Goal: Task Accomplishment & Management: Complete application form

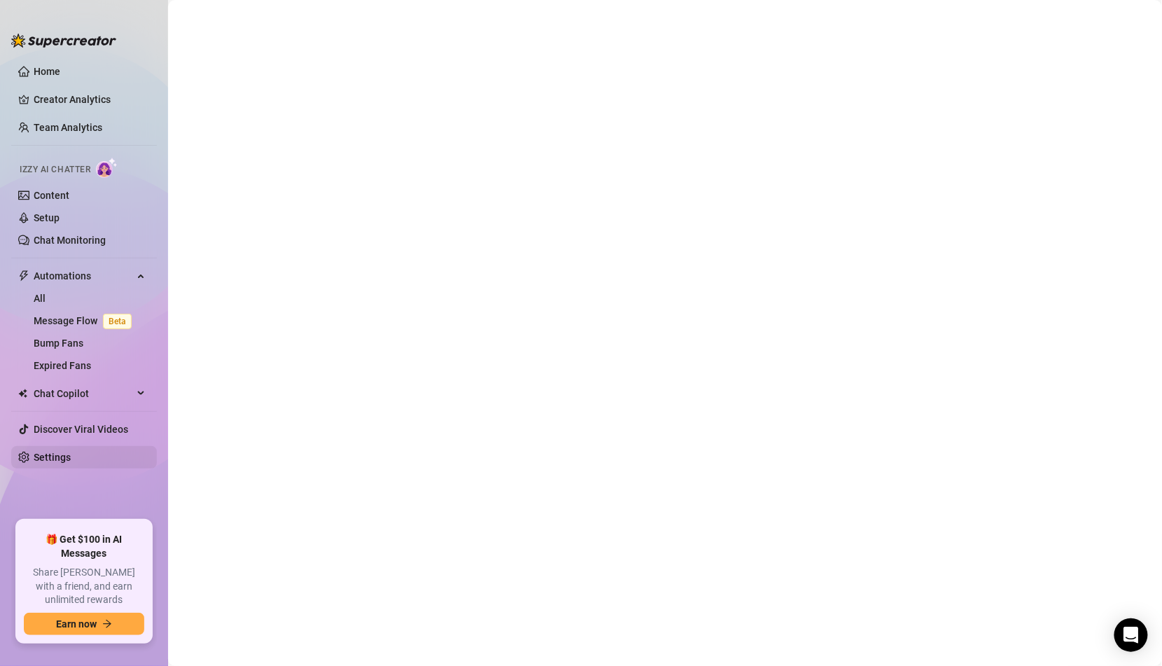
click at [67, 453] on link "Settings" at bounding box center [52, 457] width 37 height 11
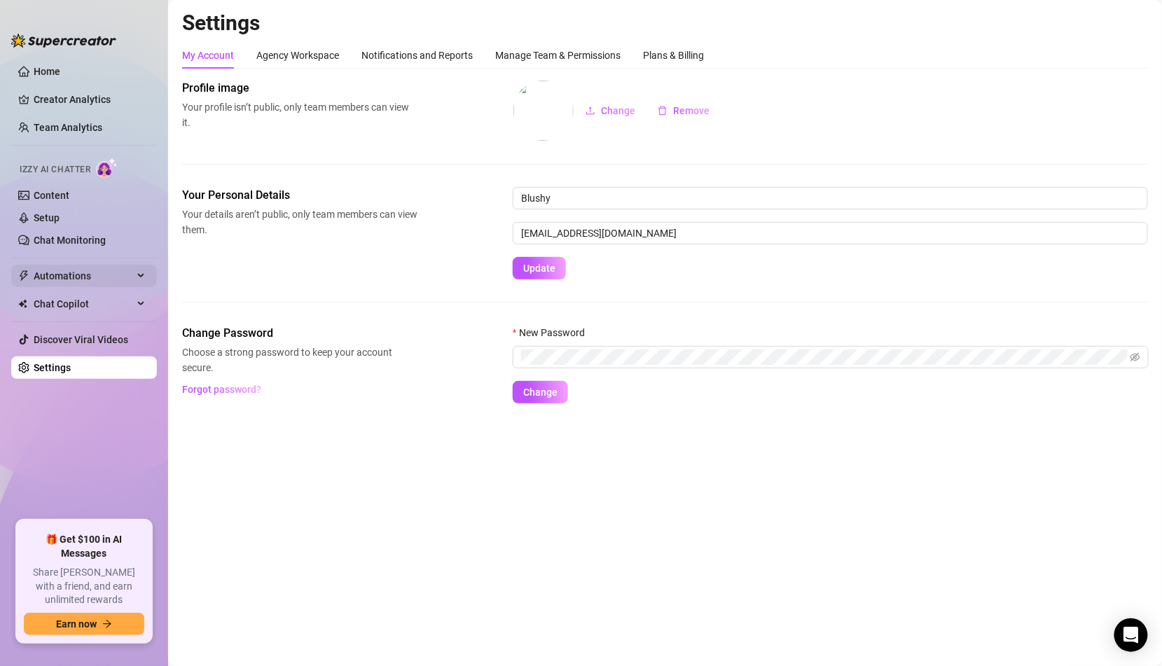
click at [91, 275] on span "Automations" at bounding box center [83, 276] width 99 height 22
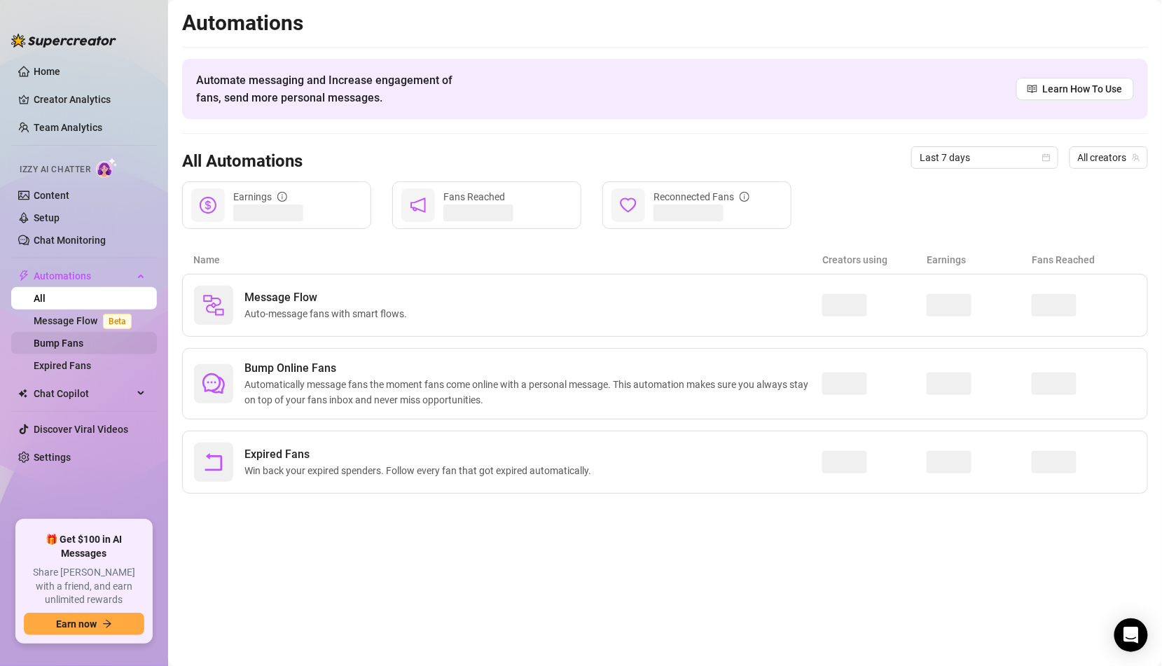
click at [83, 346] on link "Bump Fans" at bounding box center [59, 343] width 50 height 11
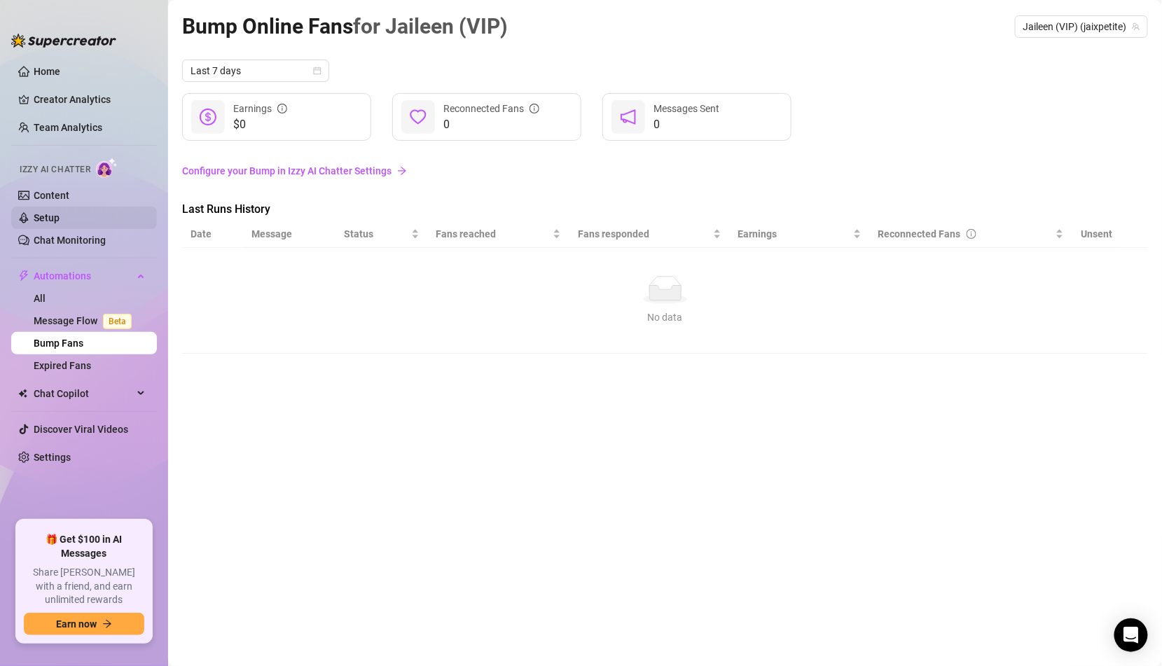
click at [60, 214] on link "Setup" at bounding box center [47, 217] width 26 height 11
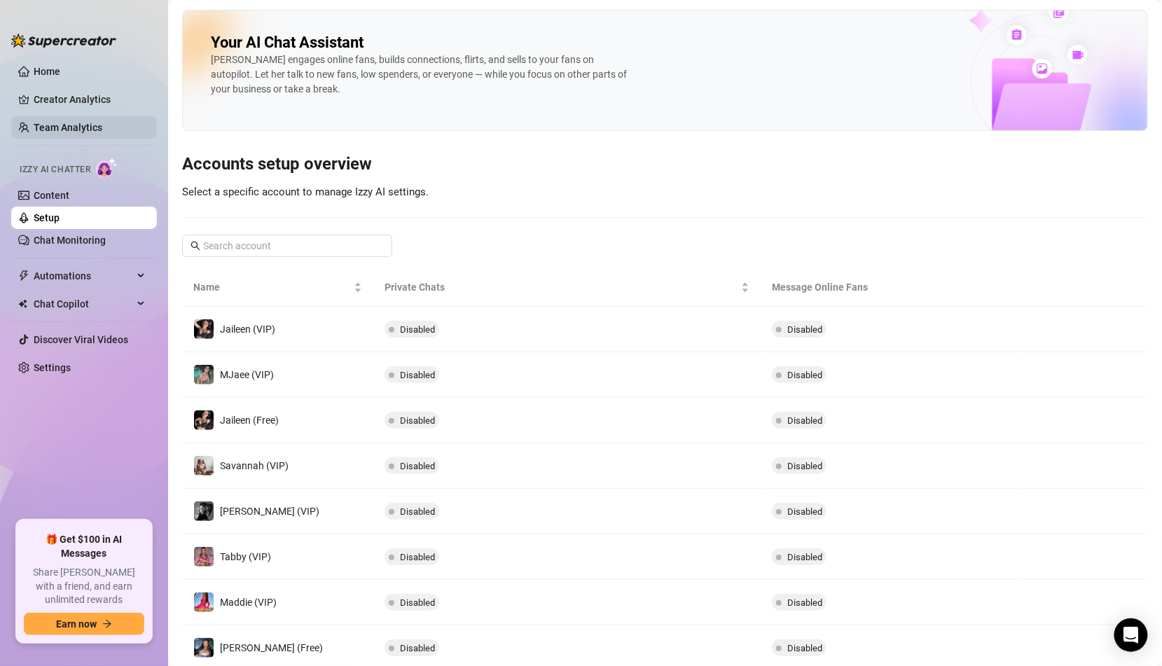
click at [81, 128] on link "Team Analytics" at bounding box center [68, 127] width 69 height 11
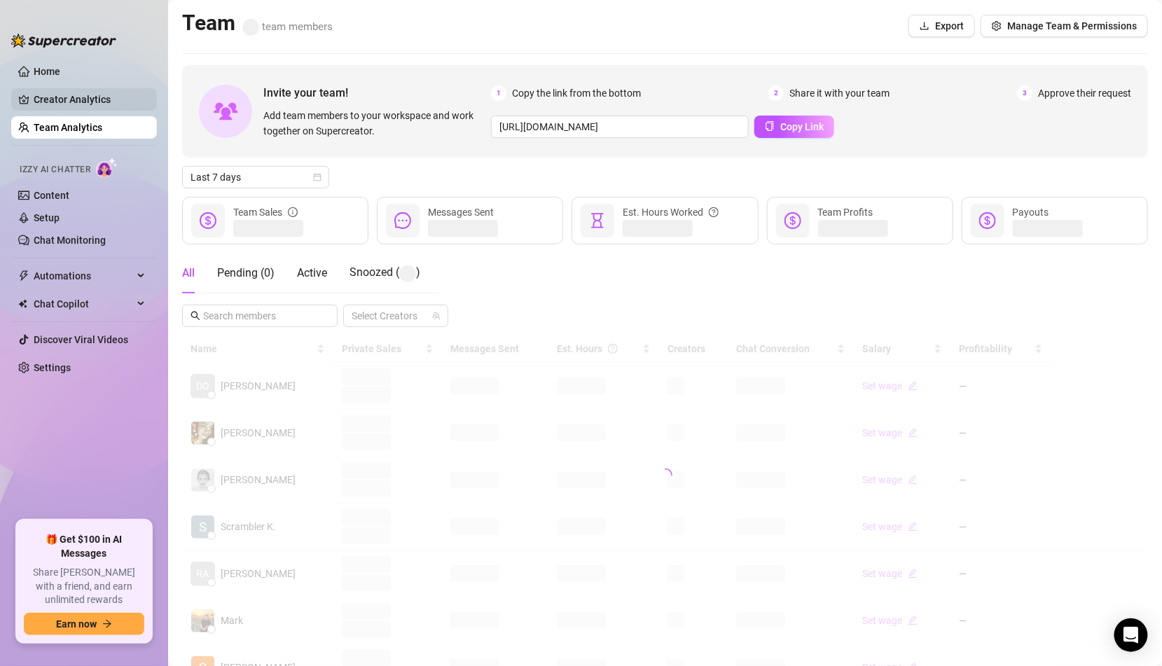
click at [97, 101] on link "Creator Analytics" at bounding box center [90, 99] width 112 height 22
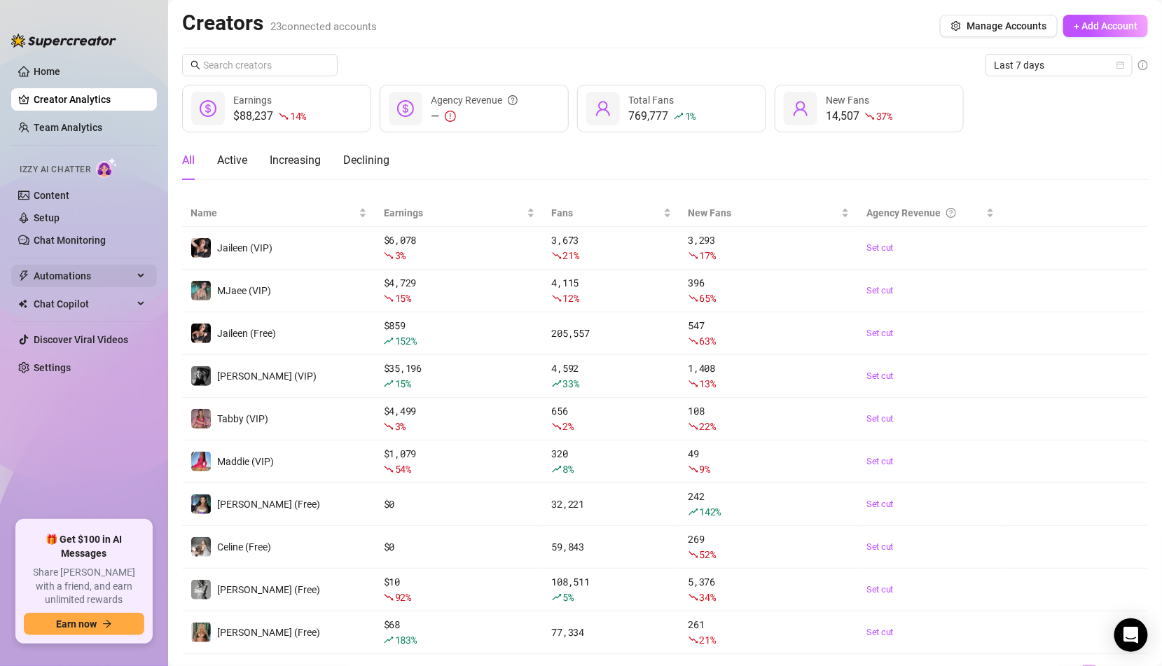
click at [87, 276] on span "Automations" at bounding box center [83, 276] width 99 height 22
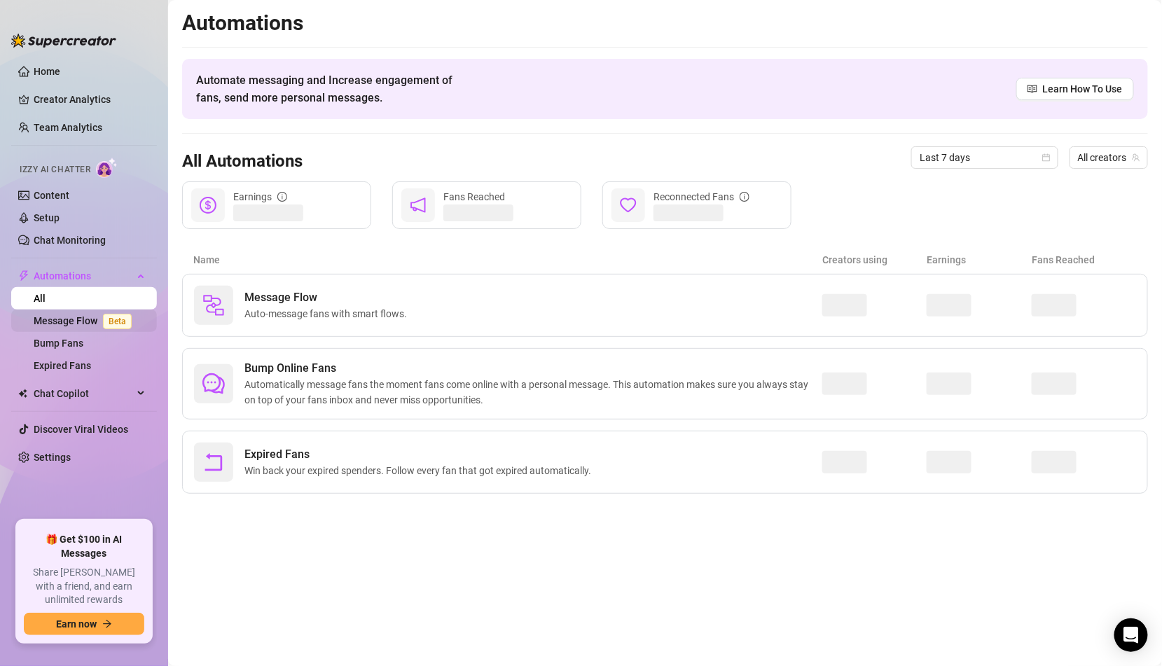
click at [88, 322] on link "Message Flow Beta" at bounding box center [86, 320] width 104 height 11
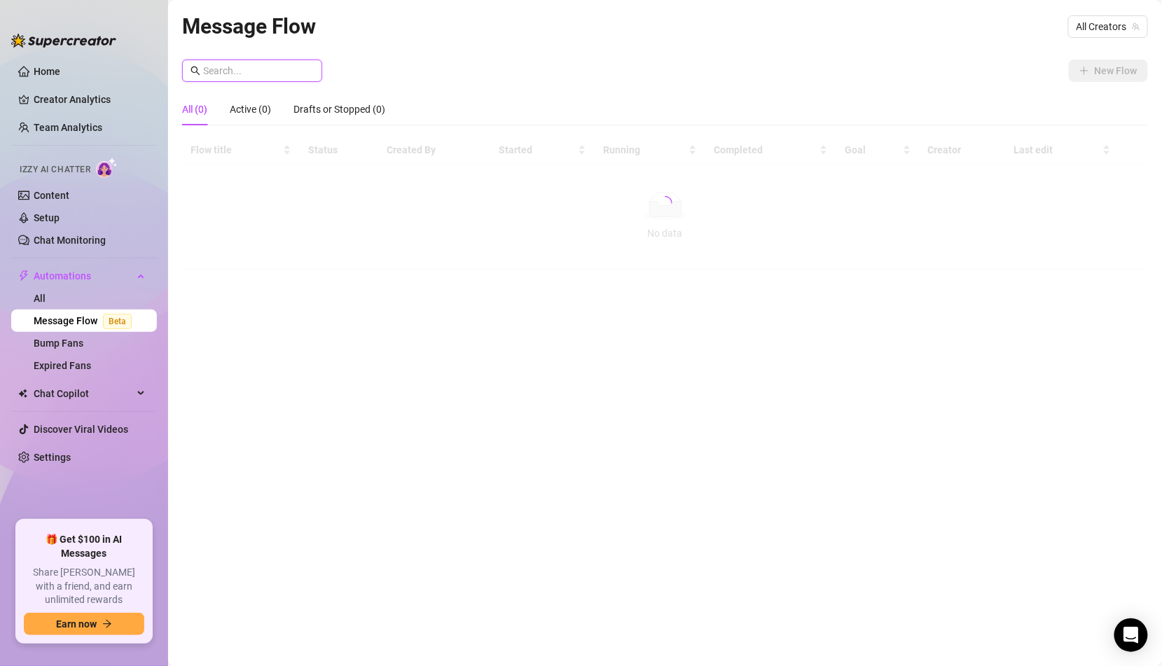
click at [275, 71] on input "text" at bounding box center [258, 70] width 111 height 15
type input "mocha"
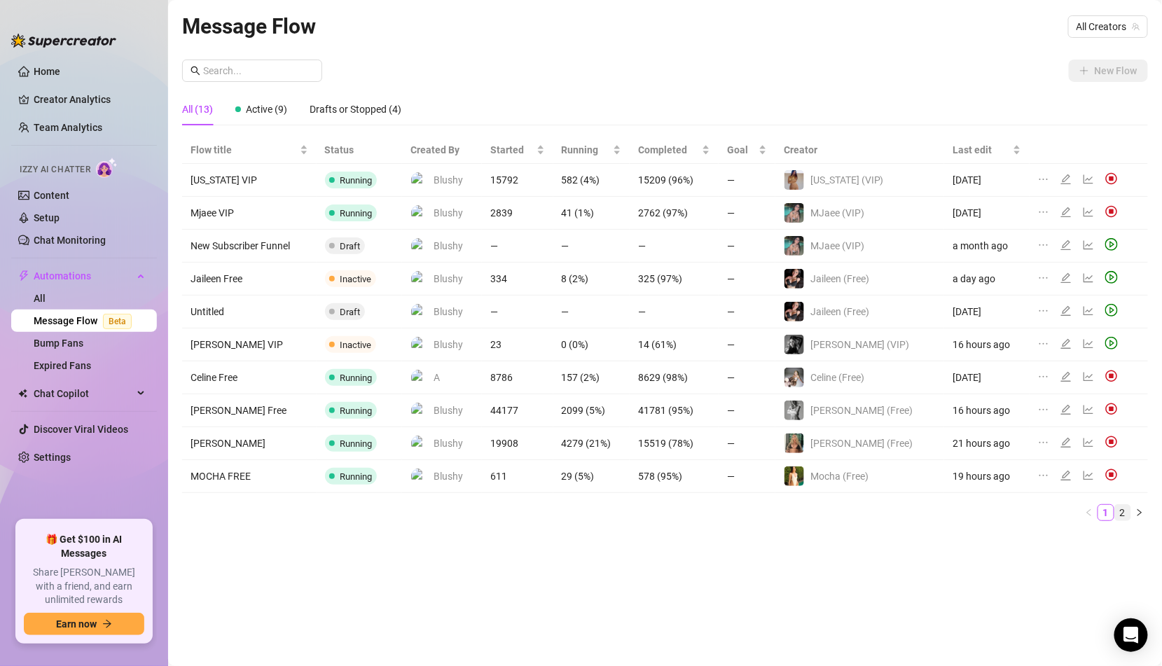
click at [1122, 511] on link "2" at bounding box center [1122, 512] width 15 height 15
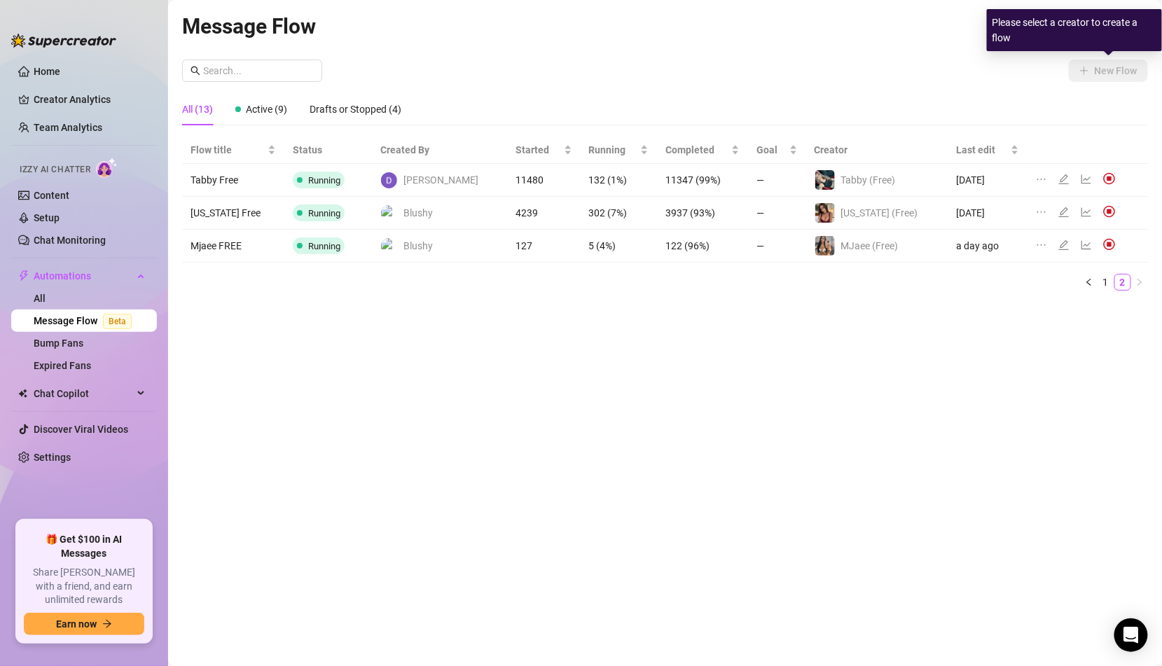
click at [1110, 41] on div "Please select a creator to create a flow" at bounding box center [1074, 30] width 175 height 42
click at [1099, 18] on div "Please select a creator to create a flow" at bounding box center [1074, 30] width 175 height 42
click at [1096, 26] on span "All Creators" at bounding box center [1108, 26] width 63 height 21
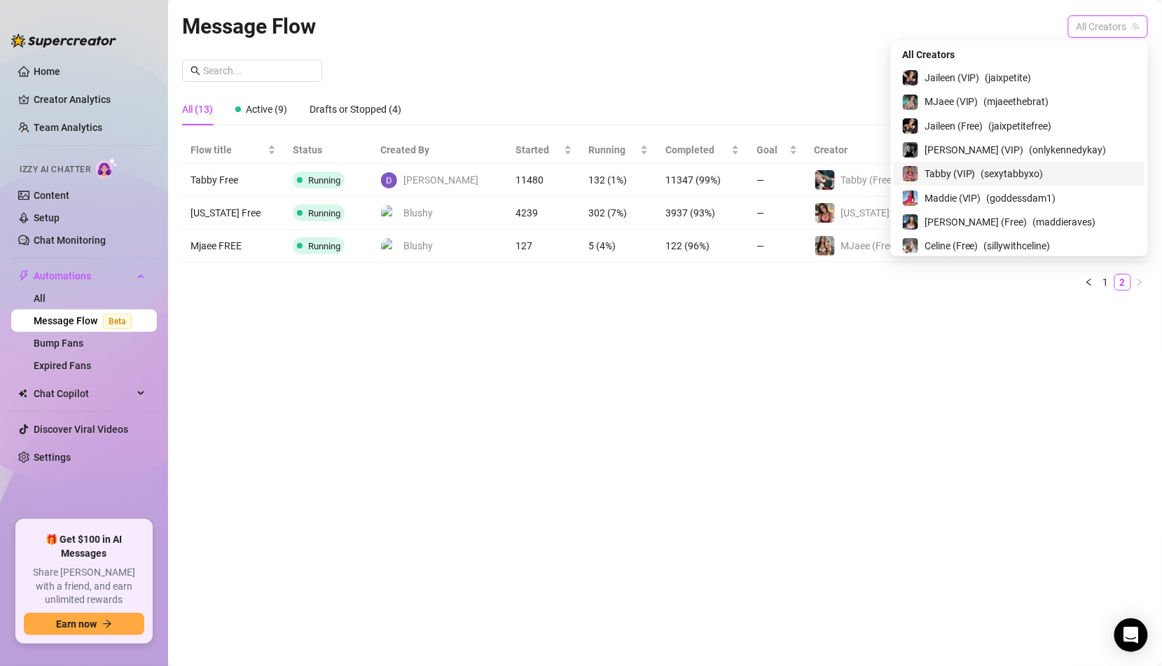
scroll to position [74, 0]
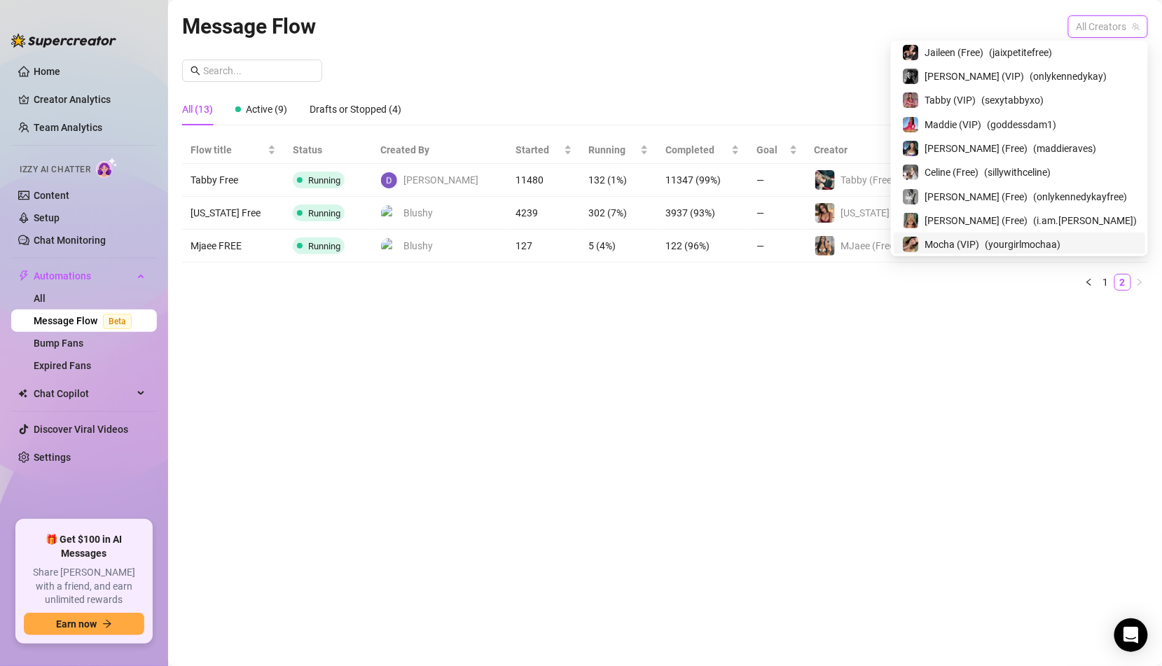
click at [1047, 240] on span "( yourgirlmochaa )" at bounding box center [1023, 244] width 76 height 15
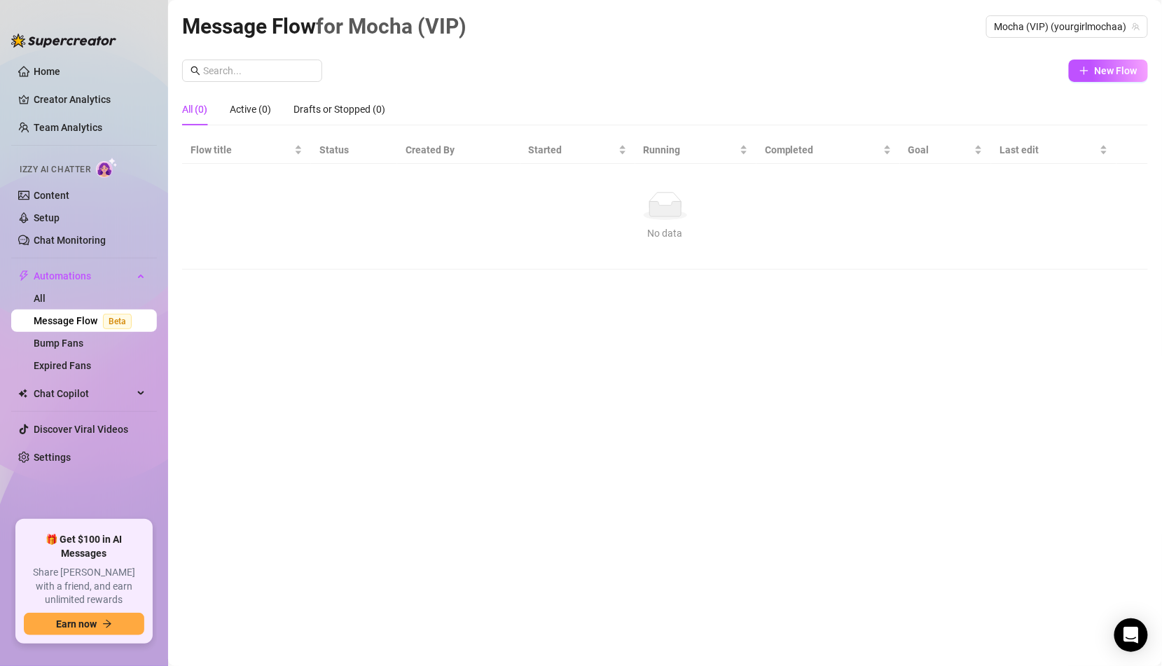
click at [912, 101] on div "All (0) Active (0) Drafts or Stopped (0)" at bounding box center [665, 109] width 966 height 32
click at [1097, 80] on button "New Flow" at bounding box center [1108, 71] width 79 height 22
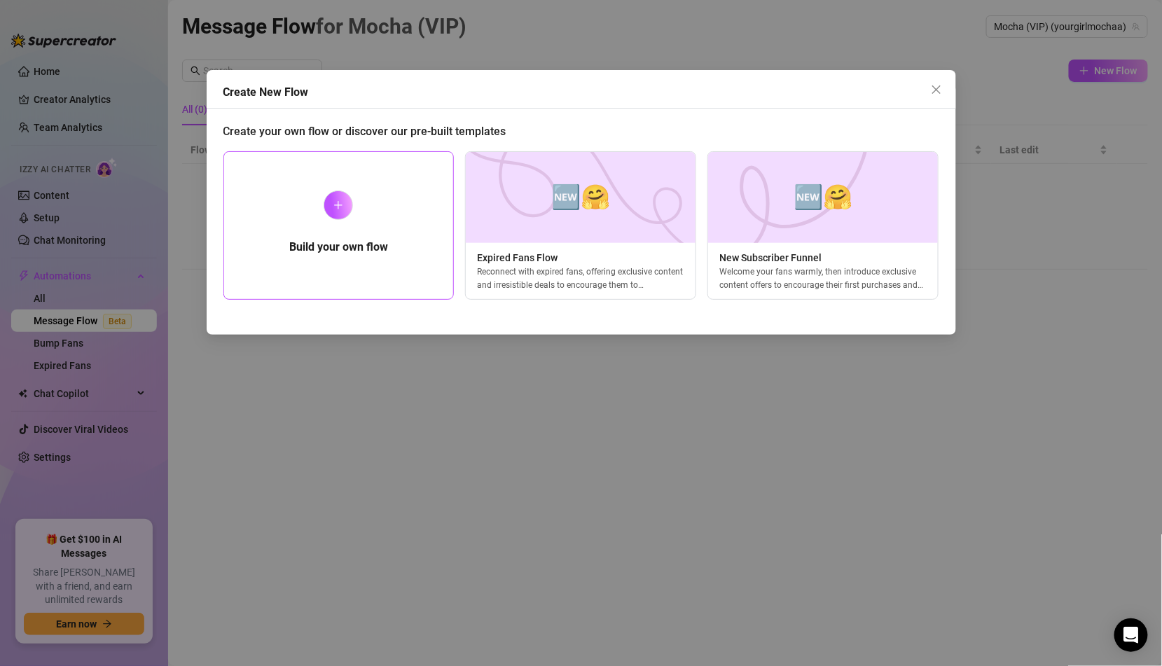
click at [320, 214] on div "Build your own flow" at bounding box center [339, 225] width 231 height 149
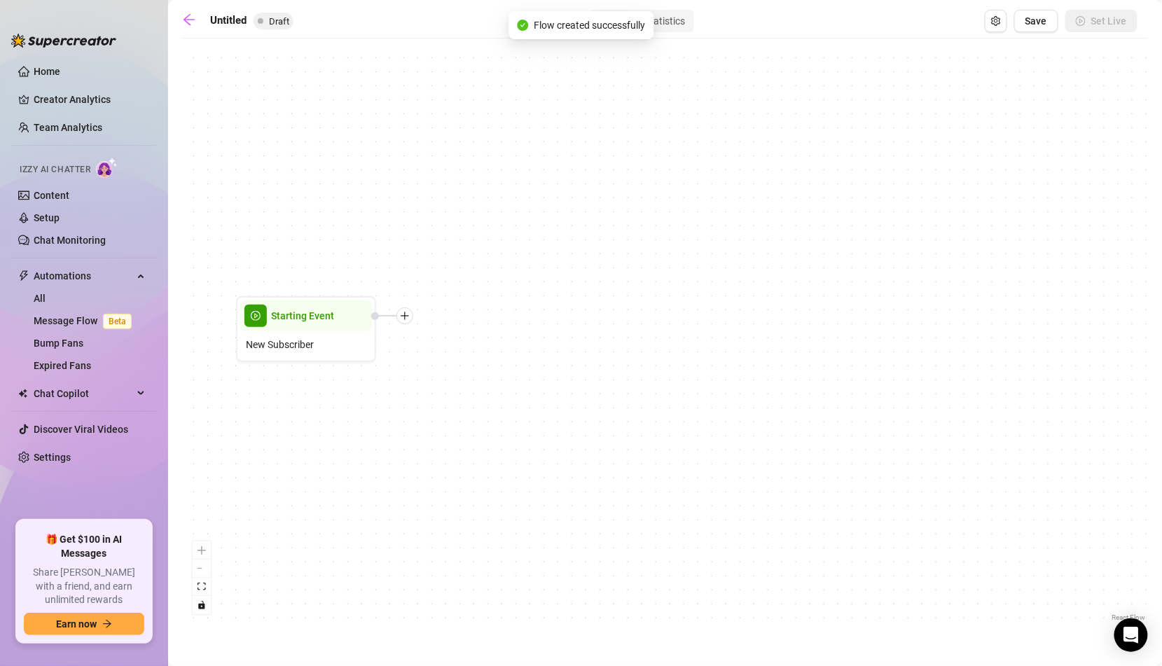
drag, startPoint x: 768, startPoint y: 406, endPoint x: 408, endPoint y: 399, distance: 359.5
click at [408, 399] on div "Starting Event New Subscriber" at bounding box center [665, 335] width 966 height 579
click at [408, 311] on icon "plus" at bounding box center [405, 316] width 10 height 10
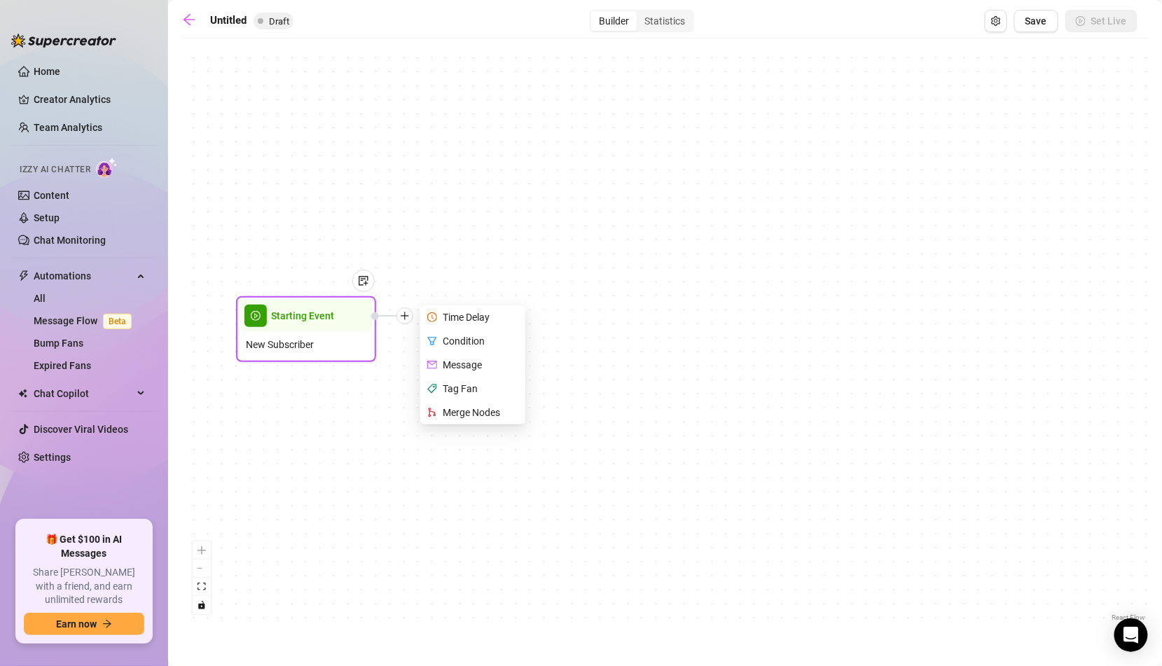
click at [452, 367] on div "Message" at bounding box center [474, 365] width 102 height 24
click at [461, 364] on div "Message" at bounding box center [474, 365] width 102 height 24
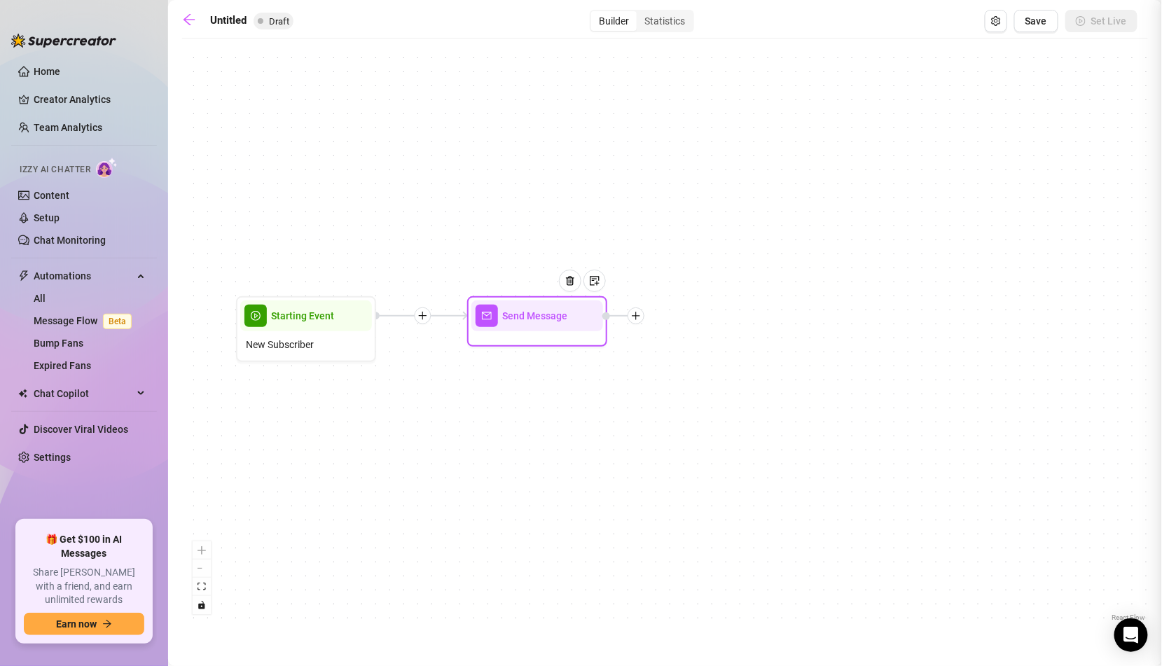
type textarea "Write your message here"
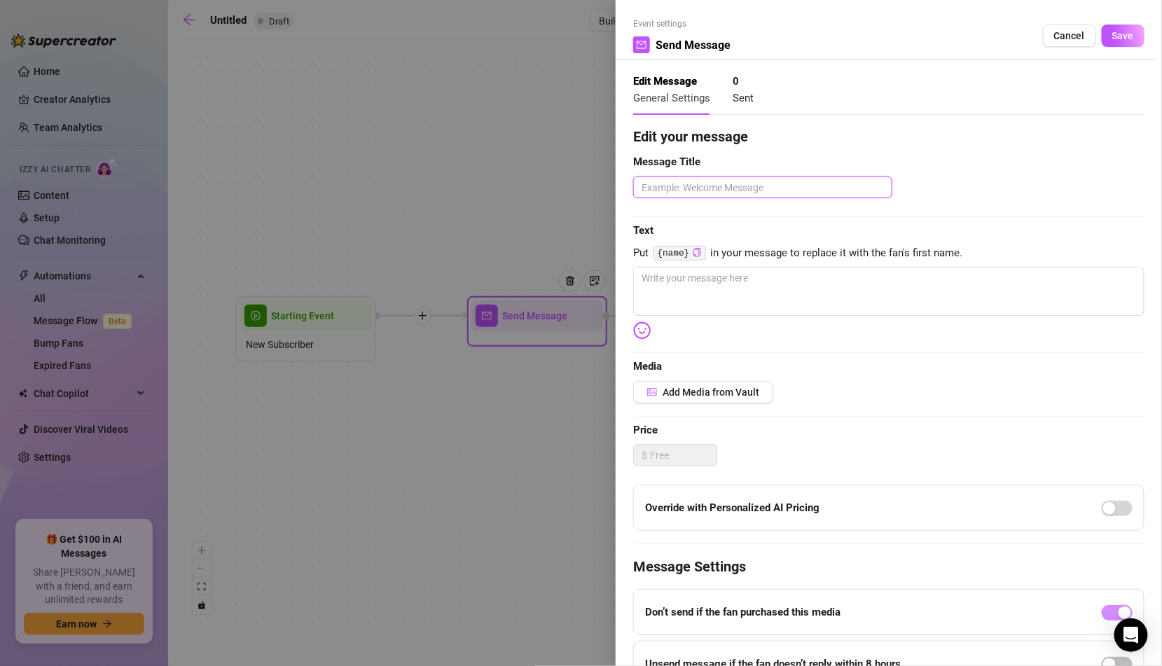
click at [744, 193] on textarea at bounding box center [762, 188] width 259 height 22
type textarea "W"
type textarea "W1"
click at [726, 259] on span "Put {name} in your message to replace it with the fan's first name." at bounding box center [888, 253] width 511 height 17
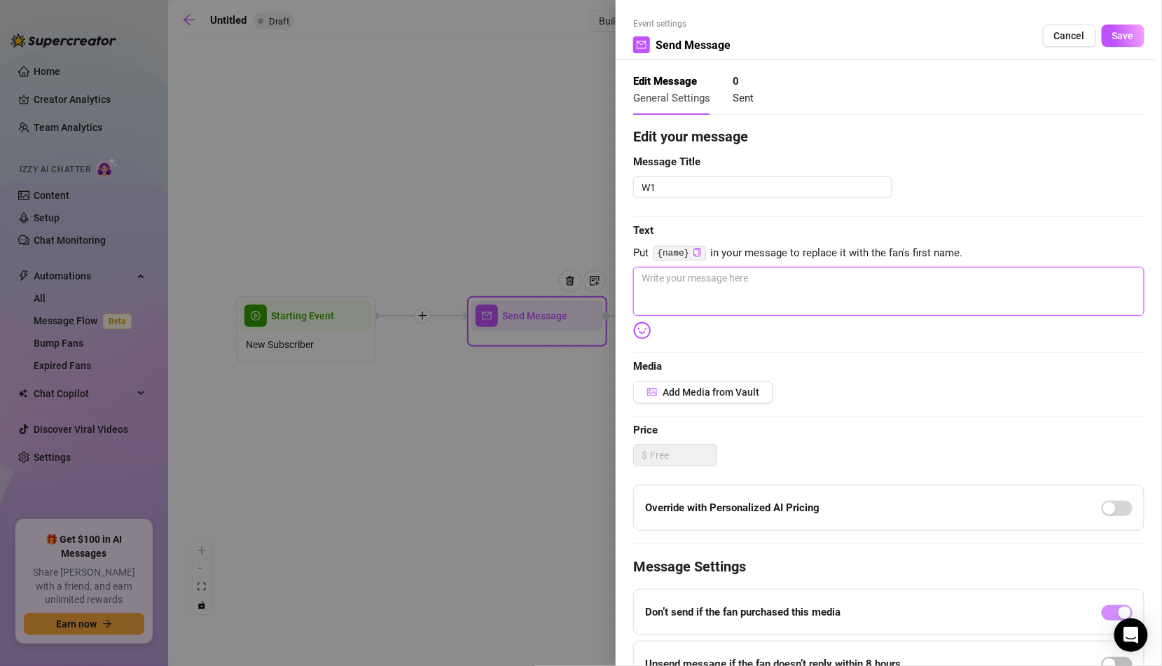
click at [708, 283] on textarea at bounding box center [888, 291] width 511 height 49
type textarea "I"
type textarea "I'"
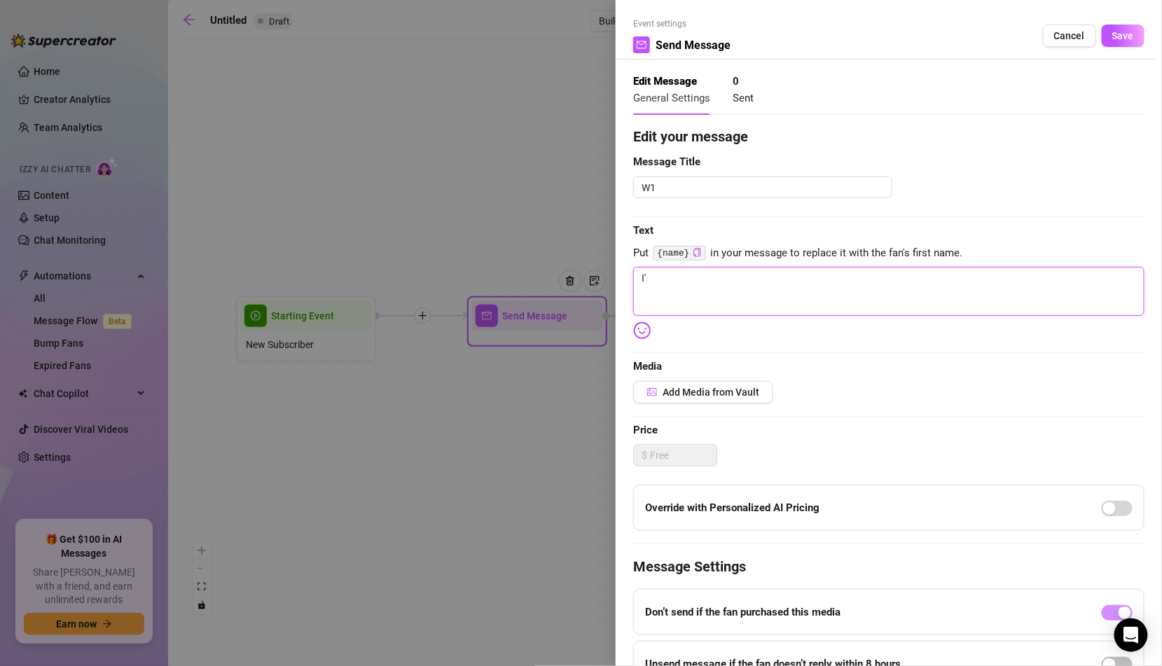
type textarea "I'm"
type textarea "I'm s"
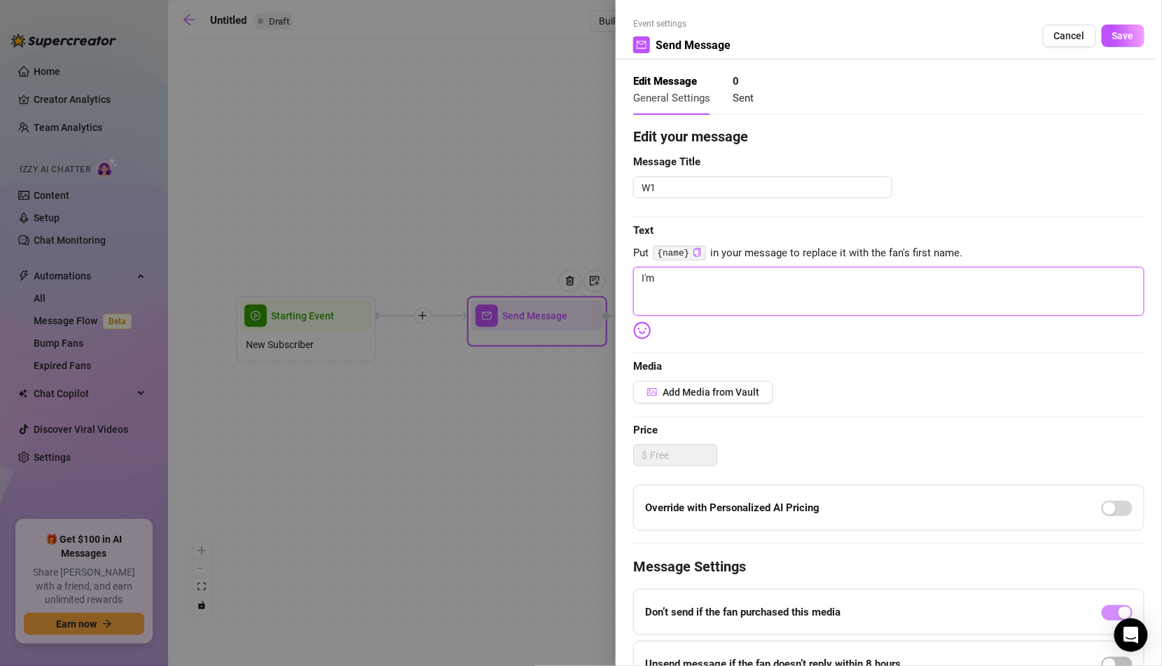
type textarea "I'm s"
type textarea "I'm so"
type textarea "I'm [PERSON_NAME]"
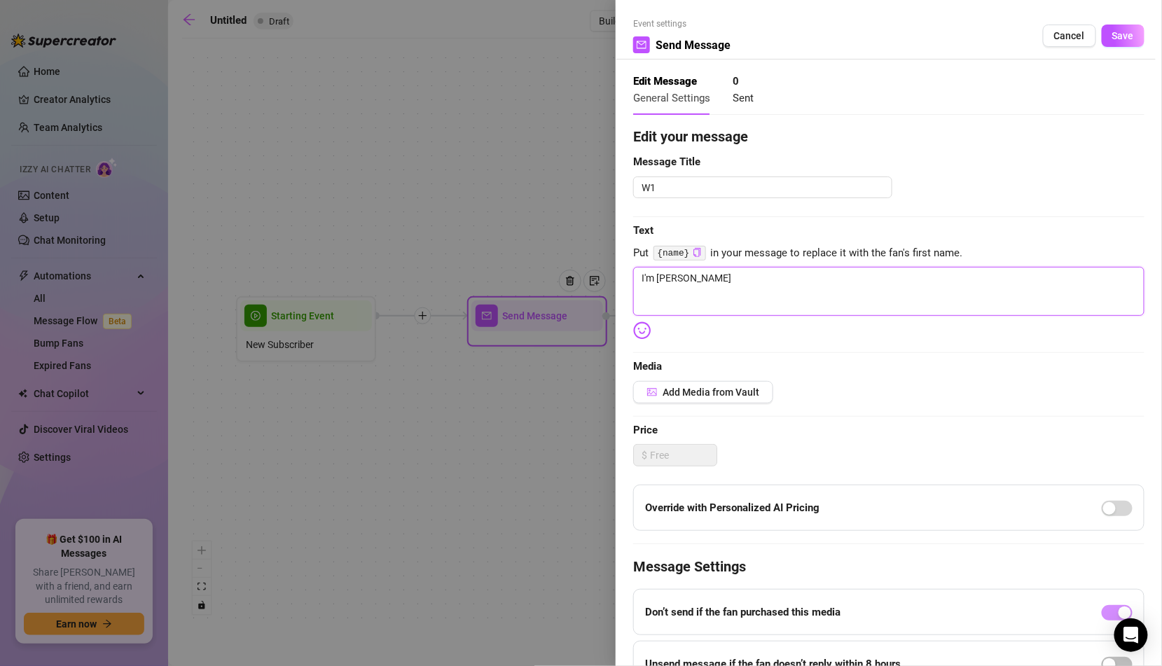
type textarea "I'm sooo"
type textarea "I'm soooo"
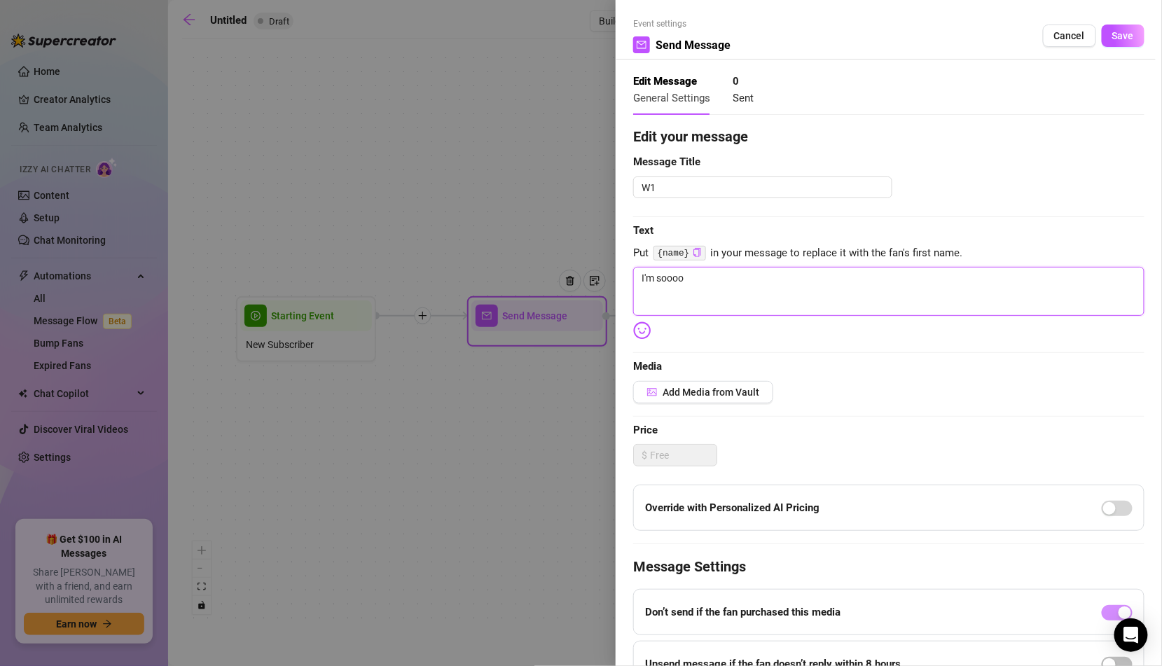
type textarea "I'm soooo"
type textarea "H"
type textarea "Hi"
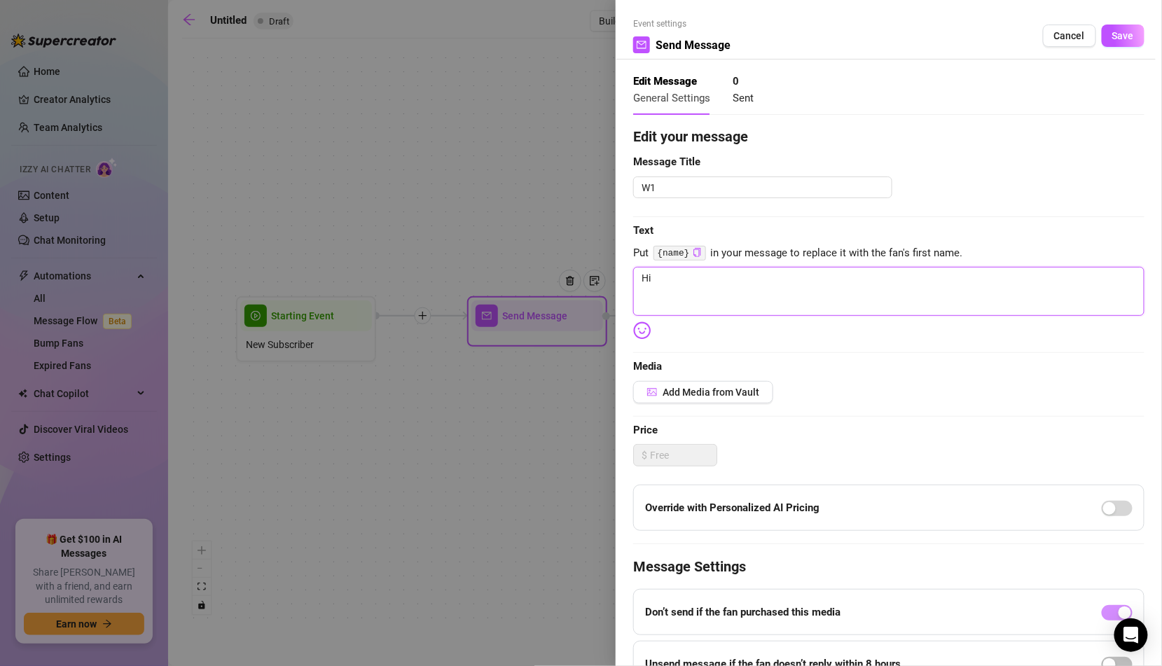
type textarea "Hii"
type textarea "Hii I"
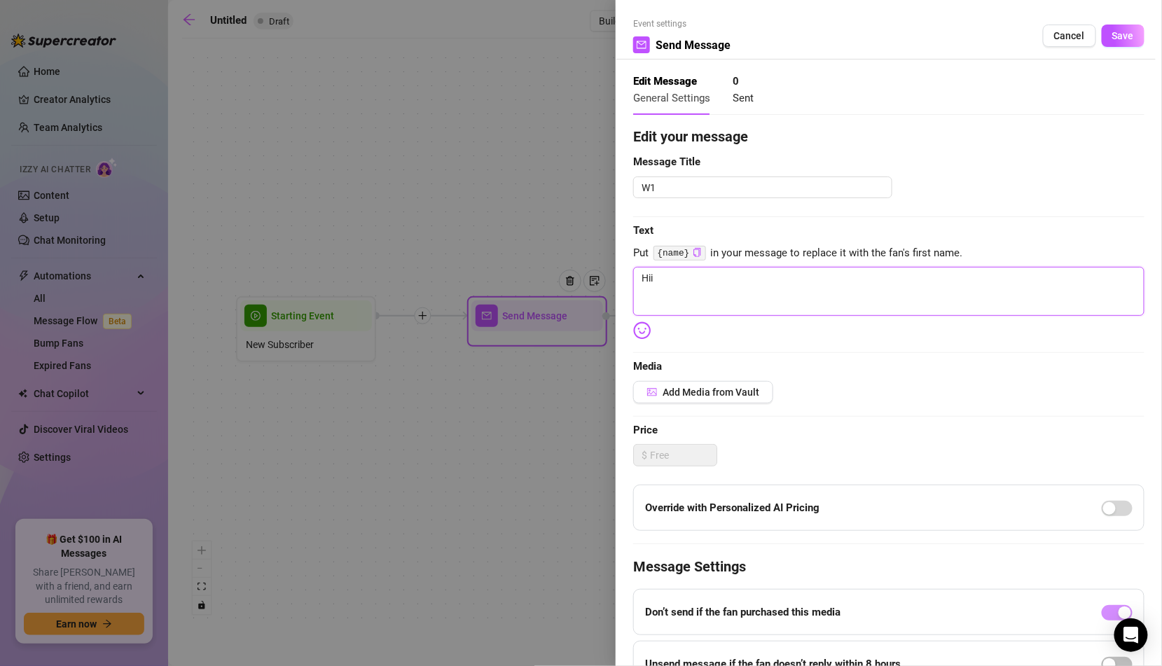
type textarea "Hii I"
type textarea "Hii I'"
type textarea "Hii I'm"
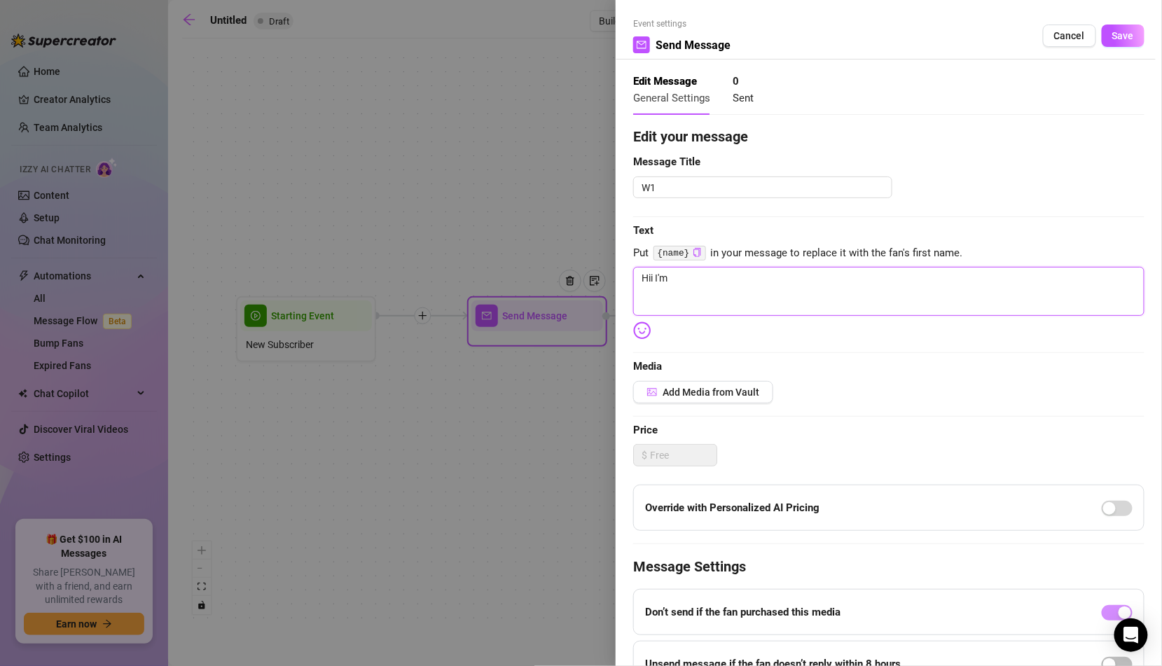
type textarea "Hii I'm"
type textarea "Hii I'm s"
type textarea "Hii I'm so"
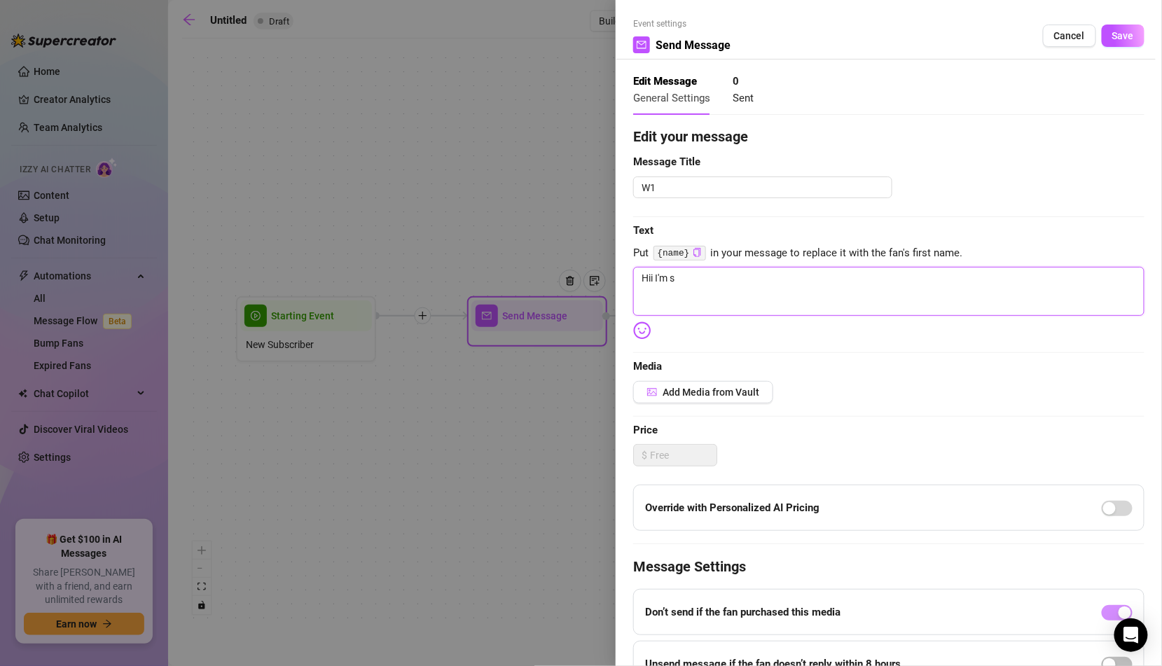
type textarea "Hii I'm so"
type textarea "Hii I'm so g"
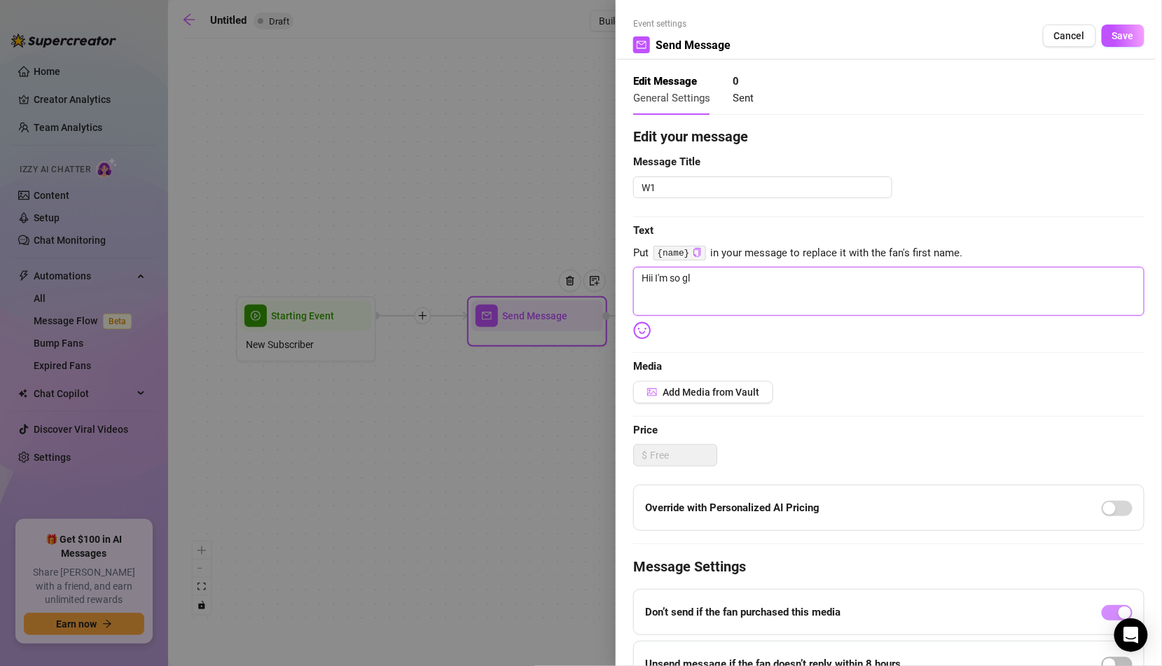
type textarea "Hii I'm so gla"
type textarea "Hii I'm so glad"
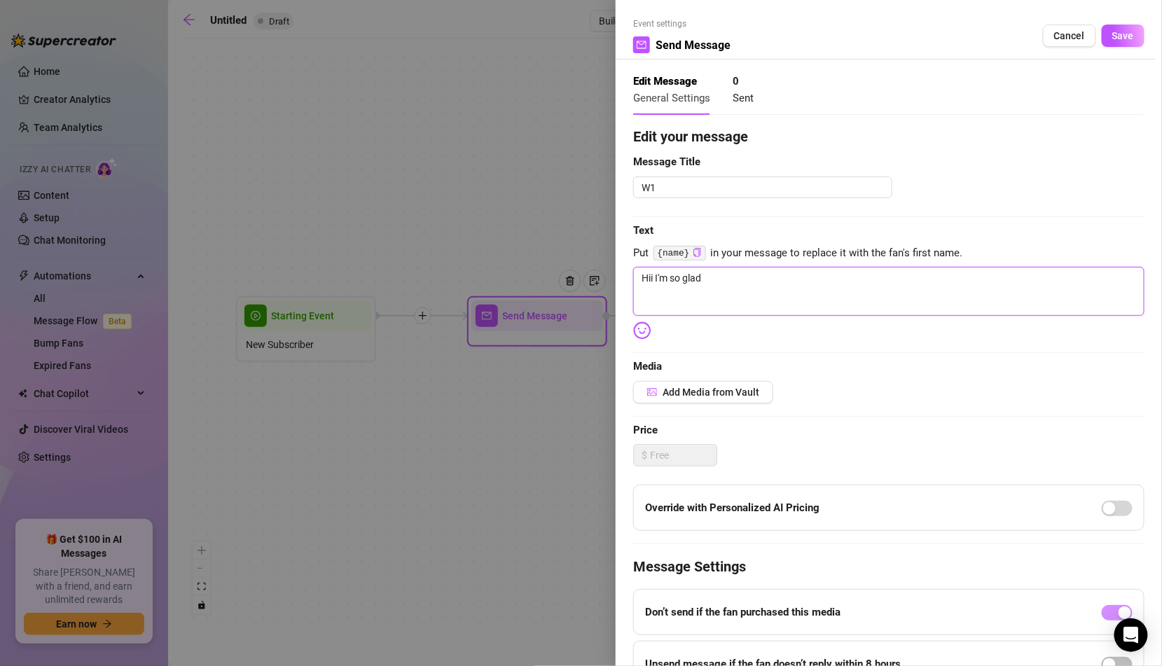
type textarea "Hii I'm so glad"
type textarea "Hii I'm so glad y"
type textarea "Hii I'm so glad yo"
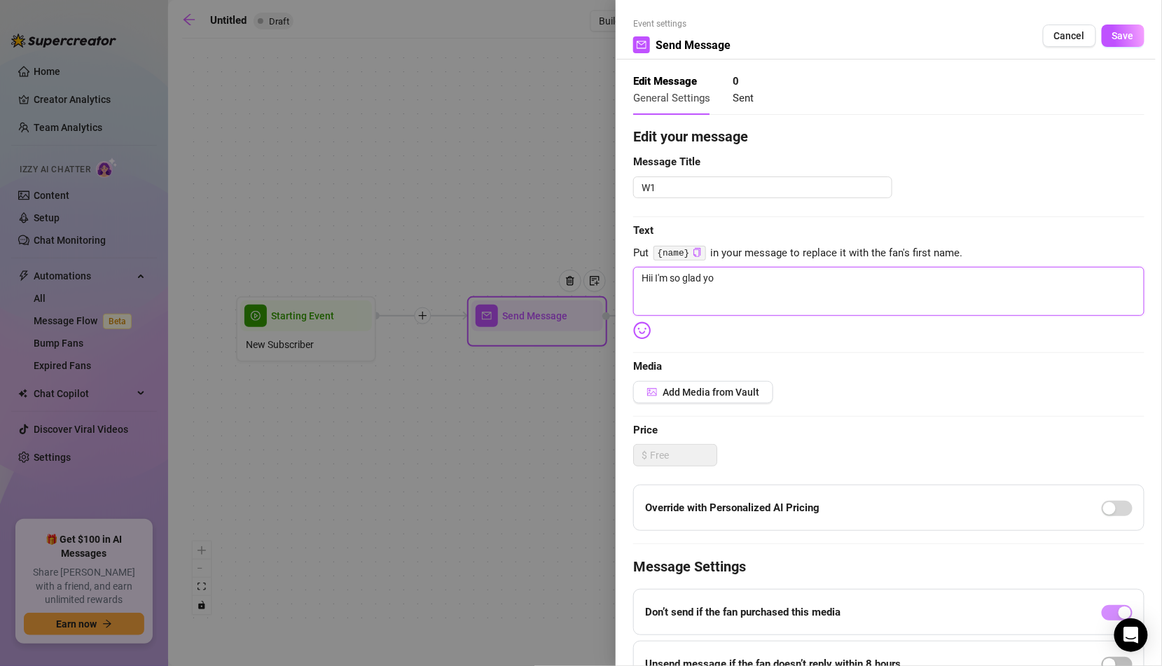
type textarea "Hii I'm so glad you"
type textarea "Hii I'm so glad you'"
type textarea "Hii I'm so glad you'r"
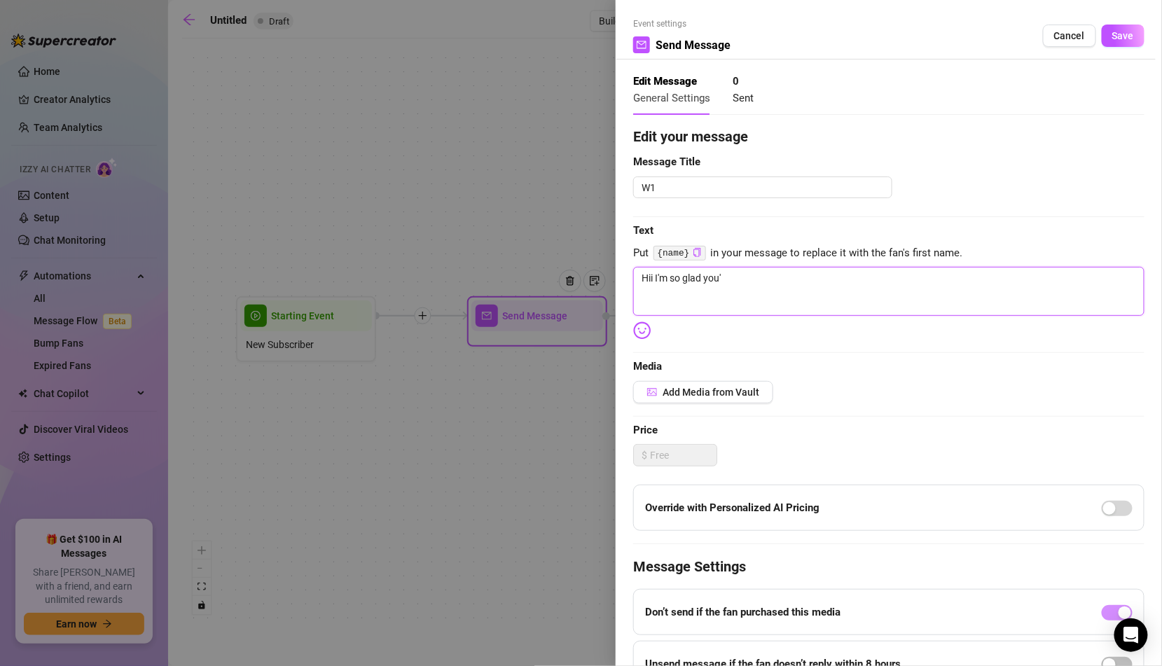
type textarea "Hii I'm so glad you'r"
type textarea "Hii I'm so glad you're"
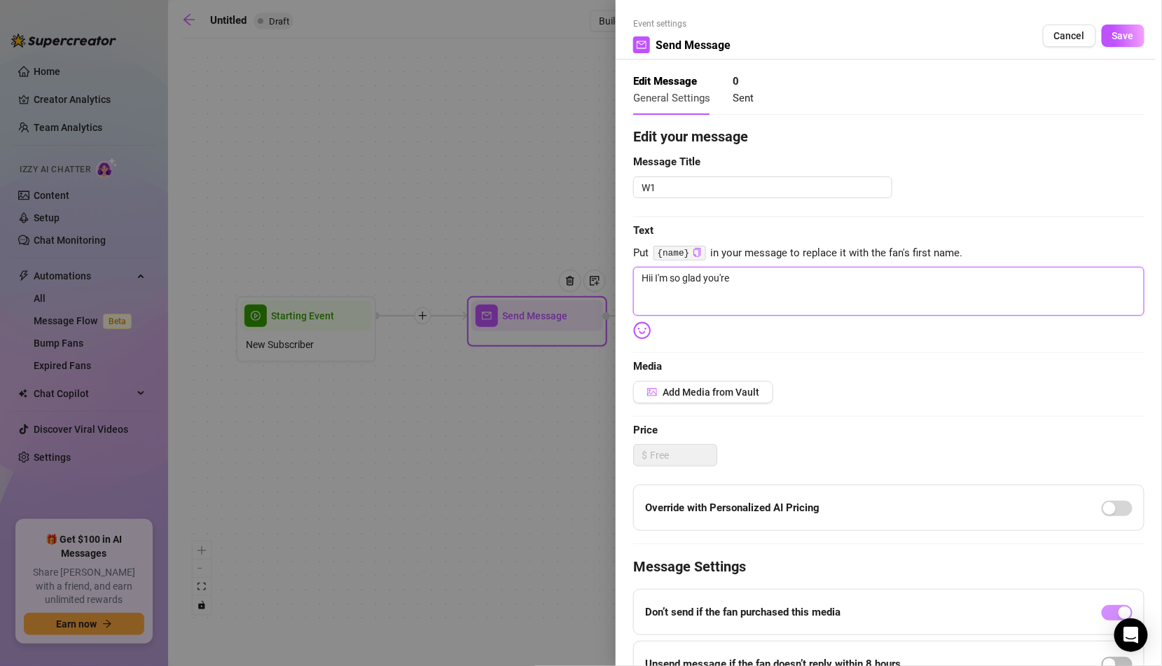
type textarea "Hii I'm so glad you're h"
type textarea "Hii I'm so glad you're he"
type textarea "Hii I'm so glad you're her"
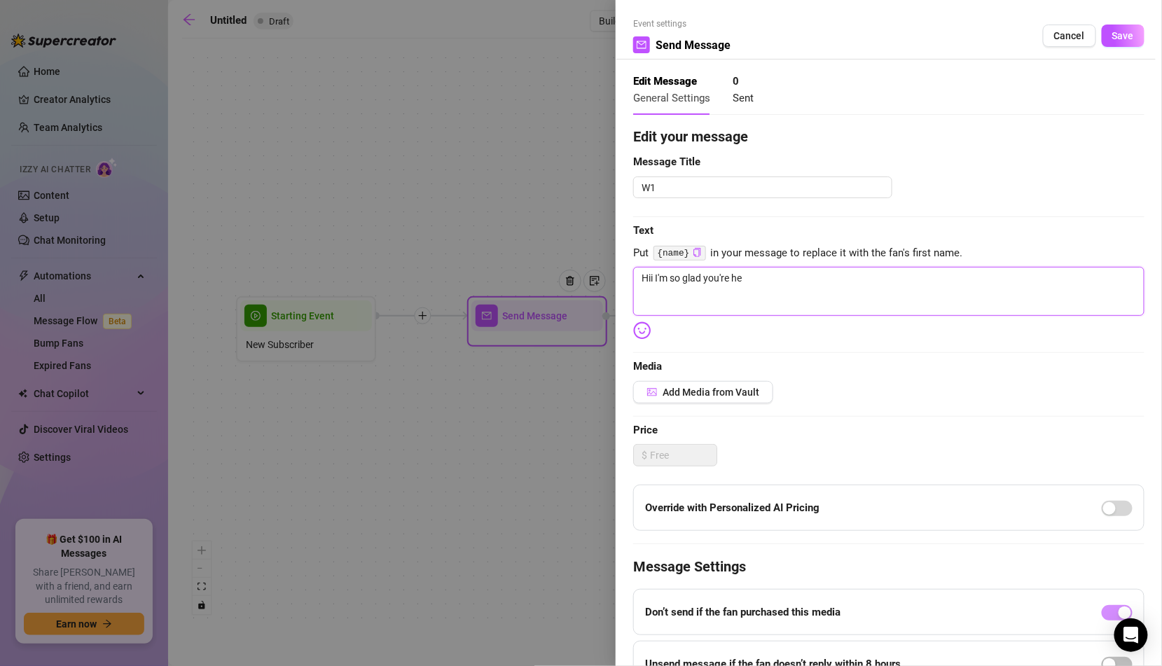
type textarea "Hii I'm so glad you're her"
type textarea "Hii I'm so glad you're here"
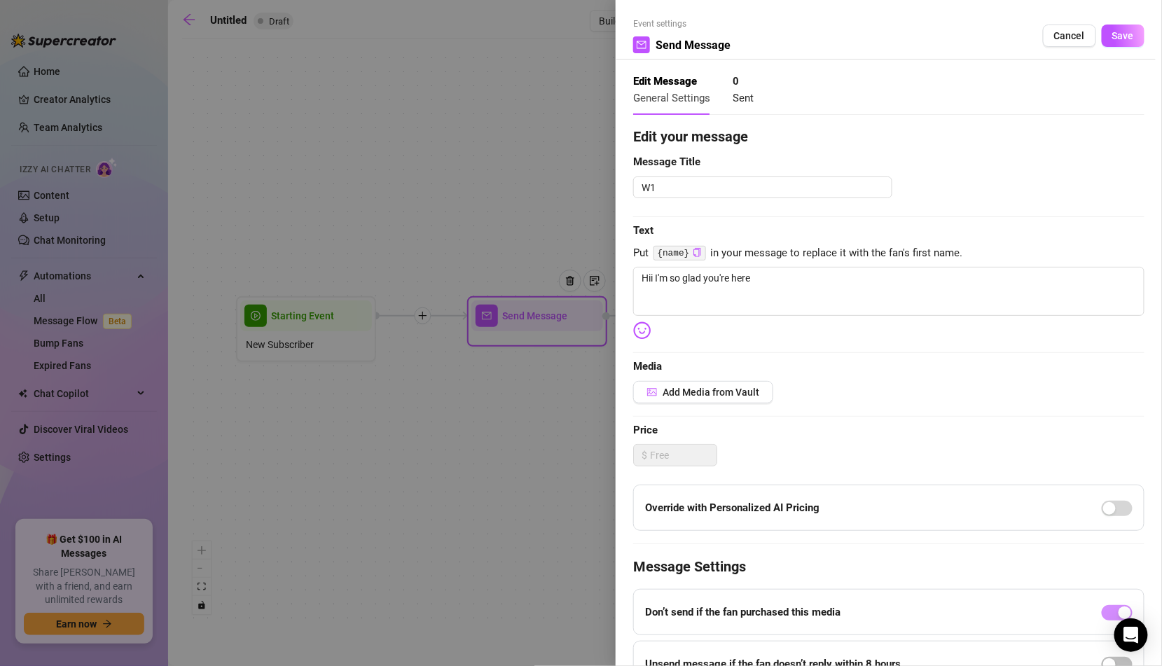
click at [642, 322] on img at bounding box center [642, 331] width 18 height 18
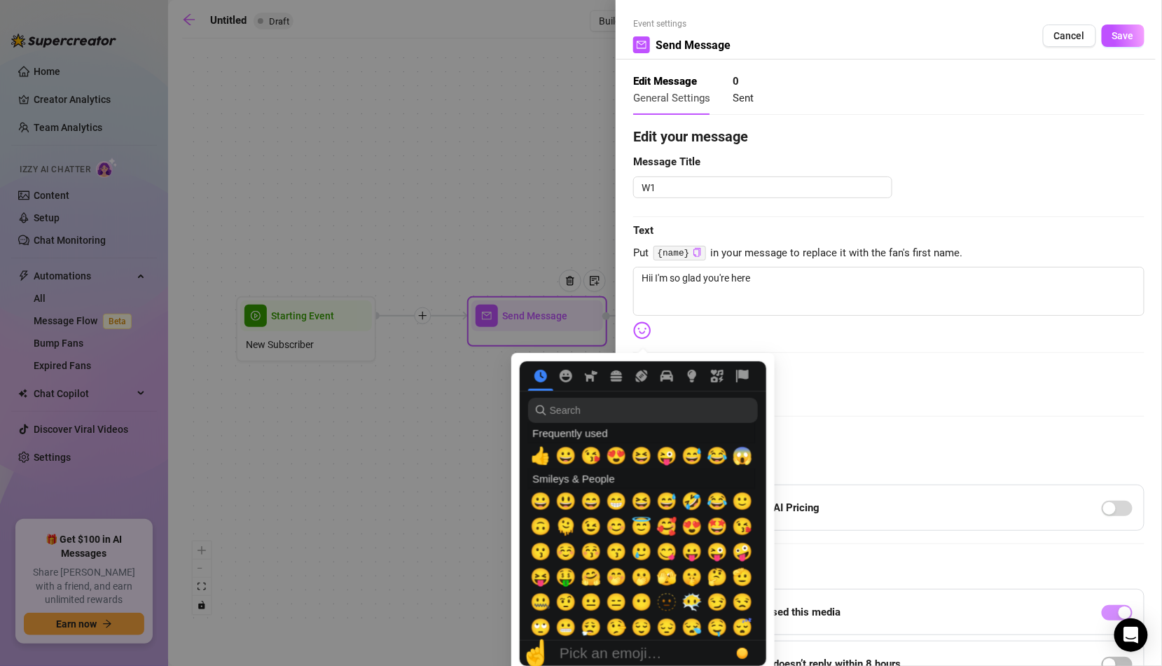
click at [642, 334] on img at bounding box center [642, 331] width 18 height 18
click at [739, 526] on span "😘" at bounding box center [742, 527] width 21 height 20
type textarea "Hii I'm so glad you're here 😘"
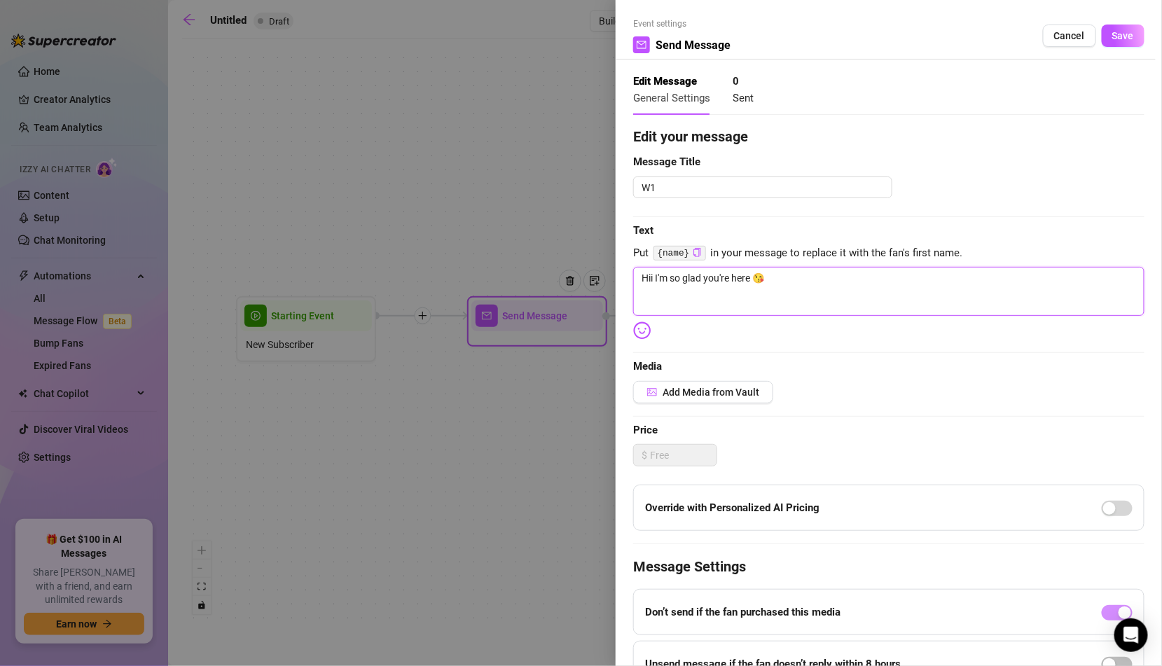
type textarea "Hii I'm so glad you're here 😘"
click at [862, 211] on div "Edit your message Message Title W1 Text Put {name} in your message to replace i…" at bounding box center [888, 432] width 511 height 613
click at [1113, 33] on span "Save" at bounding box center [1124, 35] width 22 height 11
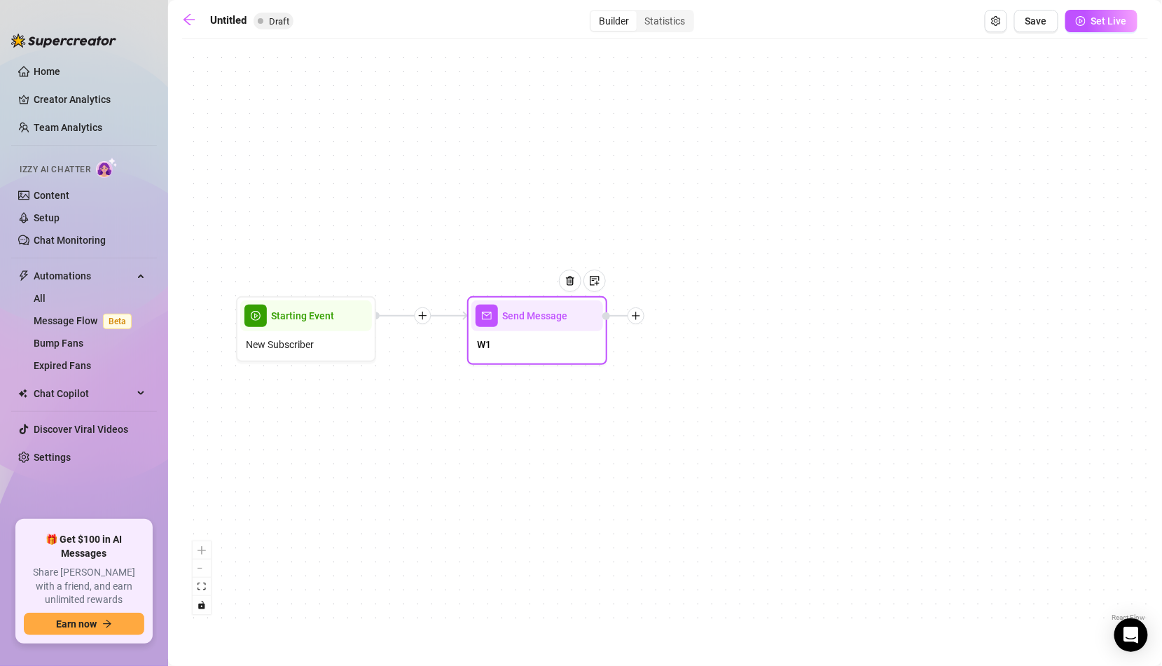
click at [625, 317] on div at bounding box center [624, 316] width 42 height 17
click at [635, 319] on icon "plus" at bounding box center [636, 316] width 10 height 10
click at [696, 364] on div "Message" at bounding box center [705, 365] width 102 height 24
type textarea "Write your message here"
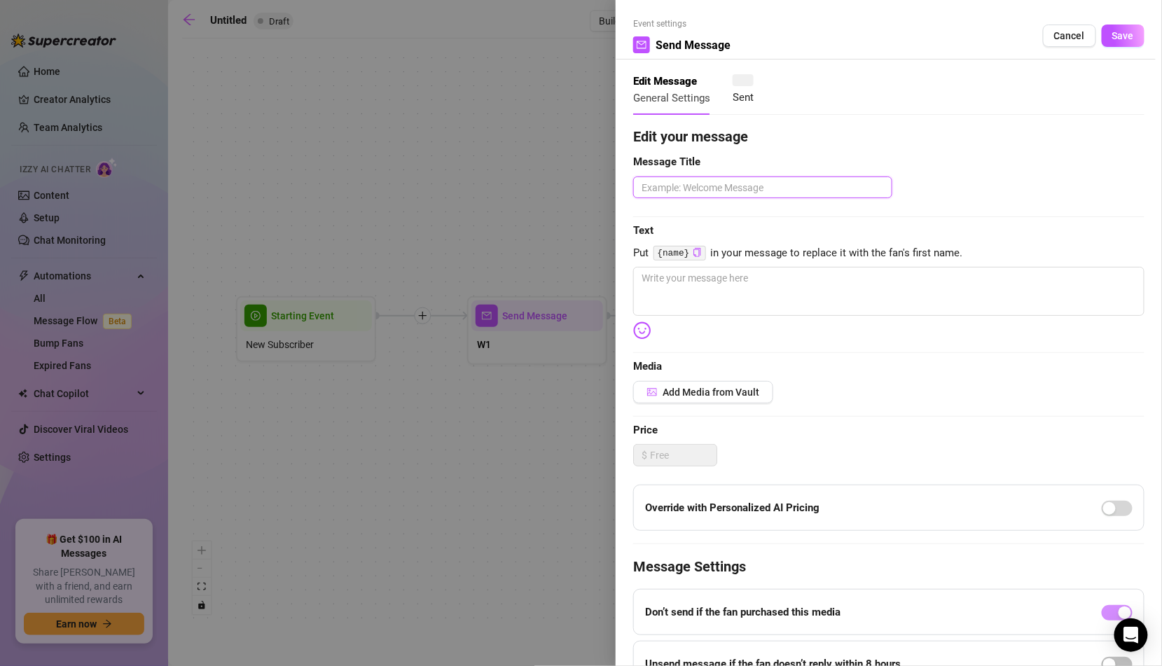
click at [733, 177] on textarea at bounding box center [762, 188] width 259 height 22
type textarea "W"
type textarea "W2"
click at [692, 303] on textarea at bounding box center [888, 291] width 511 height 49
paste textarea "Heyyy 😈 glad you made it here… my ass has been waiting for you."
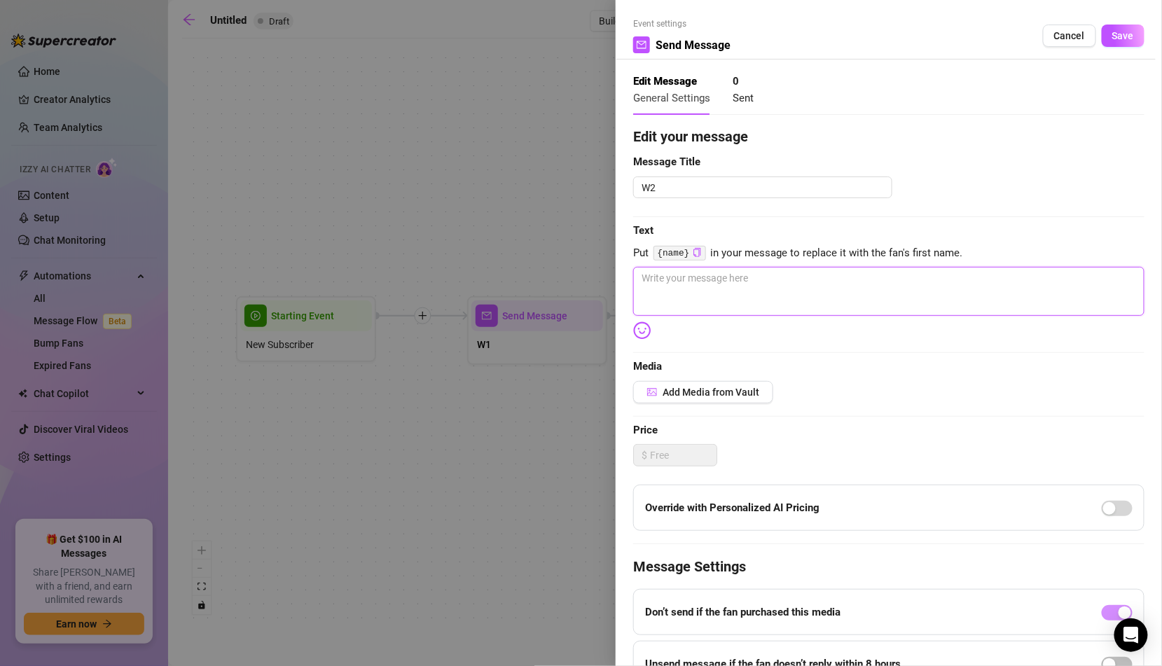
type textarea "Heyyy 😈 glad you made it here… my ass has been waiting for you."
click at [785, 266] on div "Edit your message Message Title W2 Text Put {name} in your message to replace i…" at bounding box center [888, 432] width 511 height 613
click at [785, 282] on textarea "Heyyy 😈 glad you made it here… my ass has been waiting for you." at bounding box center [888, 291] width 511 height 49
paste textarea "I know you came for these cheeks 🍑 How’d you find me?"
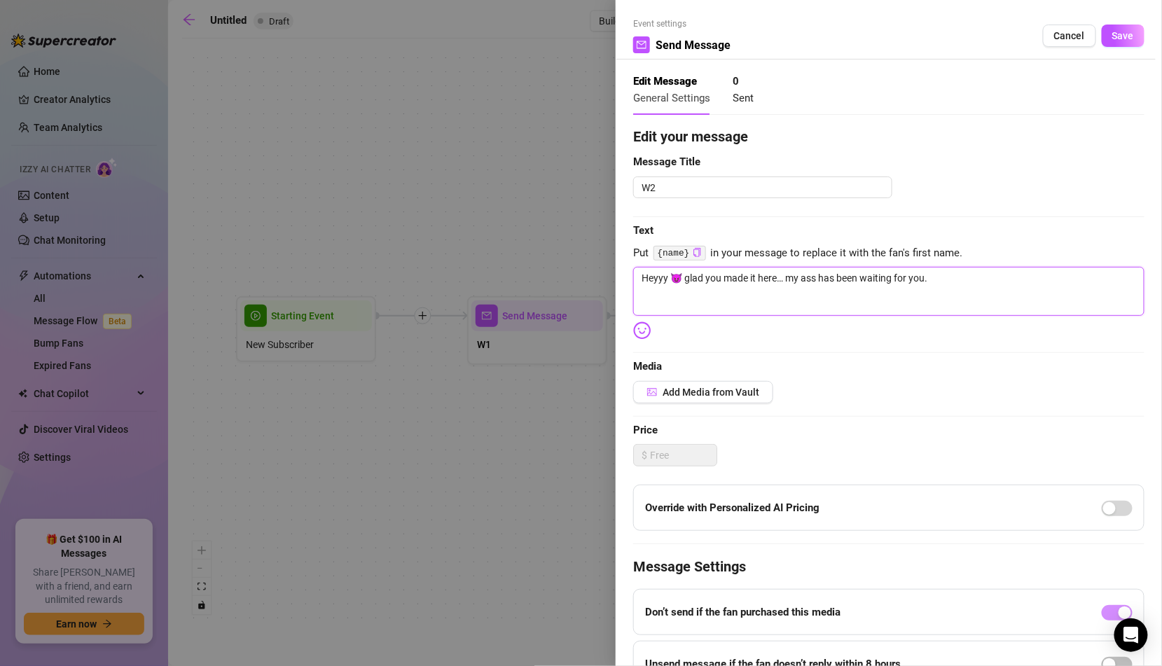
type textarea "I know you came for these cheeks 🍑 How’d you find me?"
click at [1122, 41] on span "Save" at bounding box center [1124, 35] width 22 height 11
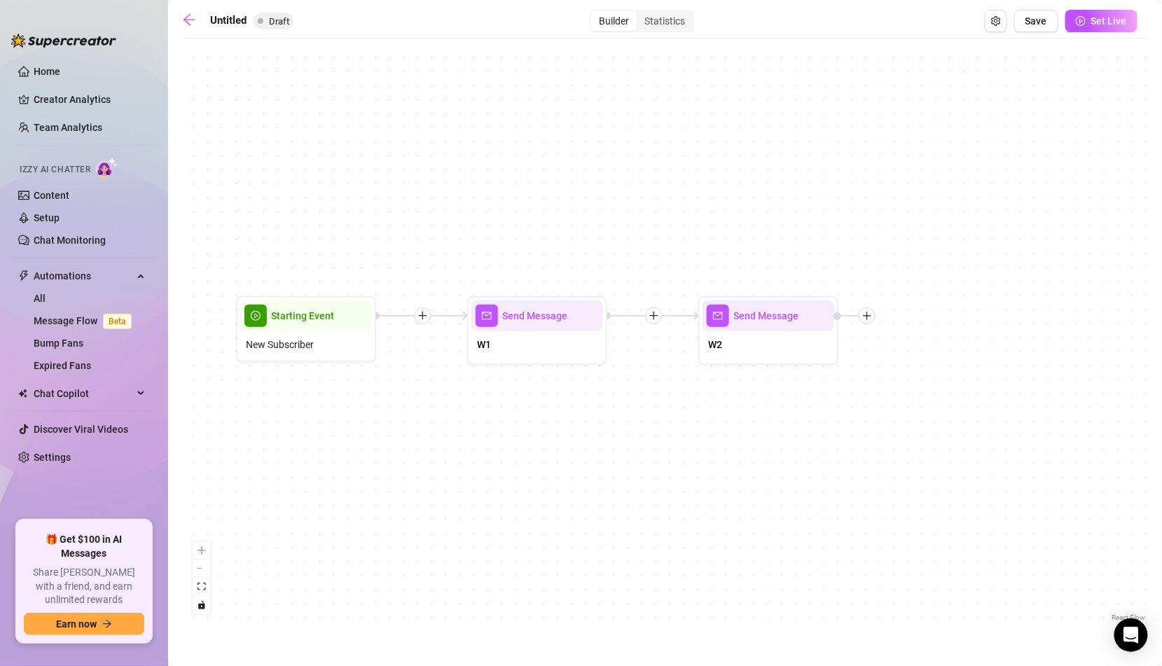
click at [506, 376] on div "Send Message W2 Send Message W1 Starting Event New Subscriber" at bounding box center [665, 335] width 966 height 579
click at [514, 338] on div "W1" at bounding box center [538, 345] width 132 height 29
type textarea "Hii I'm so glad you're here 😘"
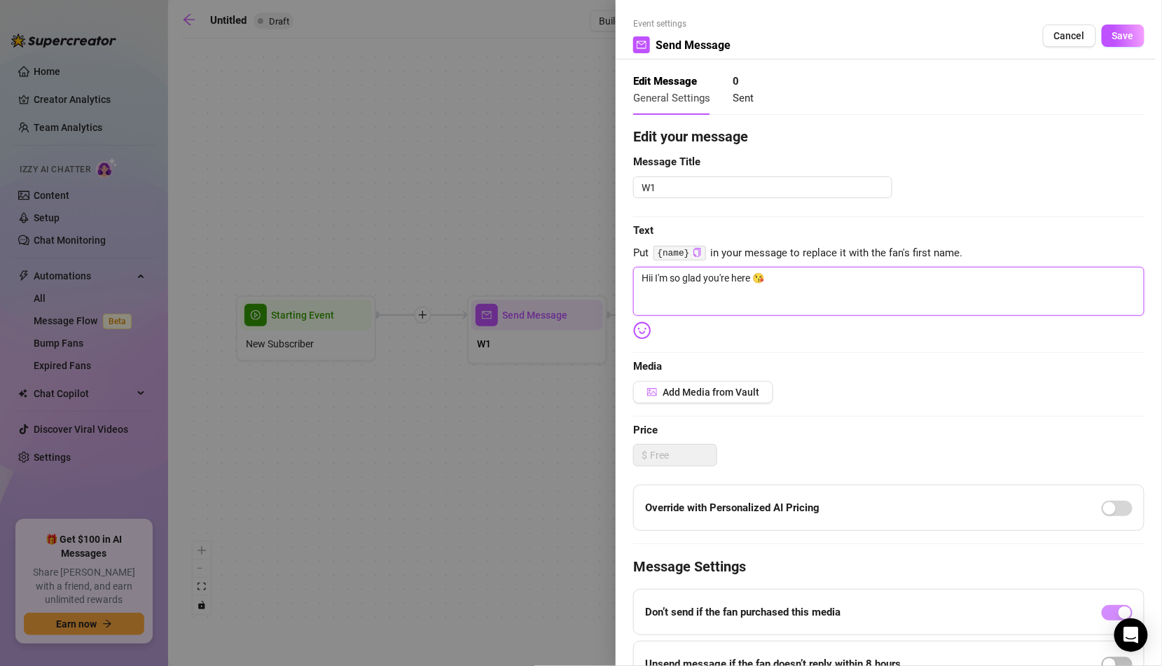
click at [795, 293] on textarea "Hii I'm so glad you're here 😘" at bounding box center [888, 291] width 511 height 49
paste textarea "my ass has been waiting for you"
type textarea "Hii I'm so glad you're here 😘my ass has been waiting for you"
type textarea "Hii I'm so glad you're here 😘"
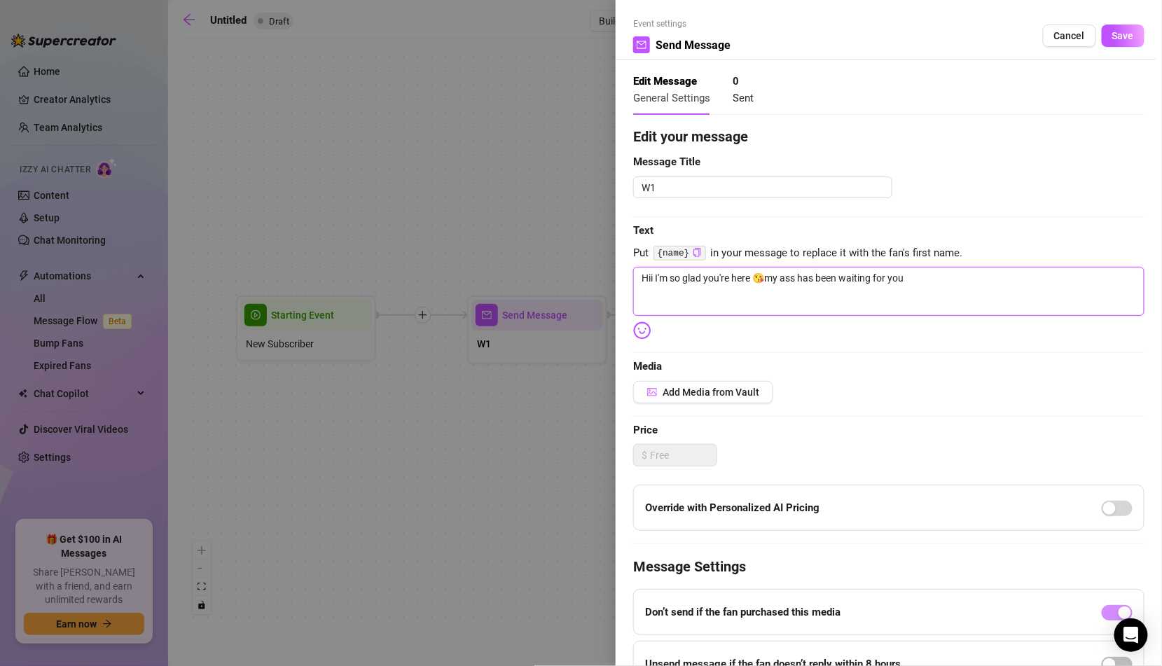
type textarea "Hii I'm so glad you're here 😘"
paste textarea "my ass has been waiting for you"
type textarea "Hii I'm so glad you're here 😘 my ass has been waiting for you"
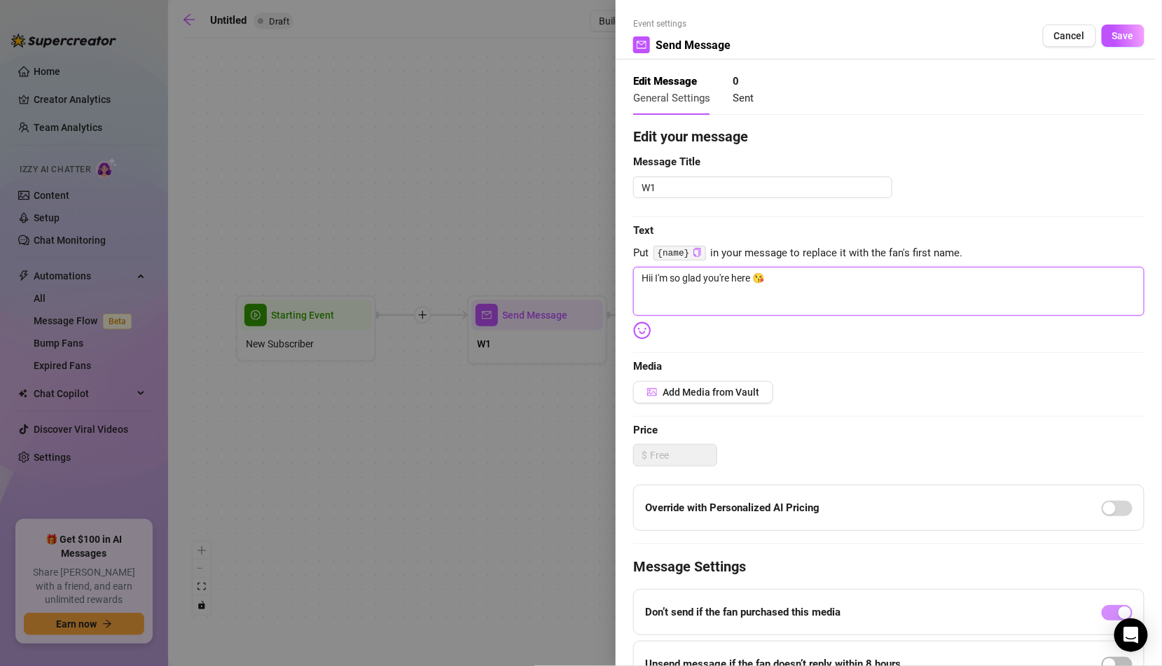
type textarea "Hii I'm so glad you're here 😘 my ass has been waiting for you"
click at [776, 275] on textarea "Hii I'm so glad you're here 😘 my ass has been waiting for you" at bounding box center [888, 291] width 511 height 49
type textarea "Hii I'm so glad you're here 😘"
click at [1117, 31] on span "Save" at bounding box center [1124, 35] width 22 height 11
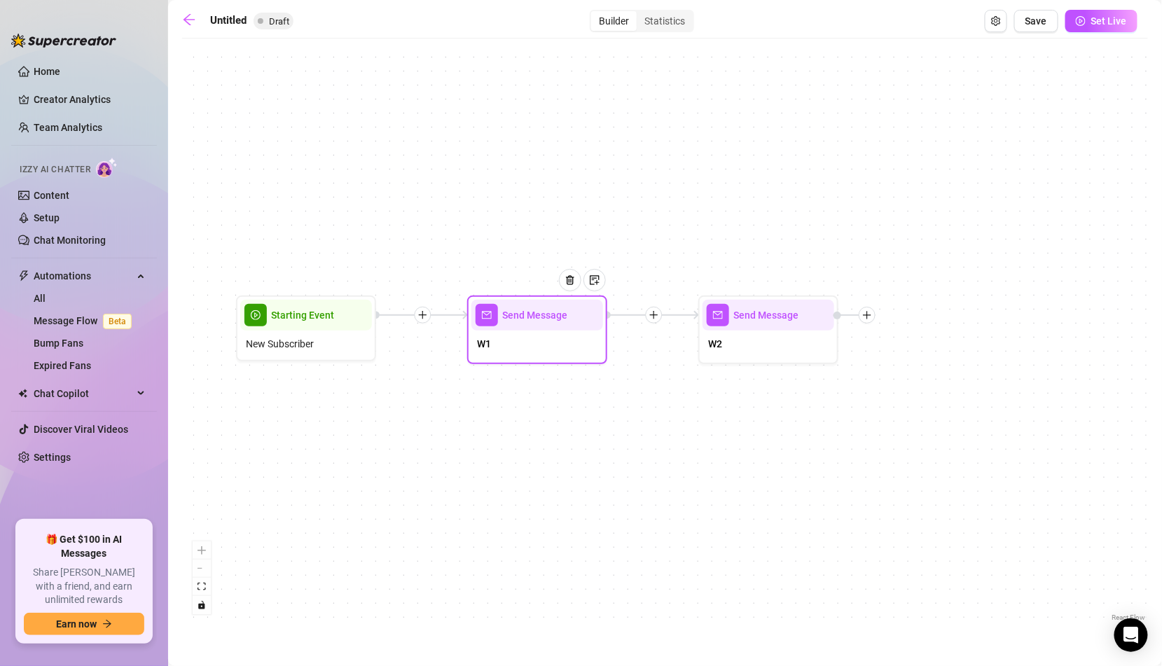
click at [588, 348] on div "W1" at bounding box center [538, 345] width 132 height 29
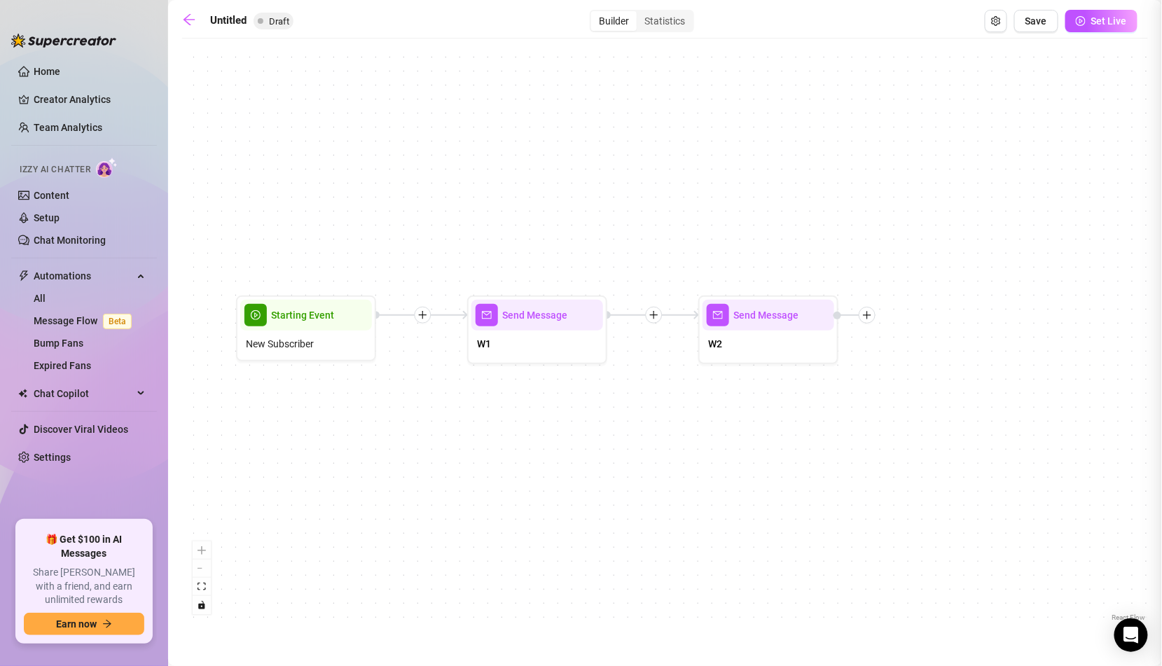
type textarea "Hii I'm so glad you're here 😘"
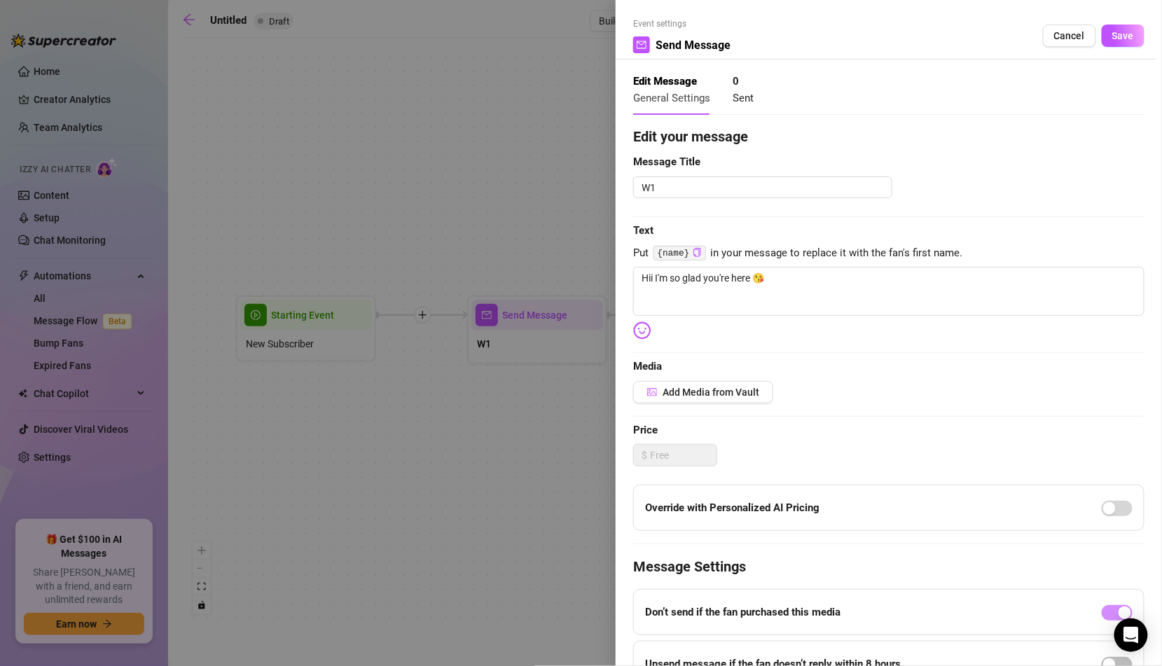
click at [535, 413] on div at bounding box center [581, 333] width 1162 height 666
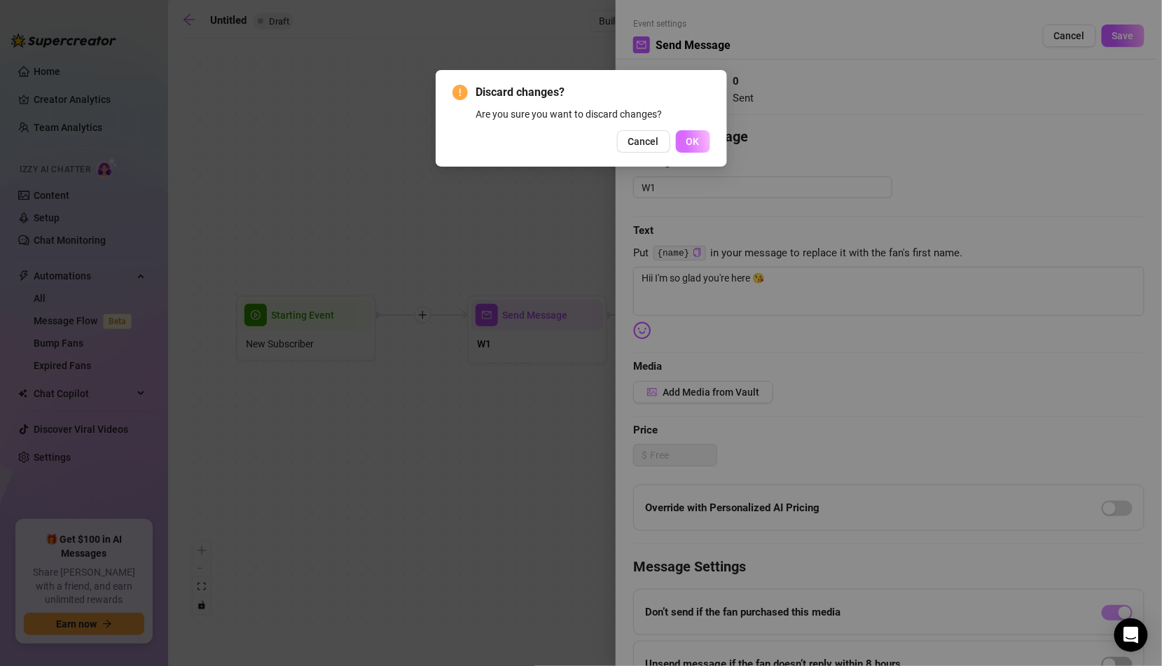
click at [694, 139] on span "OK" at bounding box center [693, 141] width 13 height 11
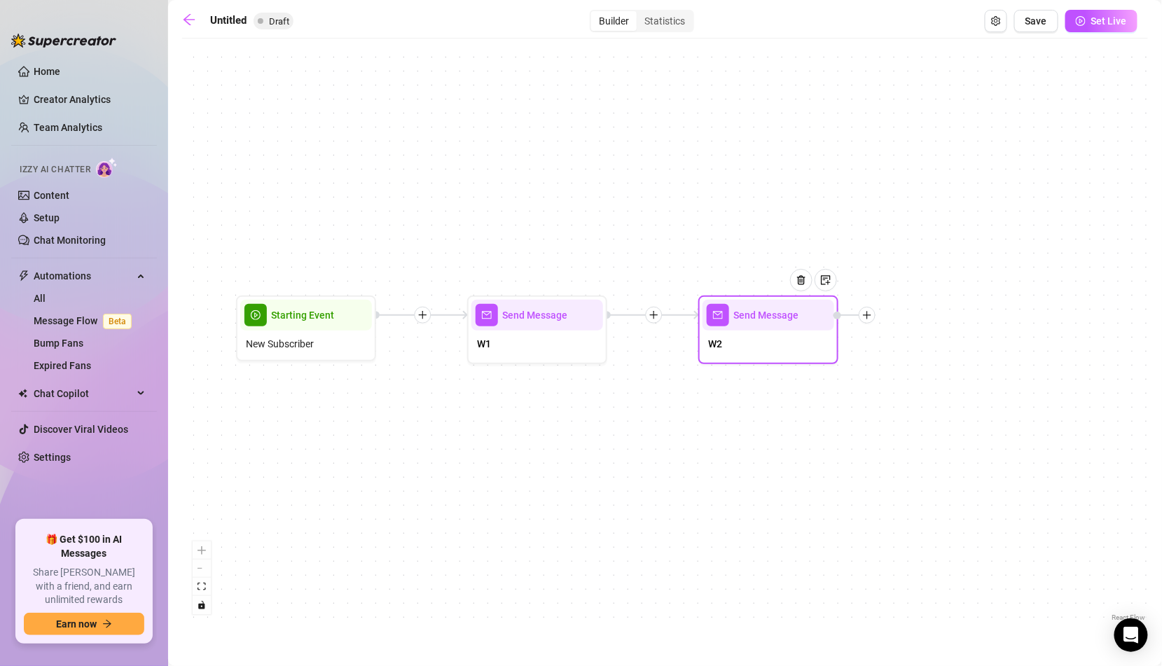
click at [725, 338] on div "W2" at bounding box center [769, 345] width 132 height 29
type textarea "I know you came for these cheeks 🍑 How’d you find me?"
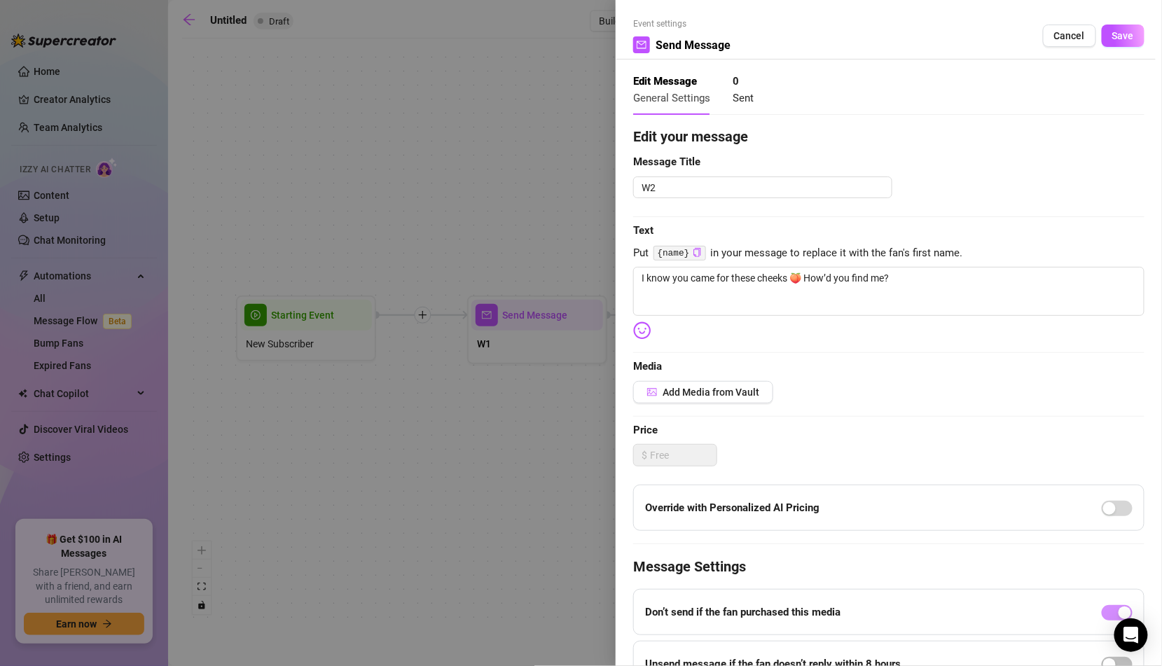
click at [610, 371] on div at bounding box center [581, 333] width 1162 height 666
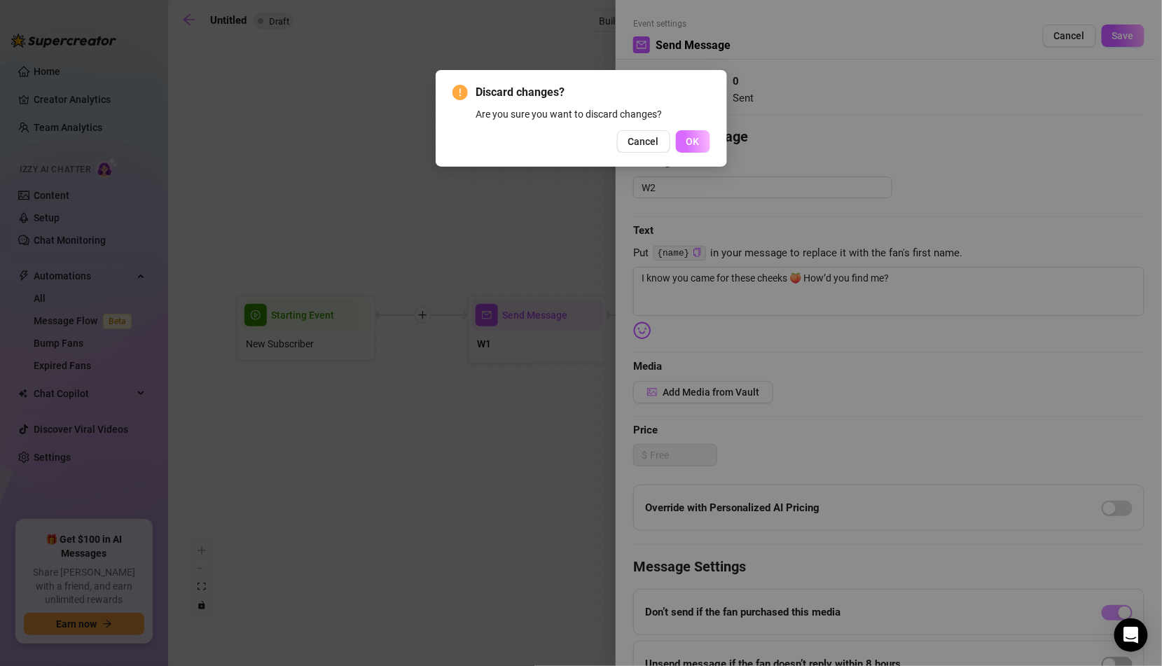
click at [695, 146] on span "OK" at bounding box center [693, 141] width 13 height 11
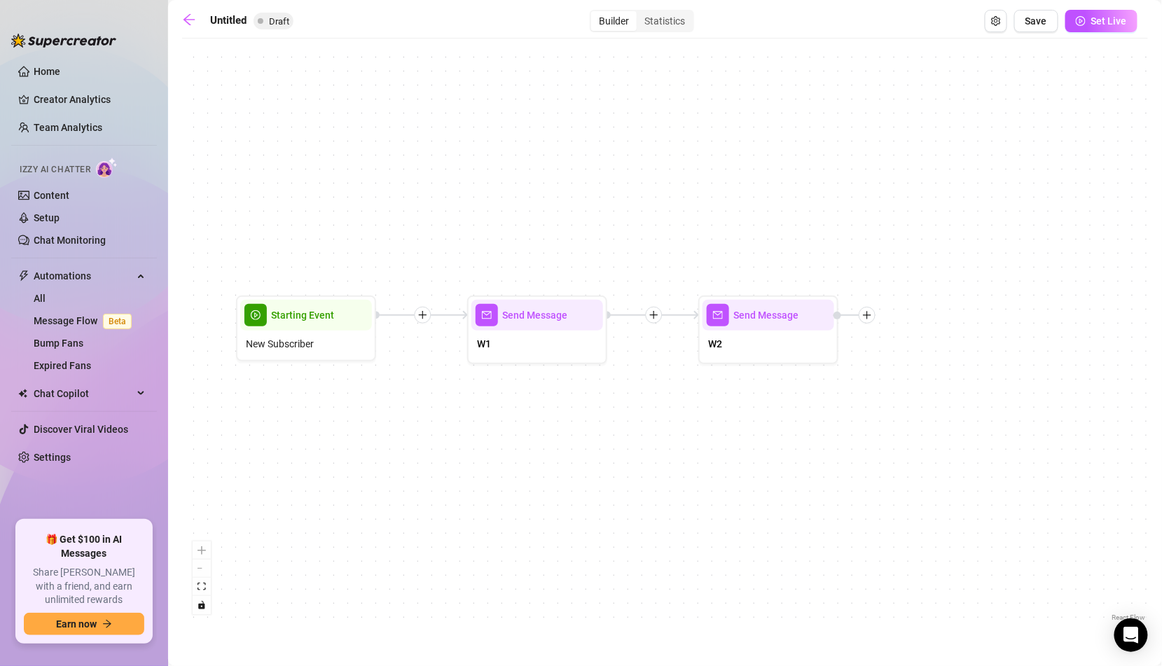
click at [579, 354] on div "W1" at bounding box center [538, 345] width 132 height 29
type textarea "Hii I'm so glad you're here 😘"
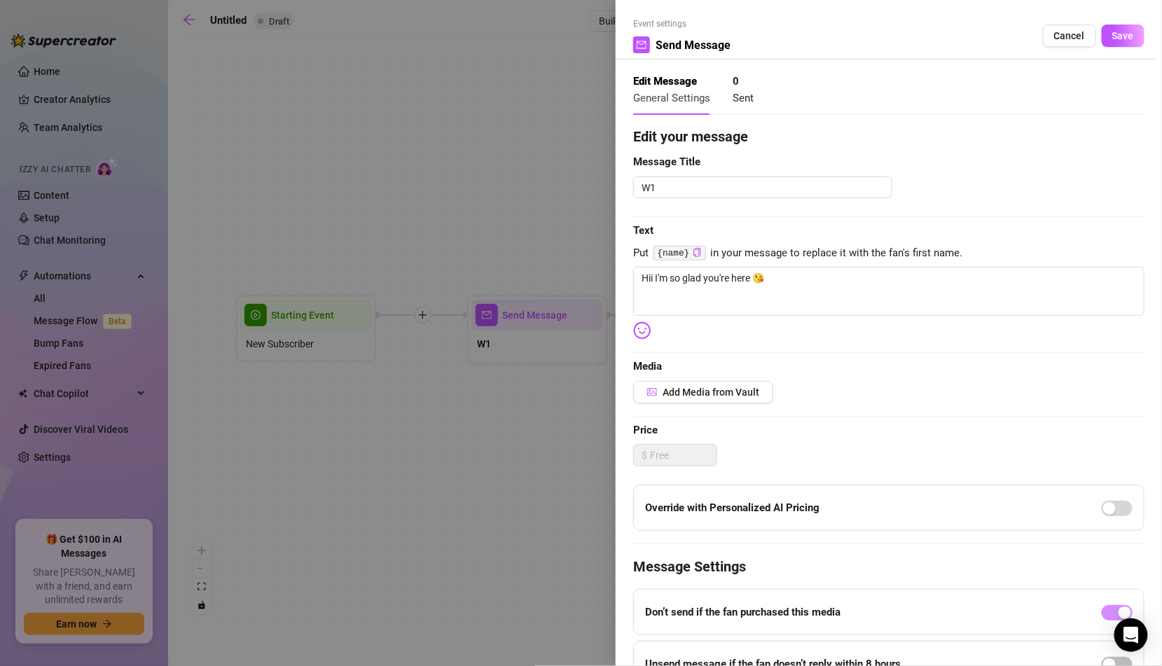
click at [538, 421] on div at bounding box center [581, 333] width 1162 height 666
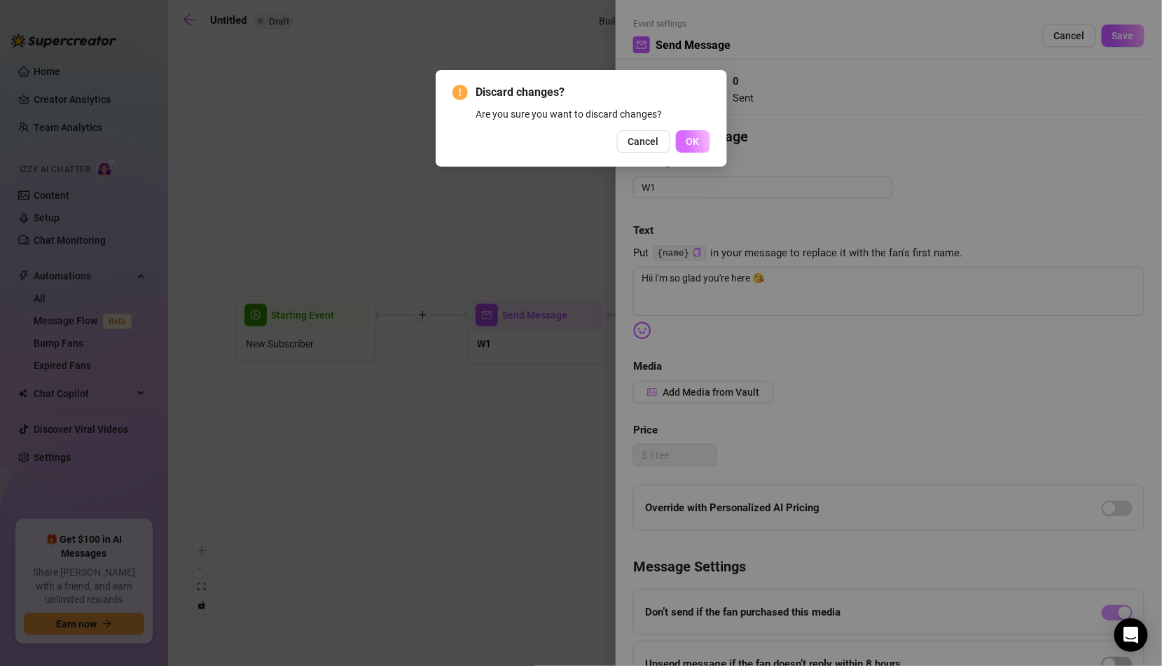
click at [694, 142] on span "OK" at bounding box center [693, 141] width 13 height 11
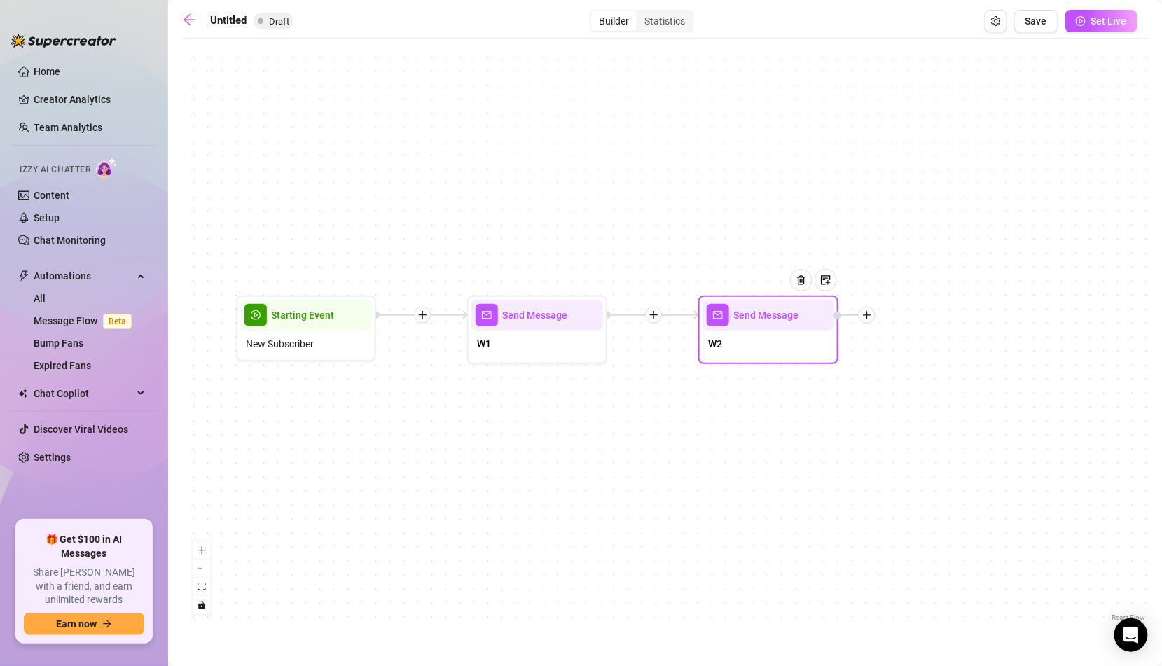
click at [743, 327] on div "Send Message" at bounding box center [769, 315] width 132 height 31
click at [752, 342] on div "W2" at bounding box center [769, 345] width 132 height 29
type textarea "I know you came for these cheeks 🍑 How’d you find me?"
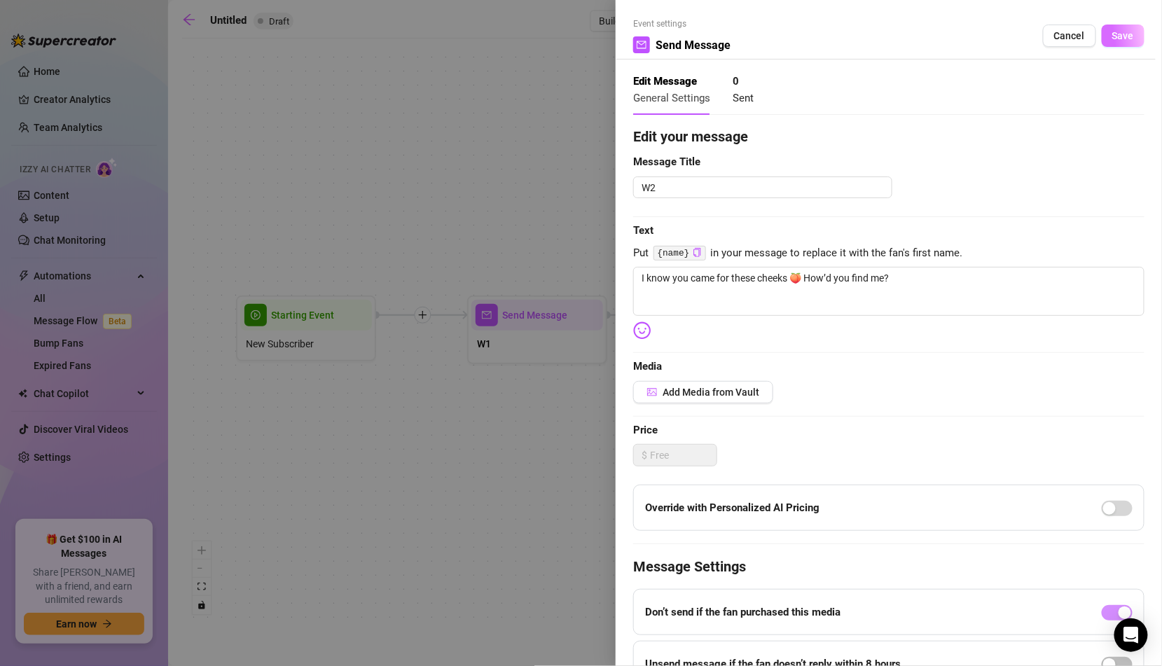
click at [1121, 29] on button "Save" at bounding box center [1123, 36] width 43 height 22
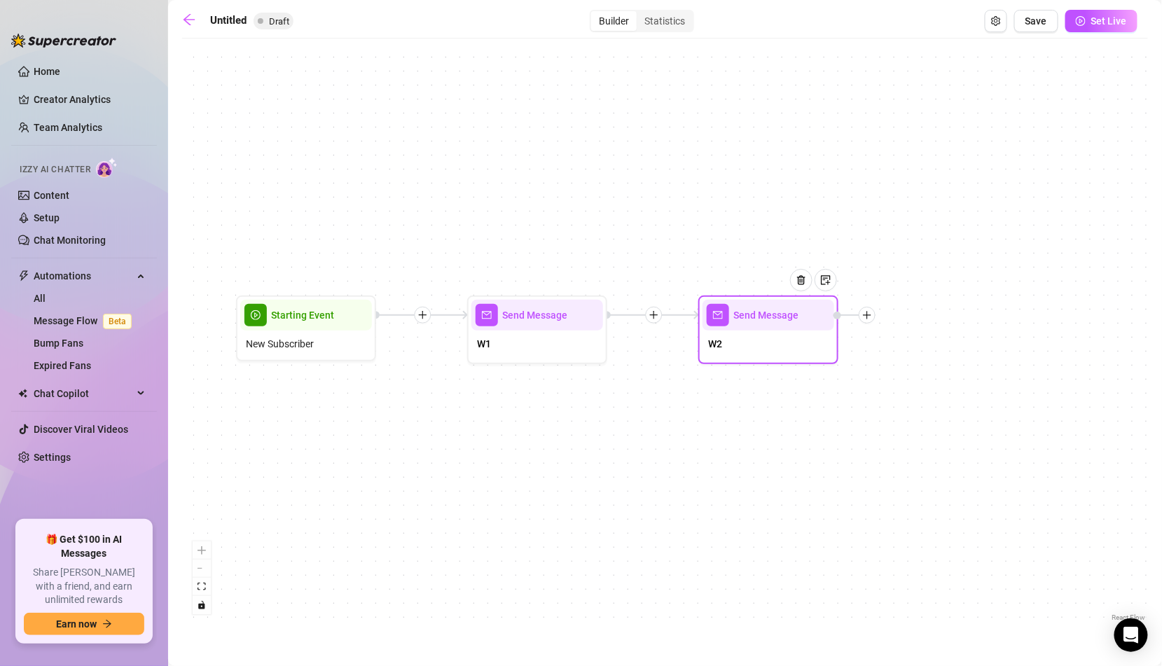
click at [863, 315] on icon "plus" at bounding box center [867, 315] width 10 height 10
click at [934, 312] on div "Time Delay" at bounding box center [937, 317] width 102 height 24
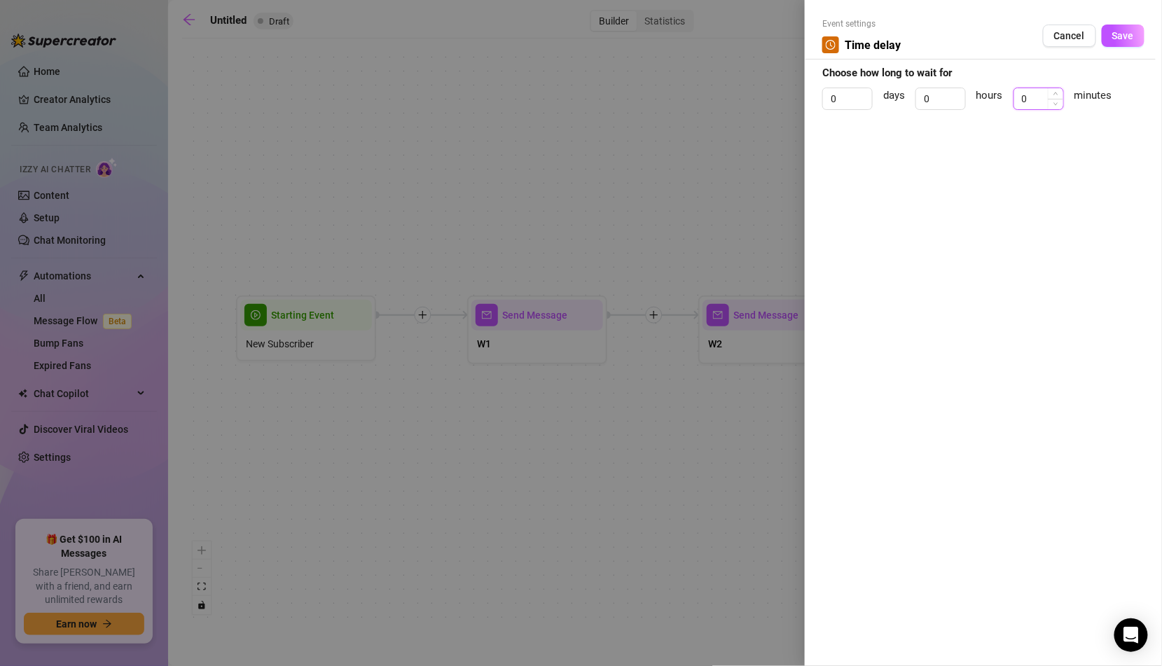
click at [1025, 96] on input "0" at bounding box center [1039, 98] width 49 height 21
type input "20"
click at [1118, 31] on span "Save" at bounding box center [1124, 35] width 22 height 11
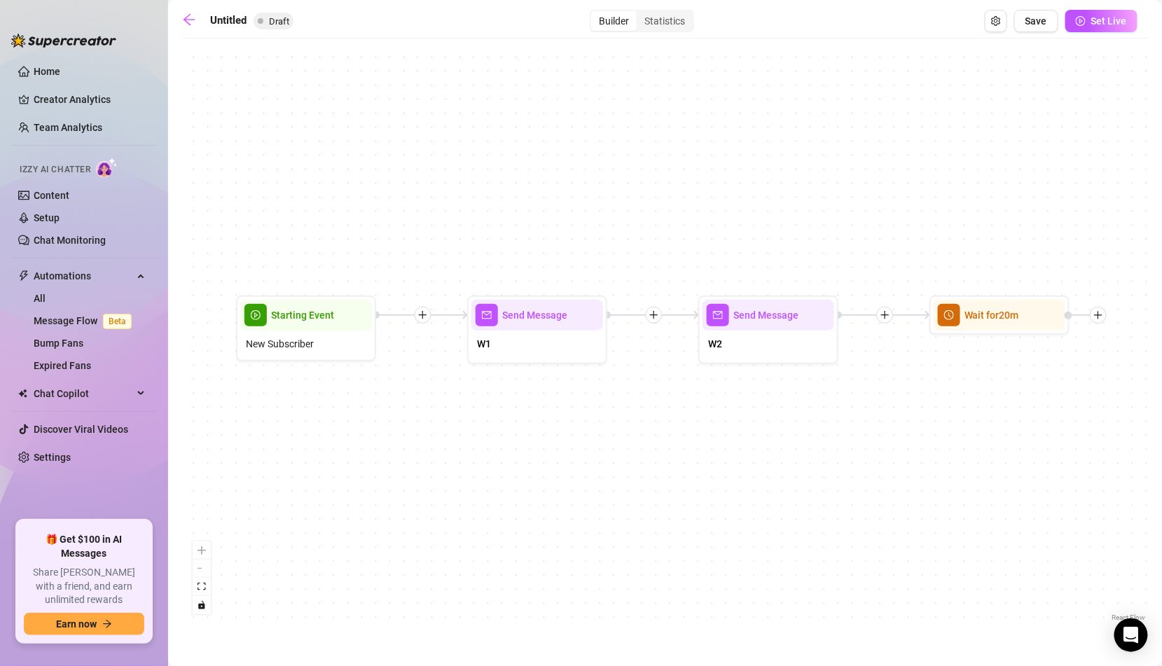
click at [422, 312] on icon "plus" at bounding box center [422, 315] width 1 height 8
click at [461, 317] on div "Time Delay" at bounding box center [490, 317] width 102 height 24
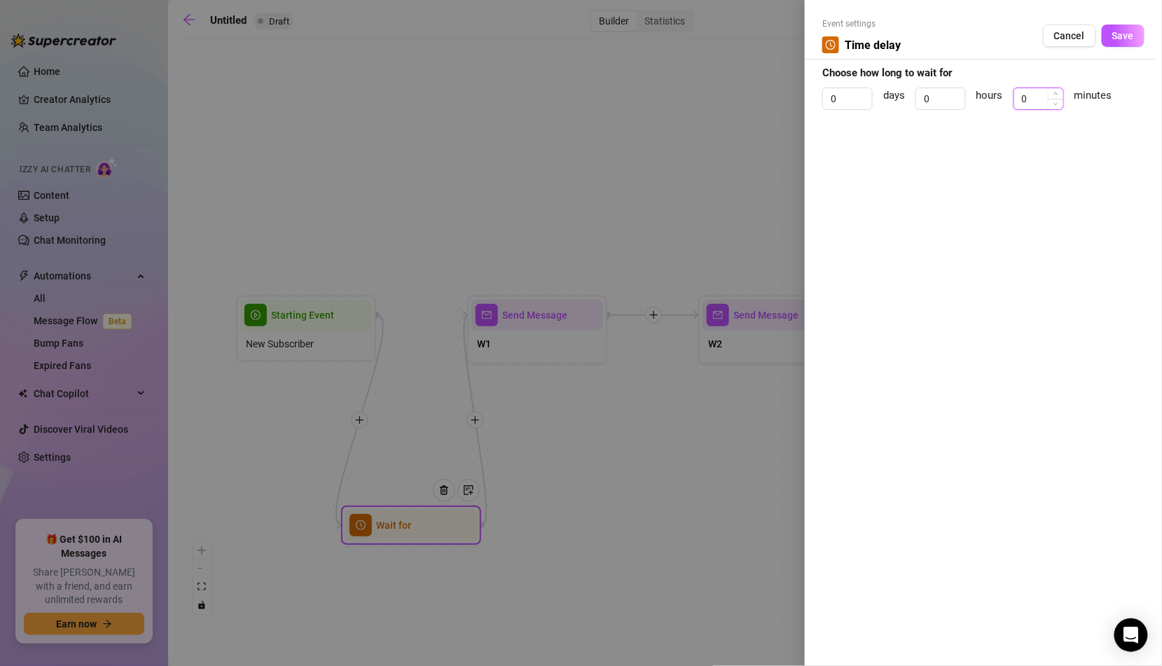
click at [1035, 99] on input "0" at bounding box center [1039, 98] width 49 height 21
type input "2"
click at [1121, 37] on span "Save" at bounding box center [1124, 35] width 22 height 11
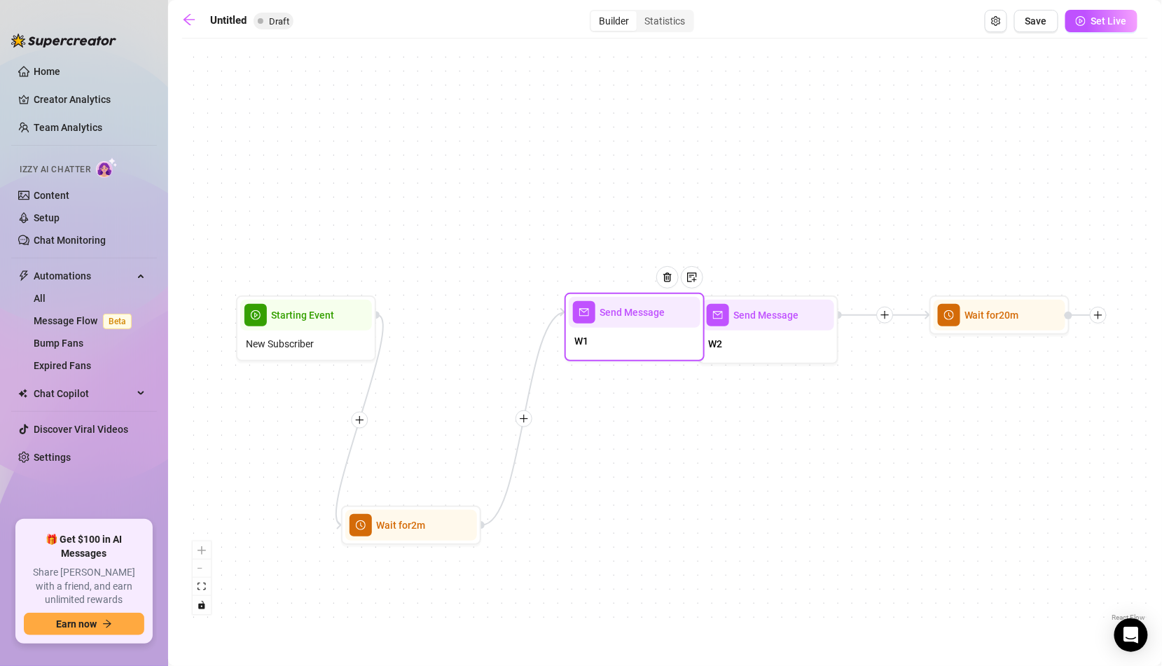
drag, startPoint x: 543, startPoint y: 357, endPoint x: 640, endPoint y: 355, distance: 97.4
click at [640, 355] on div "W1" at bounding box center [635, 342] width 132 height 29
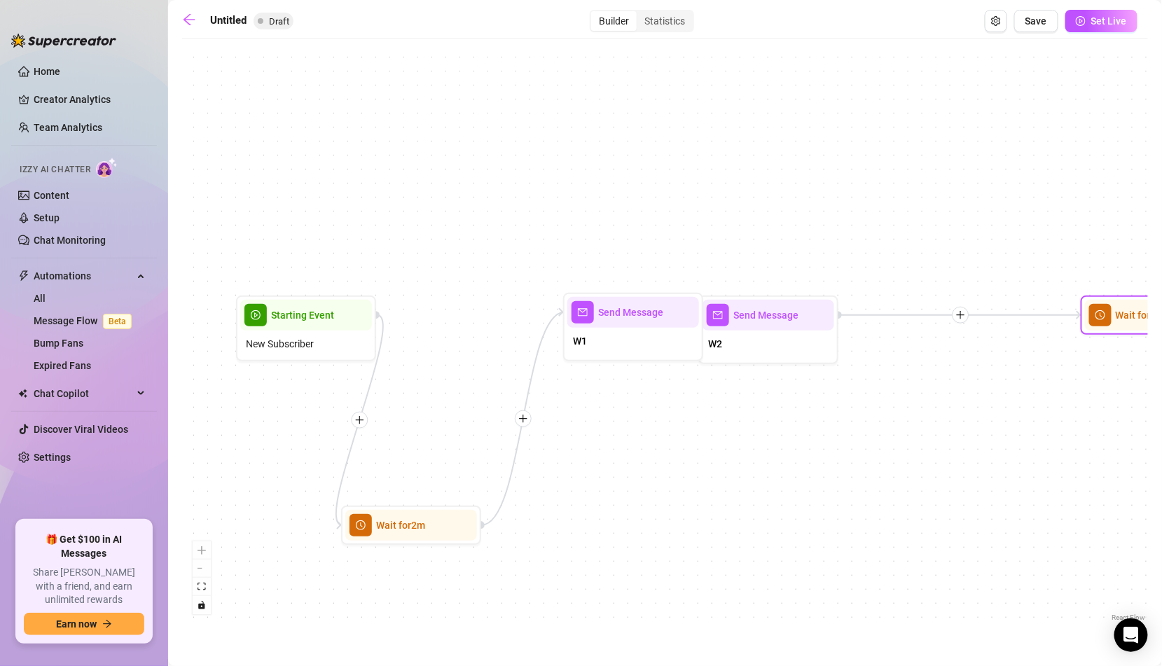
drag, startPoint x: 956, startPoint y: 324, endPoint x: 1115, endPoint y: 324, distance: 159.0
click at [1112, 324] on span "clock-circle" at bounding box center [1101, 315] width 22 height 22
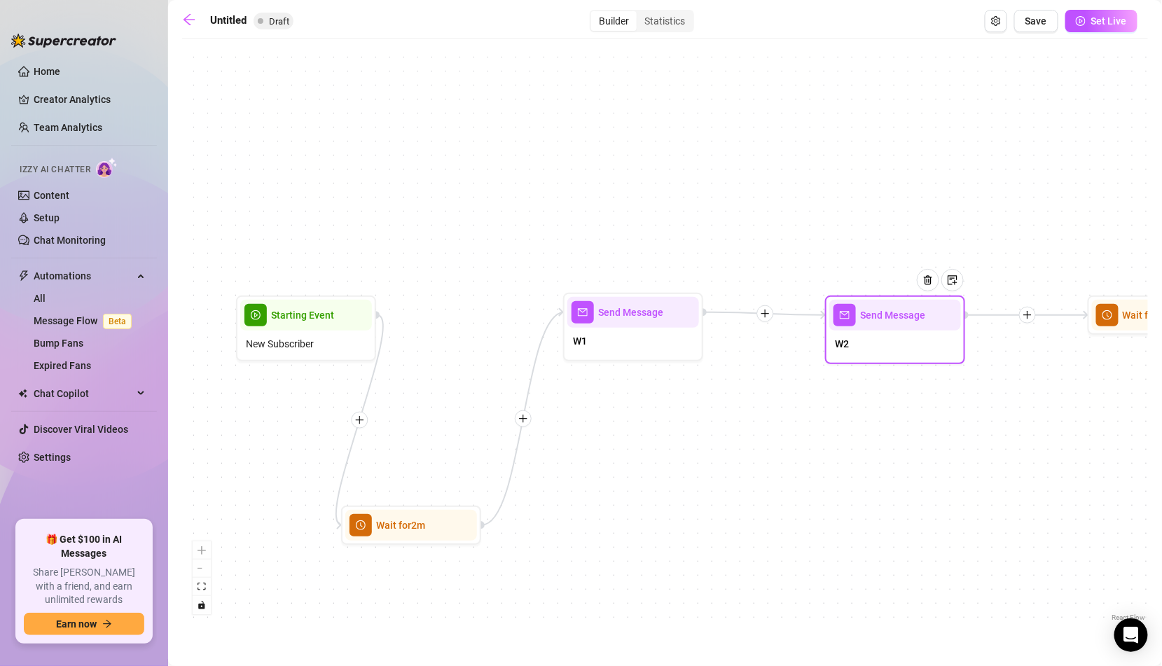
drag, startPoint x: 764, startPoint y: 331, endPoint x: 893, endPoint y: 331, distance: 129.6
click at [893, 331] on div "W2" at bounding box center [896, 345] width 132 height 29
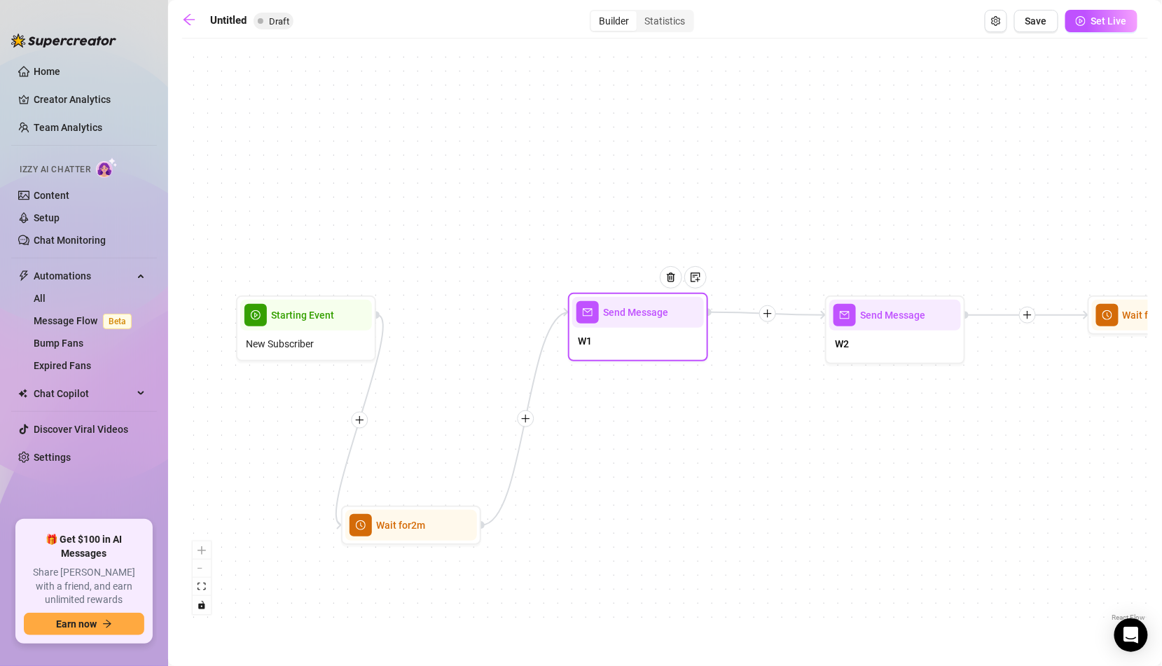
drag, startPoint x: 652, startPoint y: 334, endPoint x: 671, endPoint y: 334, distance: 18.2
click at [671, 334] on div "W1" at bounding box center [638, 342] width 132 height 29
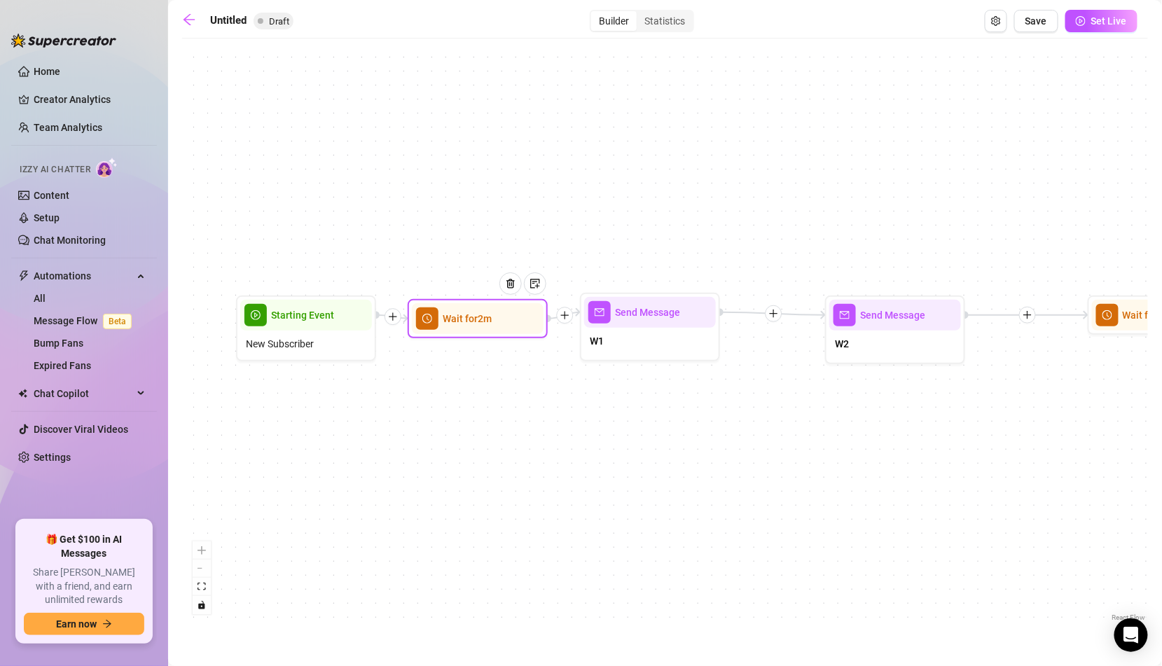
drag, startPoint x: 429, startPoint y: 538, endPoint x: 493, endPoint y: 323, distance: 224.5
click at [493, 323] on div "Wait for 2m" at bounding box center [478, 318] width 140 height 39
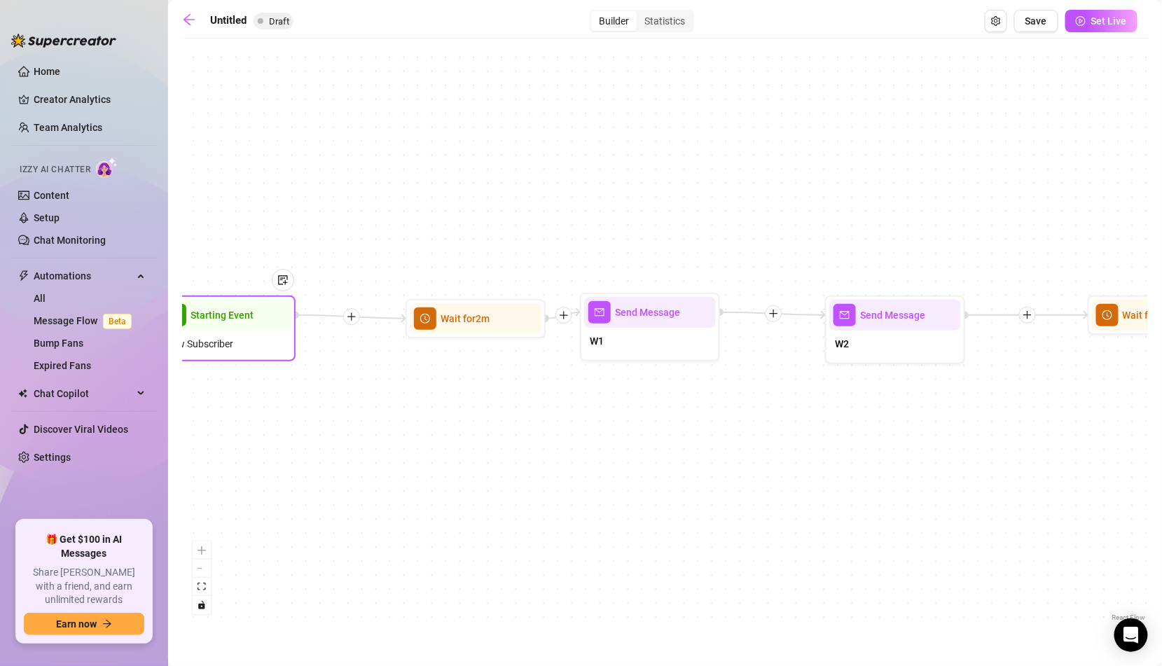
drag, startPoint x: 315, startPoint y: 332, endPoint x: 228, endPoint y: 331, distance: 86.9
click at [228, 331] on div "New Subscriber" at bounding box center [226, 344] width 132 height 27
drag, startPoint x: 228, startPoint y: 331, endPoint x: 258, endPoint y: 335, distance: 30.3
click at [258, 335] on div "New Subscriber" at bounding box center [231, 345] width 132 height 27
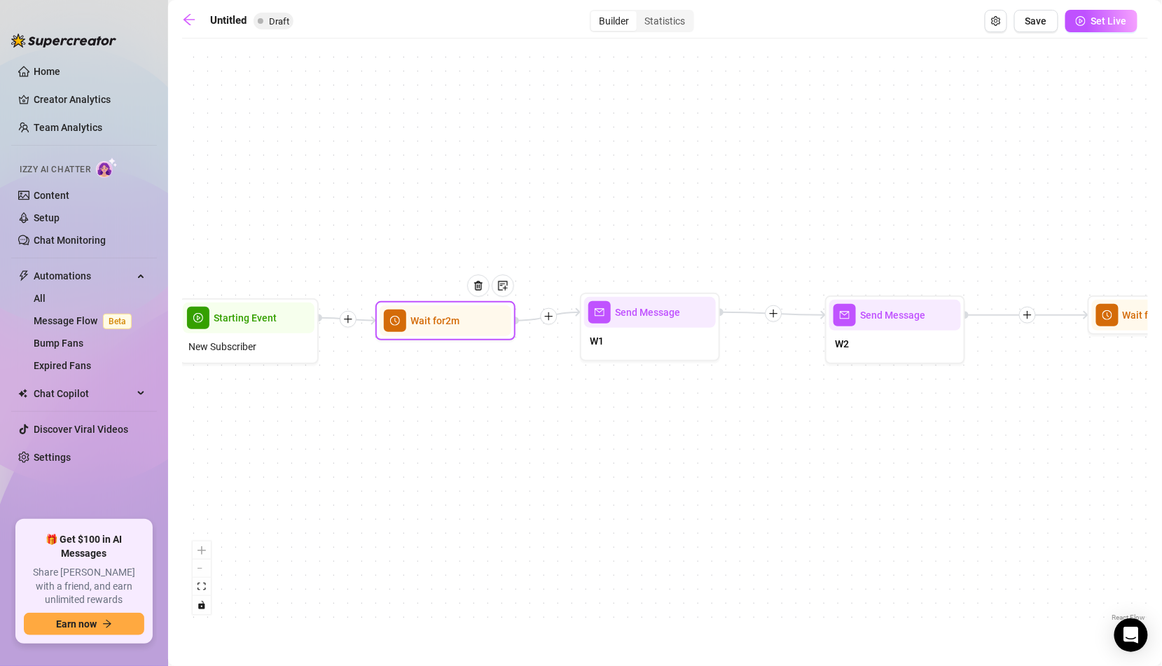
drag, startPoint x: 478, startPoint y: 316, endPoint x: 447, endPoint y: 319, distance: 31.0
click at [447, 319] on span "Wait for 2m" at bounding box center [435, 320] width 49 height 15
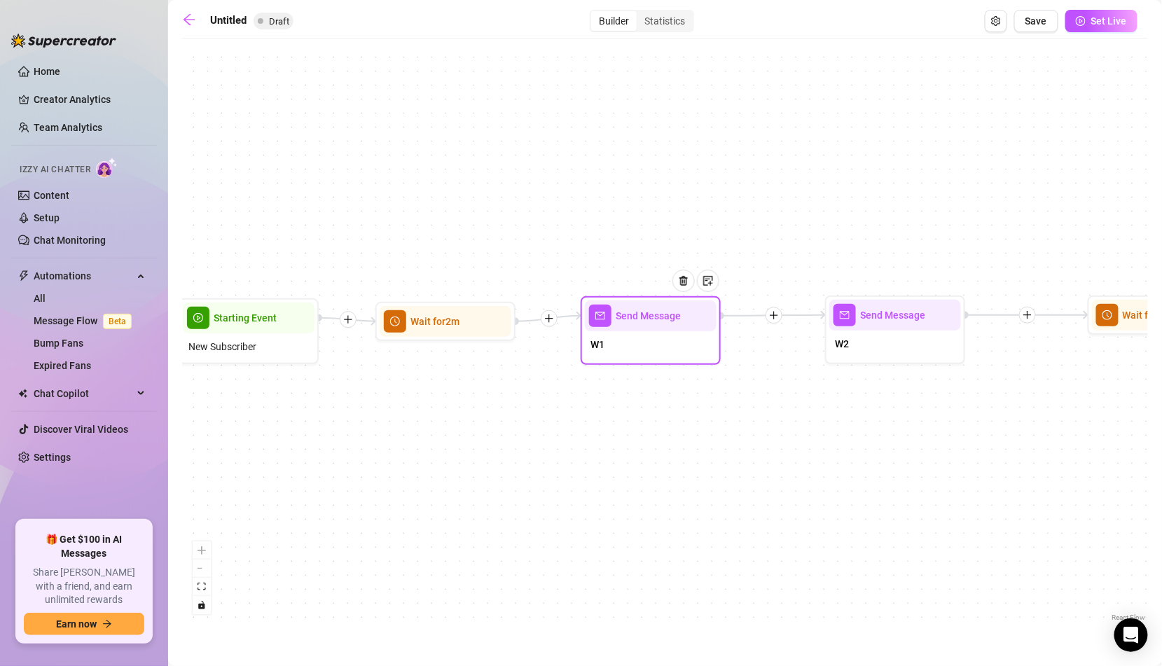
click at [628, 338] on div "W1" at bounding box center [651, 345] width 132 height 29
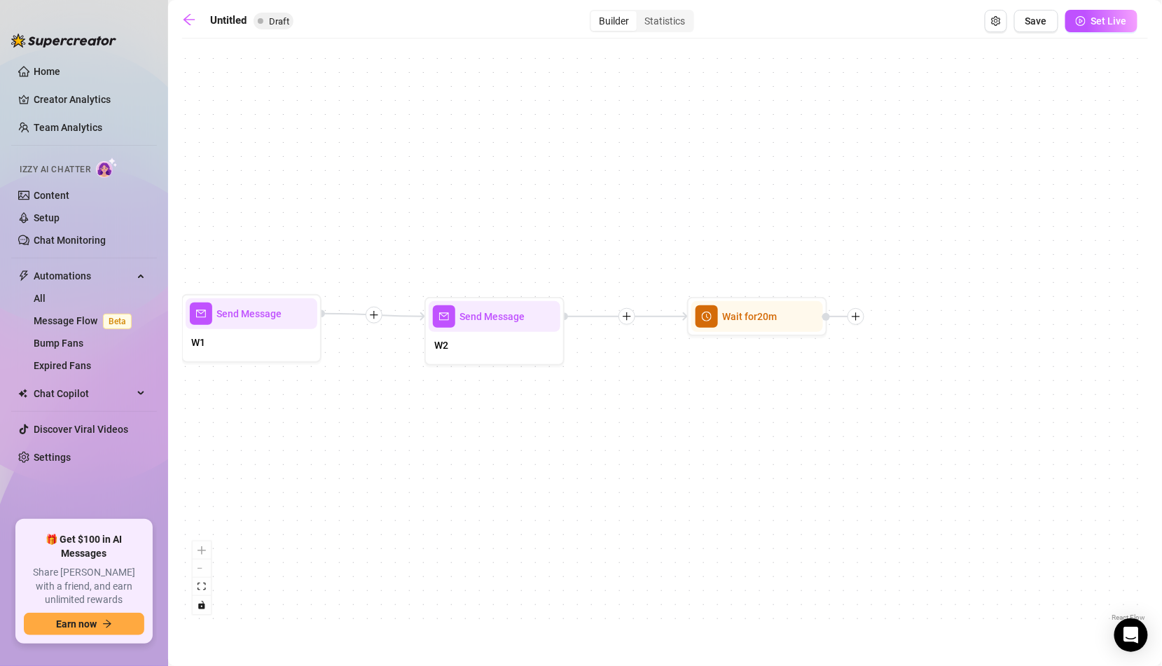
drag, startPoint x: 827, startPoint y: 429, endPoint x: 408, endPoint y: 431, distance: 419.0
click at [408, 431] on div "Wait for 2m Wait for 20m Send Message W2 Send Message W1 Starting Event New Sub…" at bounding box center [665, 335] width 966 height 579
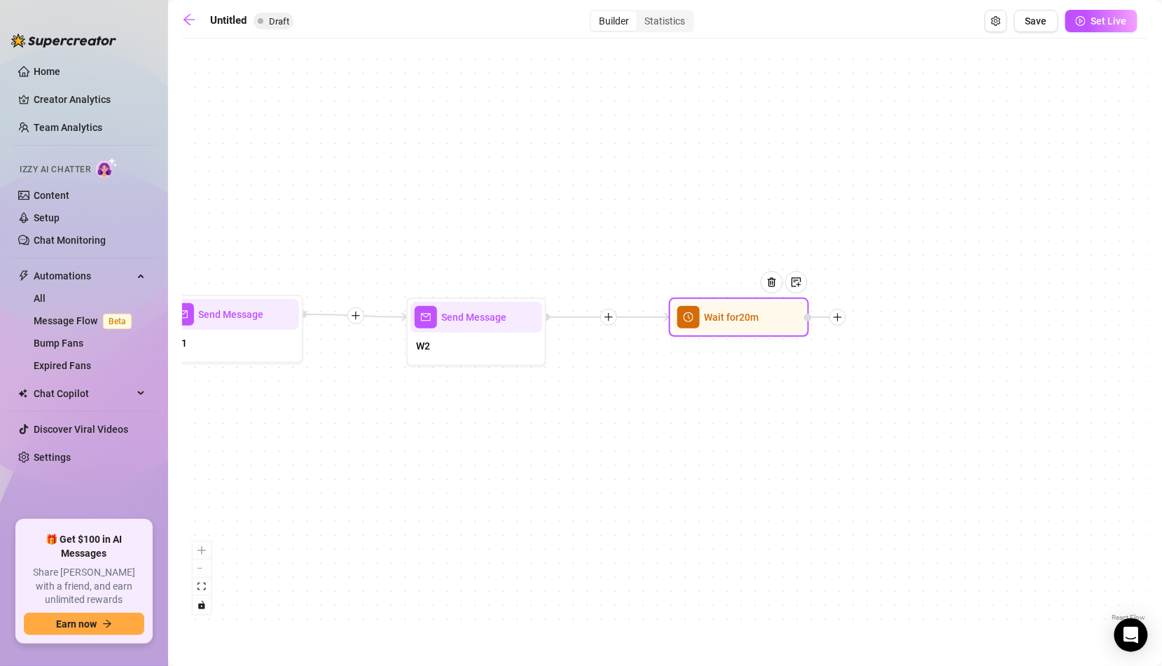
click at [717, 310] on span "Wait for 20m" at bounding box center [731, 317] width 55 height 15
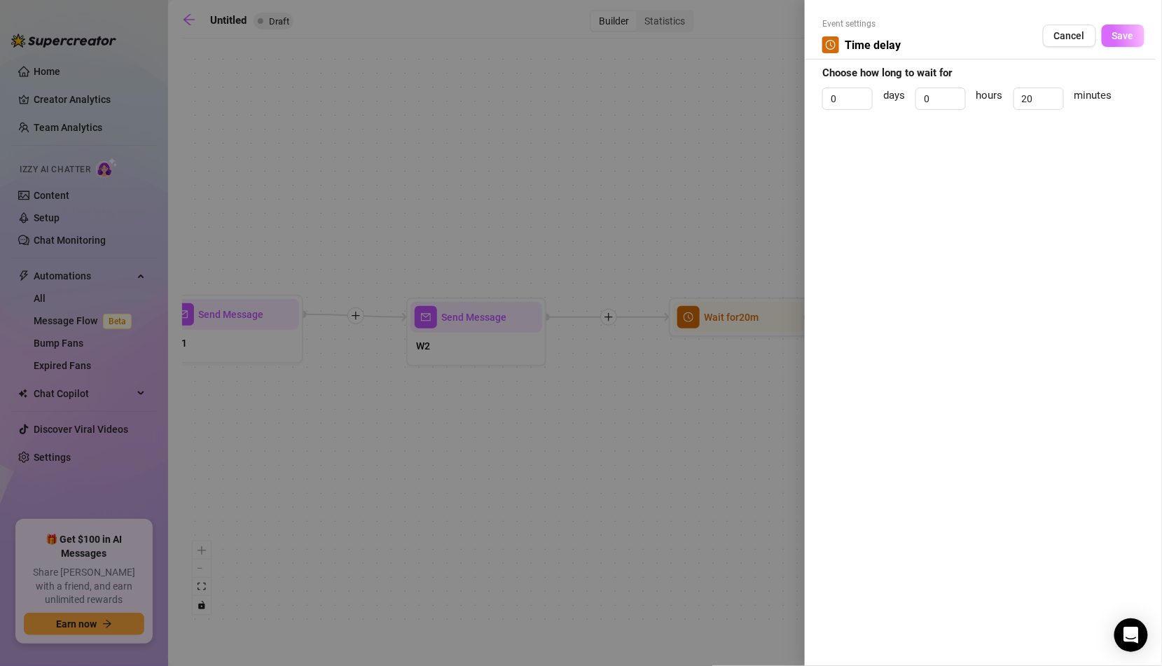
click at [1127, 36] on span "Save" at bounding box center [1124, 35] width 22 height 11
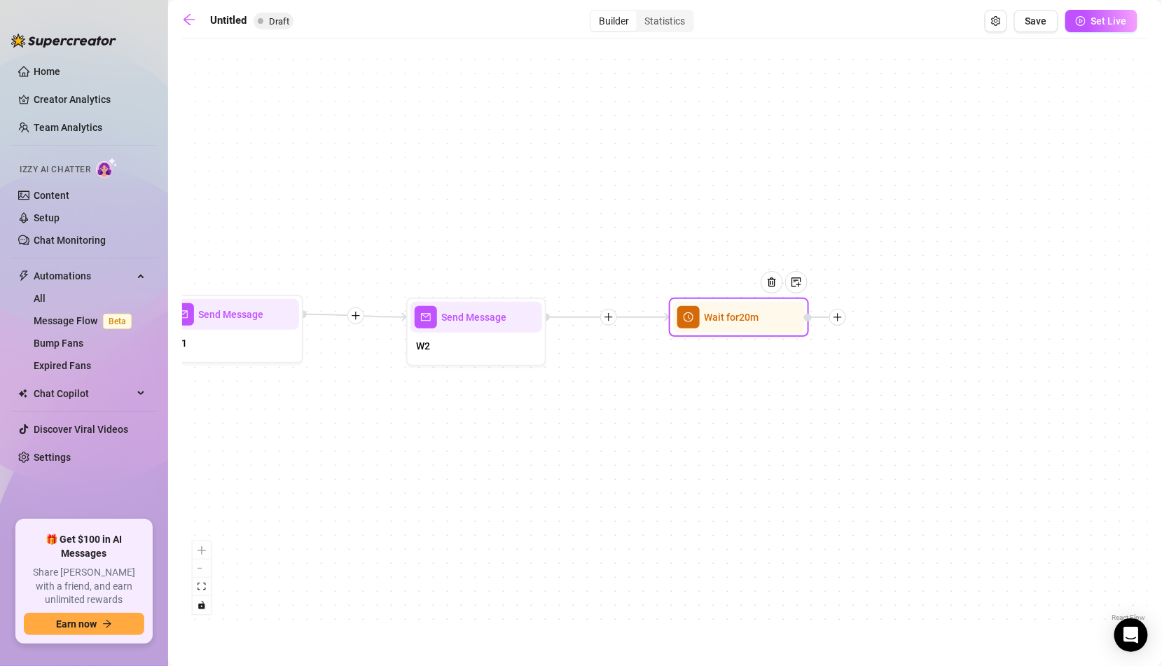
click at [842, 317] on icon "plus" at bounding box center [838, 317] width 10 height 10
click at [891, 369] on div "Message" at bounding box center [907, 367] width 102 height 24
type textarea "Write your message here"
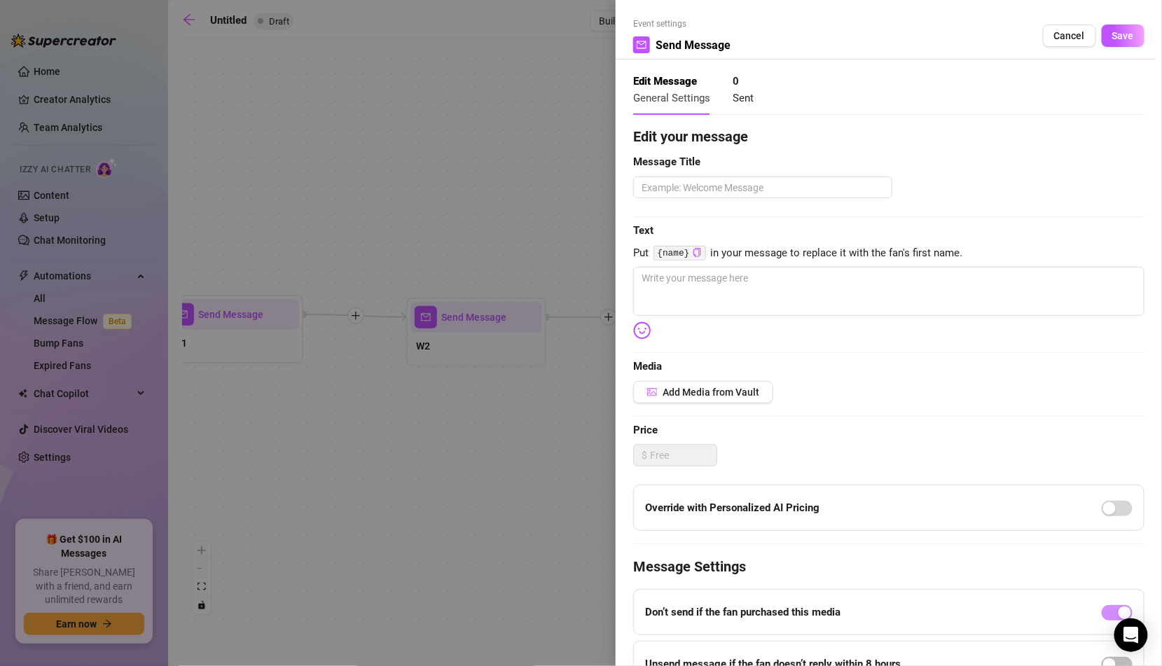
click at [846, 206] on div "Edit your message Message Title Text Put {name} in your message to replace it w…" at bounding box center [888, 432] width 511 height 613
click at [837, 193] on textarea at bounding box center [762, 188] width 259 height 22
type textarea "F"
type textarea "F!"
click at [782, 285] on textarea at bounding box center [888, 291] width 511 height 49
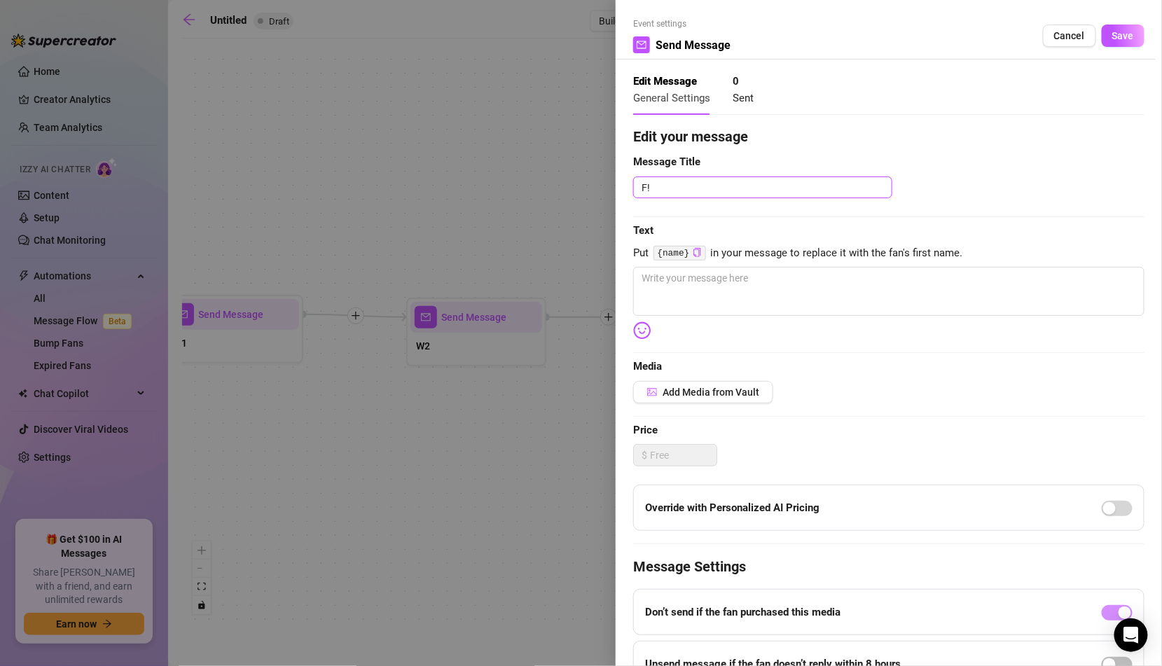
click at [707, 189] on textarea "F!" at bounding box center [762, 188] width 259 height 22
type textarea "F1"
click at [699, 263] on div "Edit your message Message Title F1 Text Put {name} in your message to replace i…" at bounding box center [888, 432] width 511 height 613
click at [703, 304] on textarea at bounding box center [888, 291] width 511 height 49
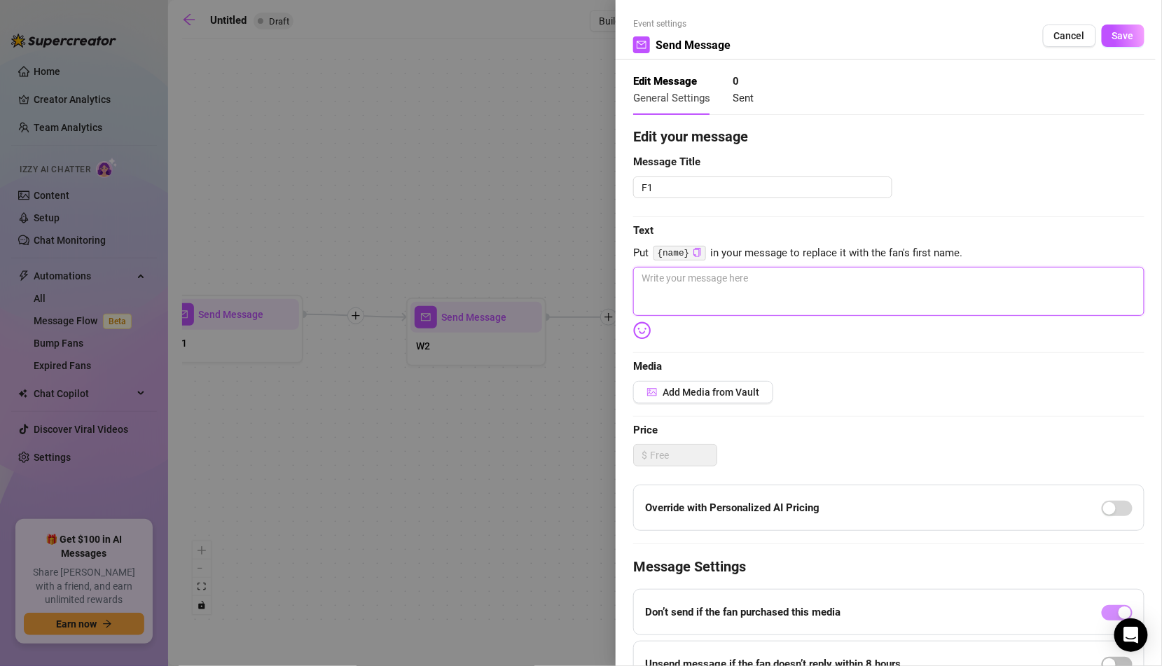
paste textarea "Come on… are my cheeks too big for you to handle? 🔥"
type textarea "Come on… are my cheeks too big for you to handle? 🔥"
click at [756, 301] on textarea "Come on… are my cheeks too big for you to handle? 🔥" at bounding box center [888, 291] width 511 height 49
drag, startPoint x: 689, startPoint y: 280, endPoint x: 853, endPoint y: 286, distance: 164.1
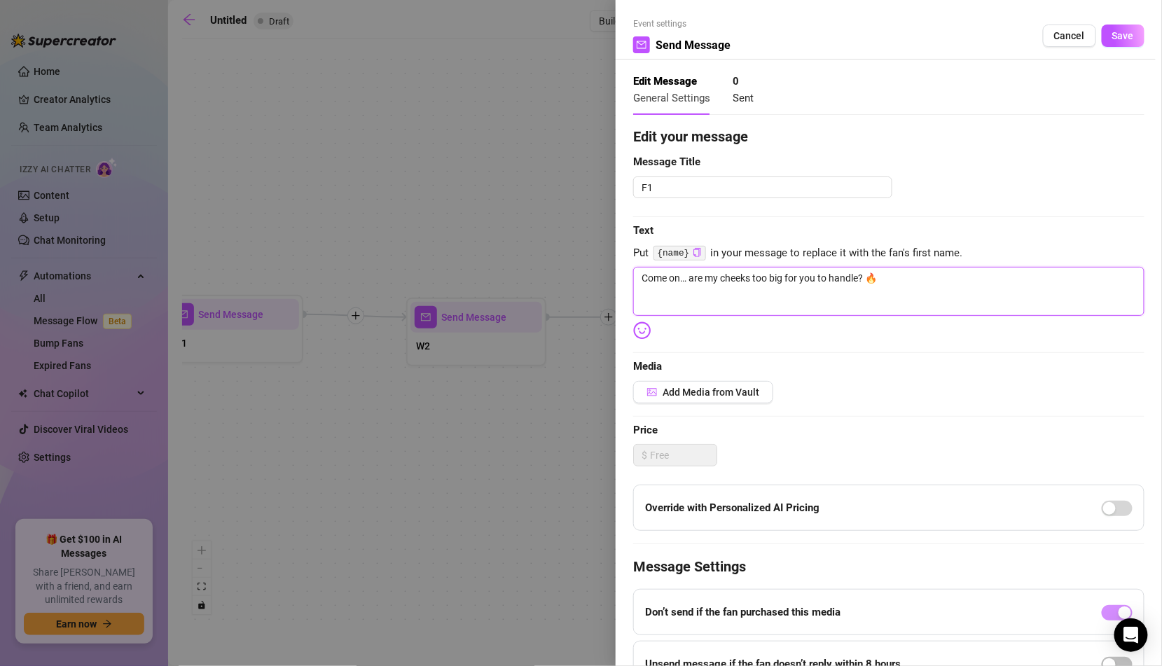
click at [853, 286] on textarea "Come on… are my cheeks too big for you to handle? 🔥" at bounding box center [888, 291] width 511 height 49
click at [774, 289] on textarea "Come on… are my cheeks too big for you to handle? 🔥" at bounding box center [888, 291] width 511 height 49
click at [1123, 32] on span "Save" at bounding box center [1124, 35] width 22 height 11
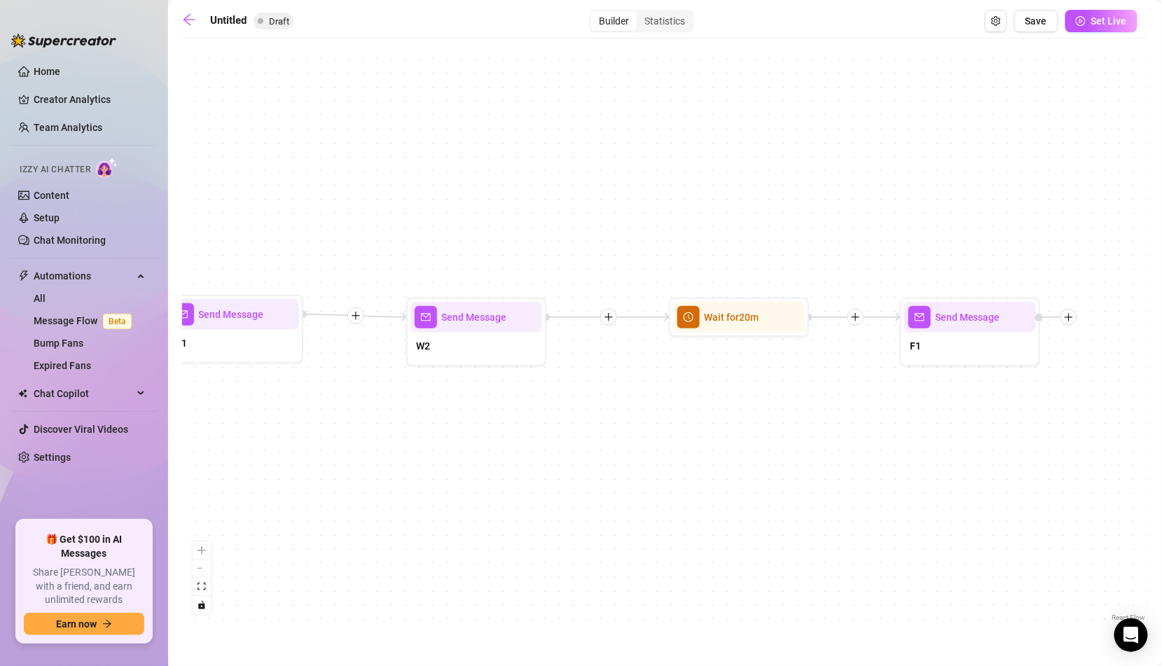
click at [964, 367] on div "Send Message F1 Wait for 2m Wait for 20m Send Message W2 Send Message W1 Starti…" at bounding box center [665, 335] width 966 height 579
click at [949, 336] on div "F1" at bounding box center [971, 347] width 132 height 29
type textarea "Come on… are my cheeks too big for you to handle? 🔥"
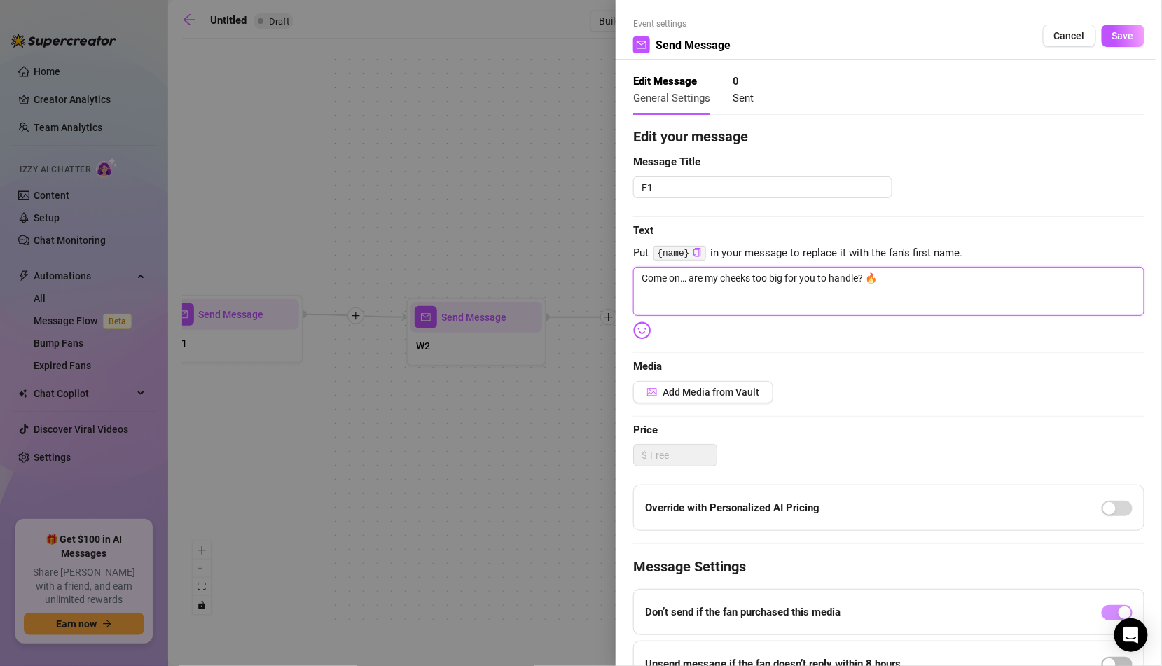
click at [920, 295] on textarea "Come on… are my cheeks too big for you to handle? 🔥" at bounding box center [888, 291] width 511 height 49
type textarea "Come on… are my cheeks too big for you to handle?"
click at [1123, 36] on span "Save" at bounding box center [1124, 35] width 22 height 11
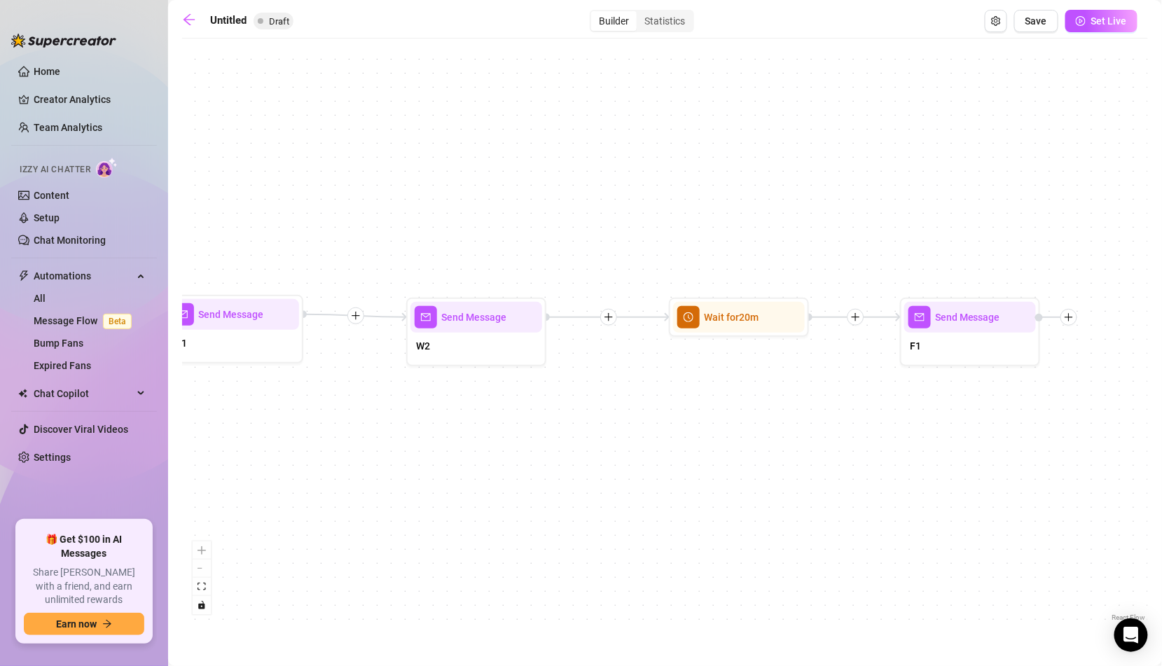
click at [500, 359] on div "W2" at bounding box center [477, 347] width 132 height 29
click at [490, 346] on div "W2" at bounding box center [477, 347] width 132 height 29
type textarea "I know you came for these cheeks 🍑 How’d you find me?"
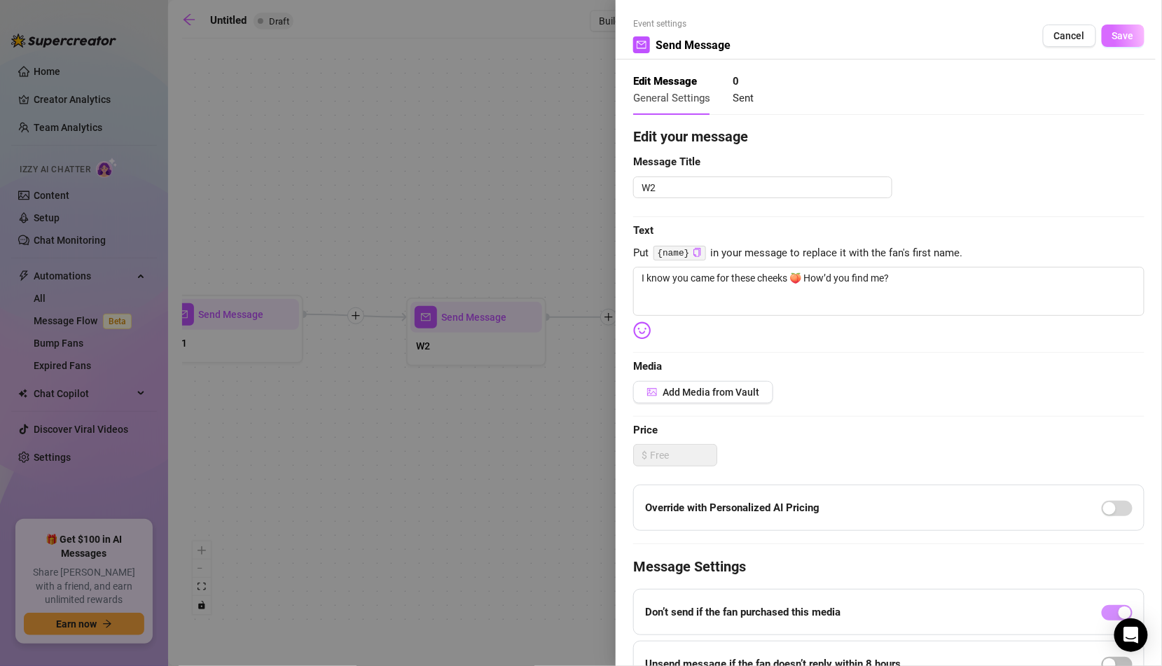
click at [1127, 28] on button "Save" at bounding box center [1123, 36] width 43 height 22
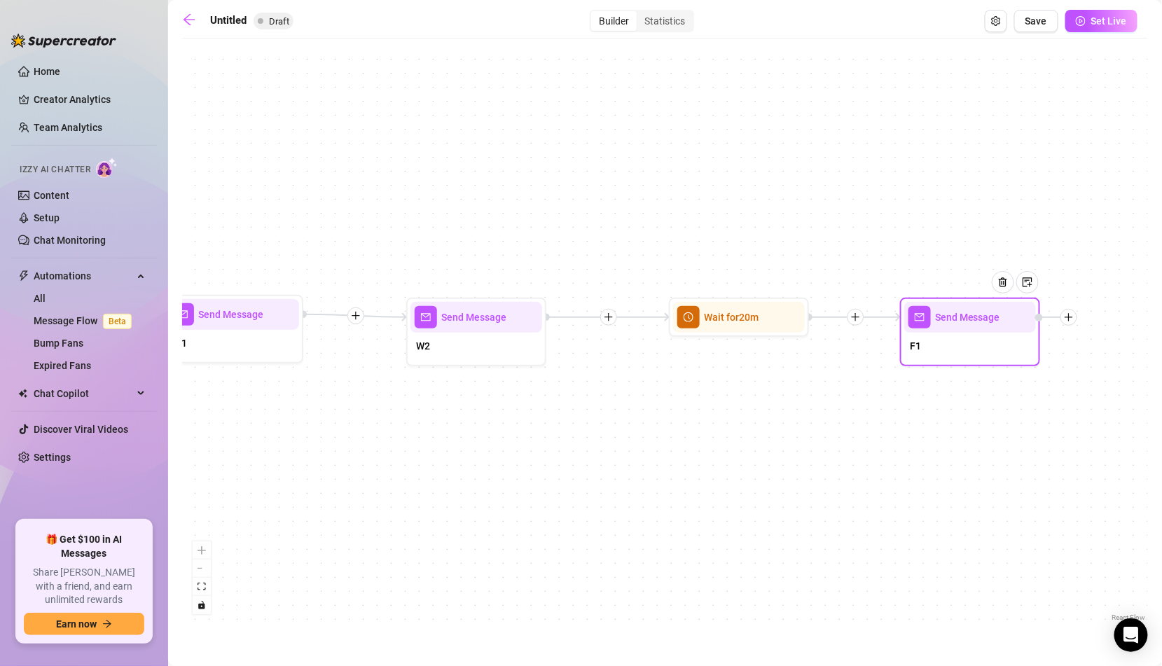
click at [960, 341] on div "F1" at bounding box center [971, 347] width 132 height 29
type textarea "Come on… are my cheeks too big for you to handle?"
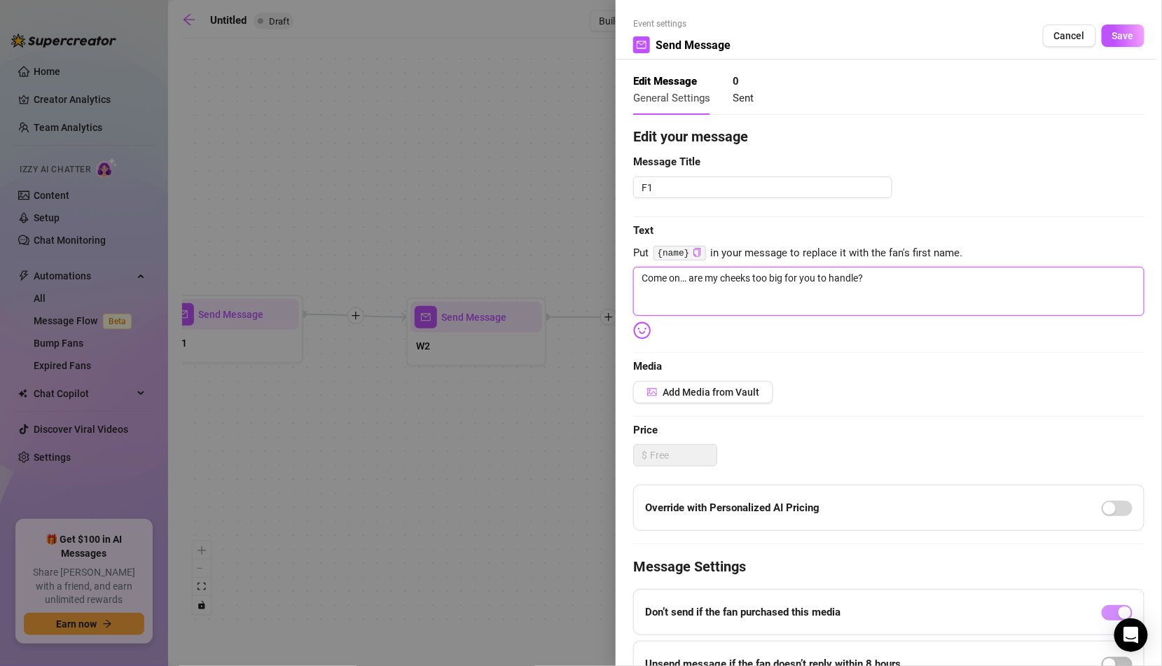
click at [873, 271] on textarea "Come on… are my cheeks too big for you to handle?" at bounding box center [888, 291] width 511 height 49
click at [1115, 35] on span "Save" at bounding box center [1124, 35] width 22 height 11
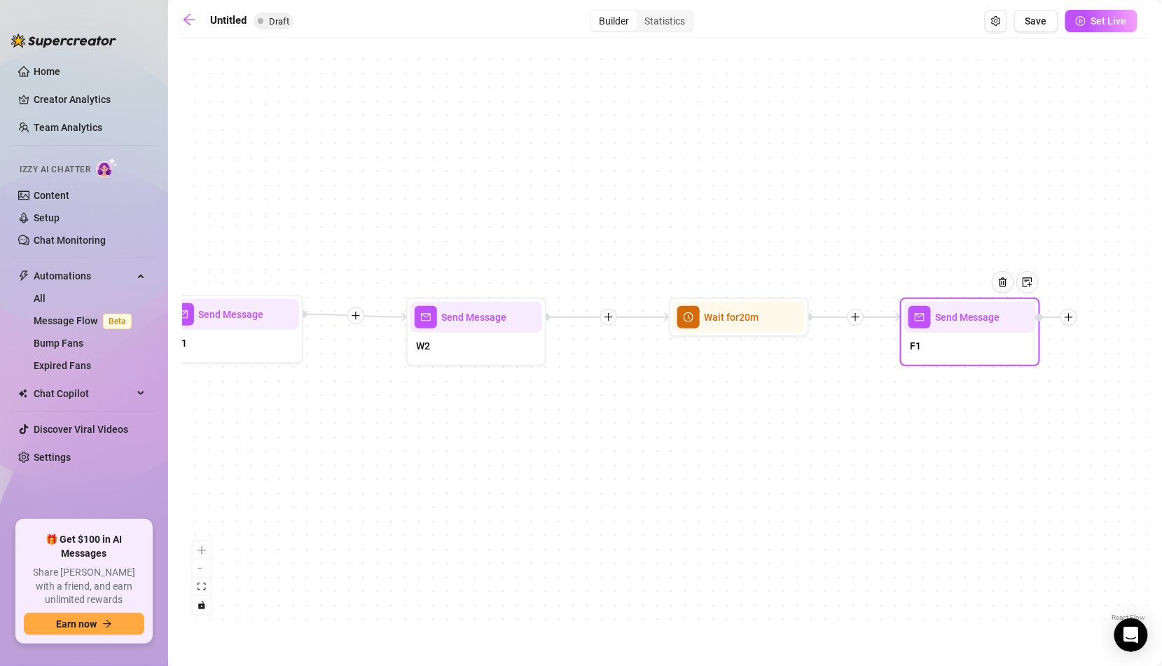
click at [958, 345] on div "F1" at bounding box center [971, 347] width 132 height 29
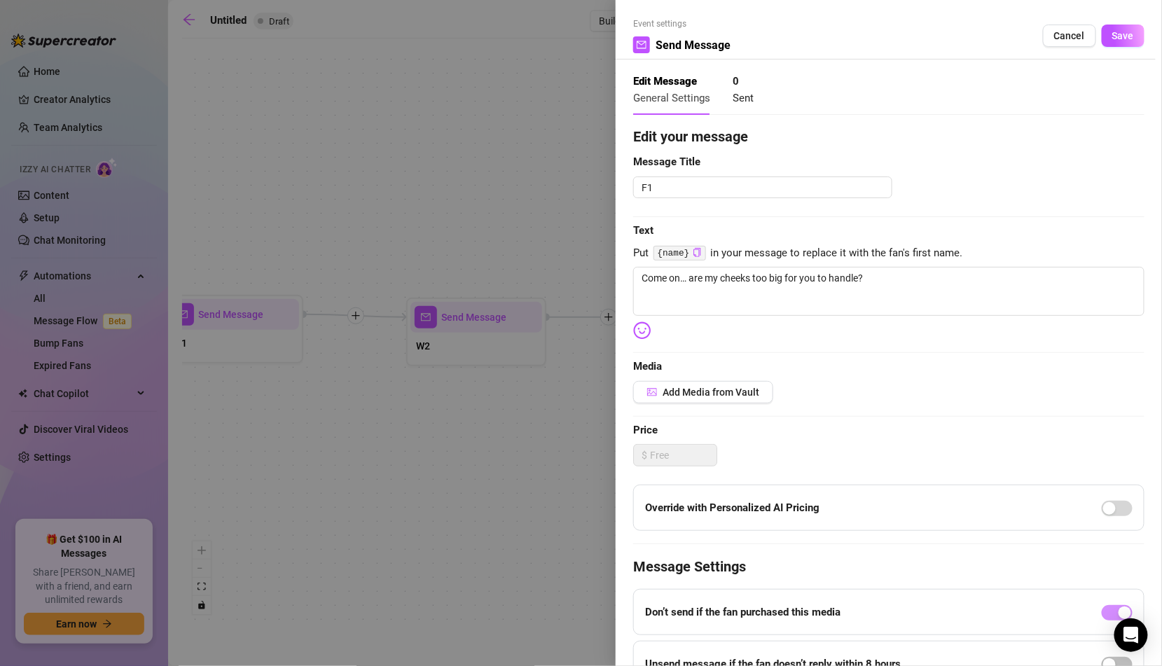
type textarea "Come on… are my cheeks too big for you to handle?"
click at [916, 252] on span "Put {name} in your message to replace it with the fan's first name." at bounding box center [888, 253] width 511 height 17
click at [1134, 34] on span "Save" at bounding box center [1124, 35] width 22 height 11
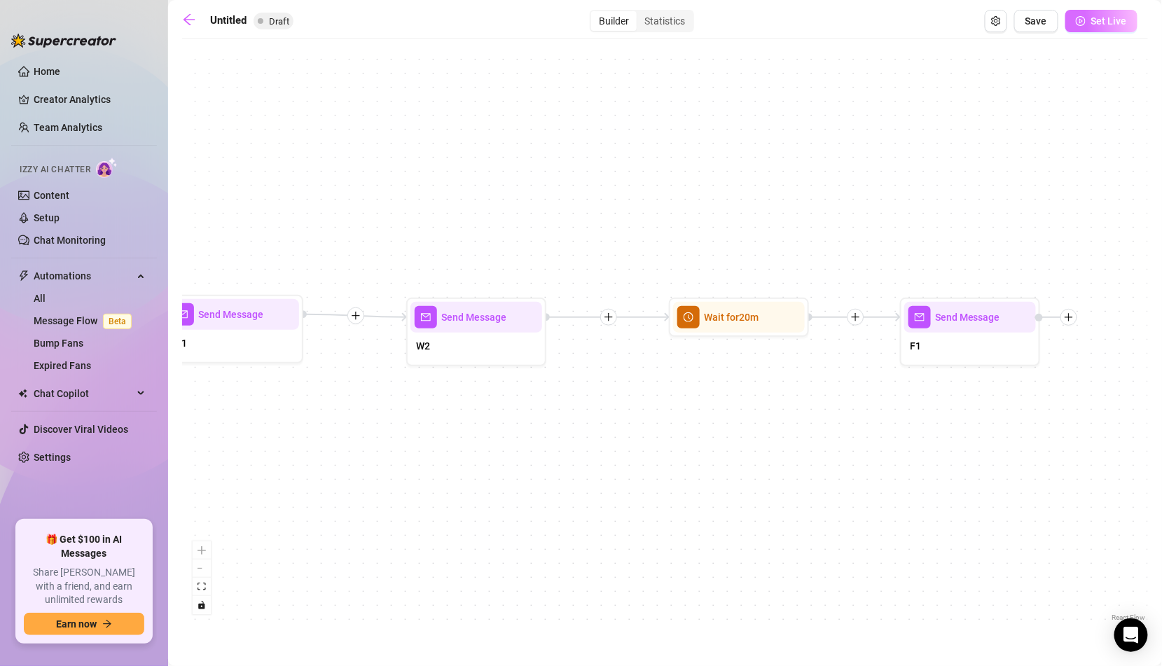
click at [1112, 16] on span "Set Live" at bounding box center [1110, 20] width 36 height 11
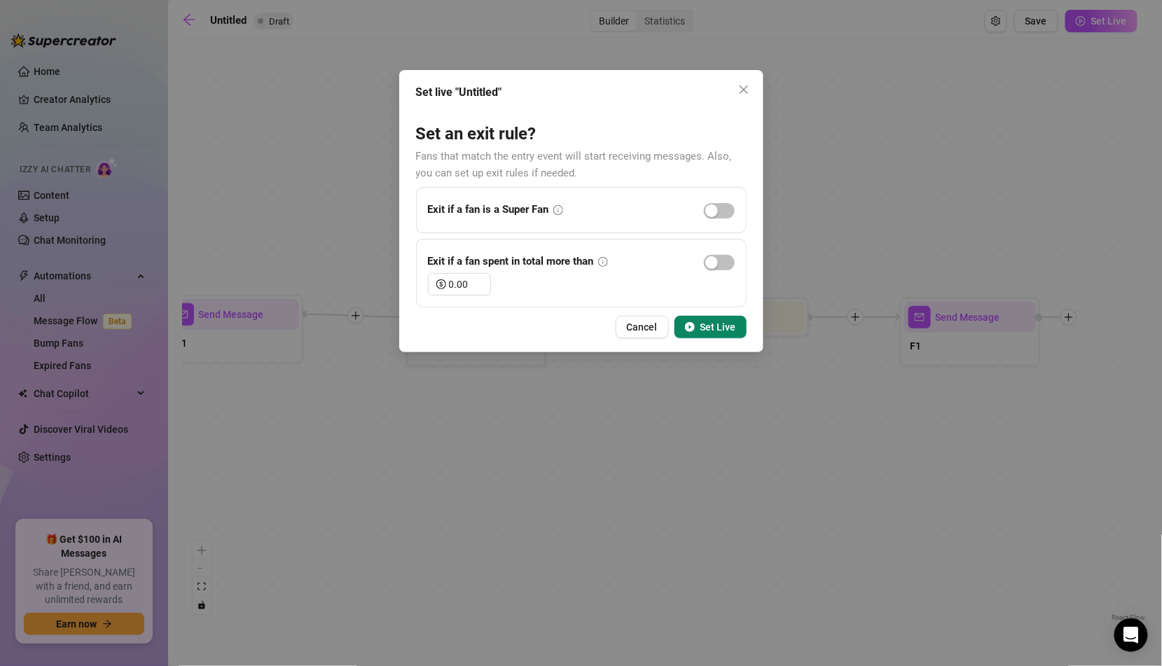
click at [716, 327] on span "Set Live" at bounding box center [719, 327] width 36 height 11
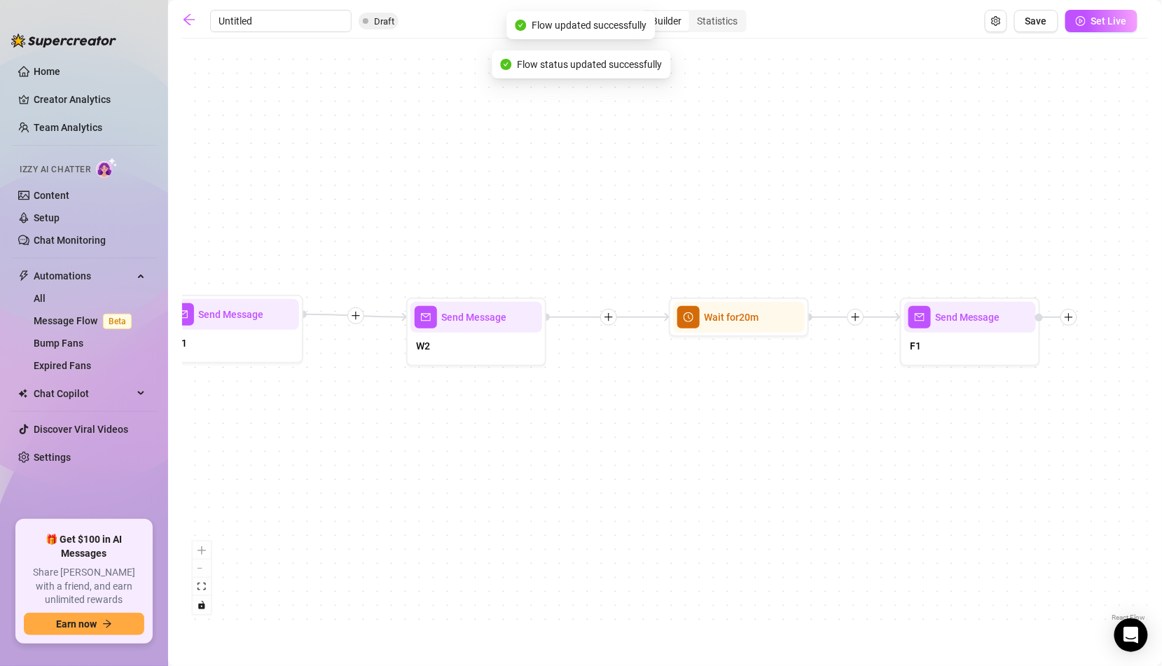
click at [224, 27] on input "Untitled" at bounding box center [281, 21] width 142 height 22
type input "MOCHA VIP"
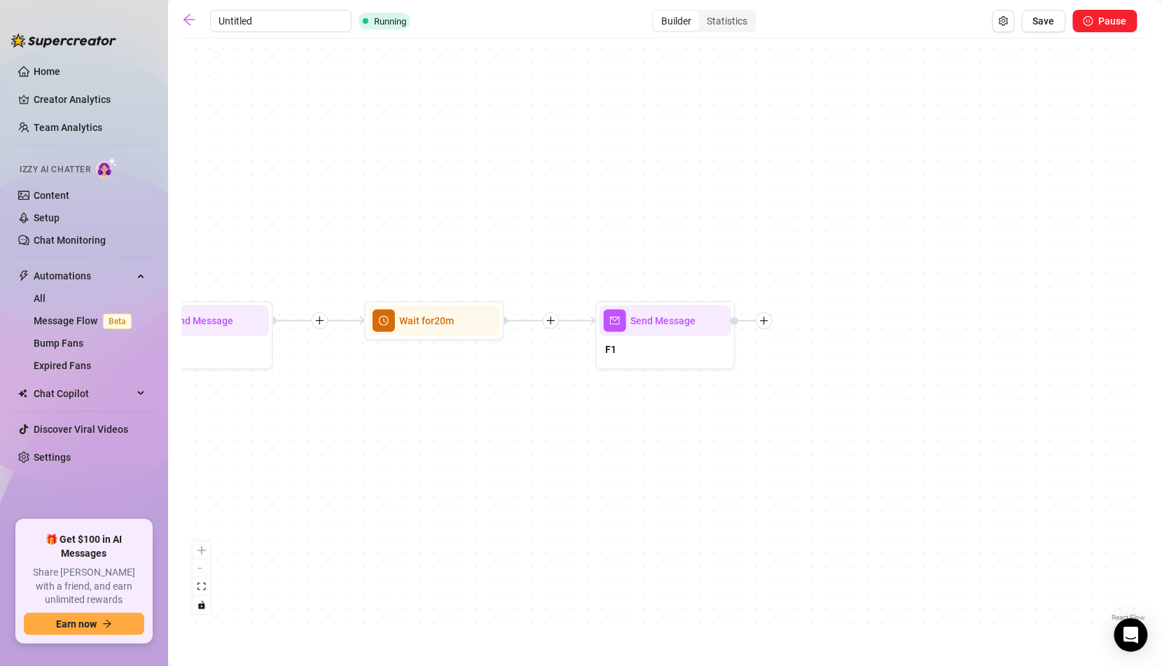
drag, startPoint x: 1049, startPoint y: 24, endPoint x: 243, endPoint y: 28, distance: 805.8
click at [242, 15] on input "Untitled" at bounding box center [281, 21] width 142 height 22
type input "MOCHA VIP"
click at [346, 38] on div at bounding box center [665, 38] width 966 height 1
click at [193, 21] on icon "arrow-left" at bounding box center [189, 20] width 14 height 14
